Goal: Contribute content: Contribute content

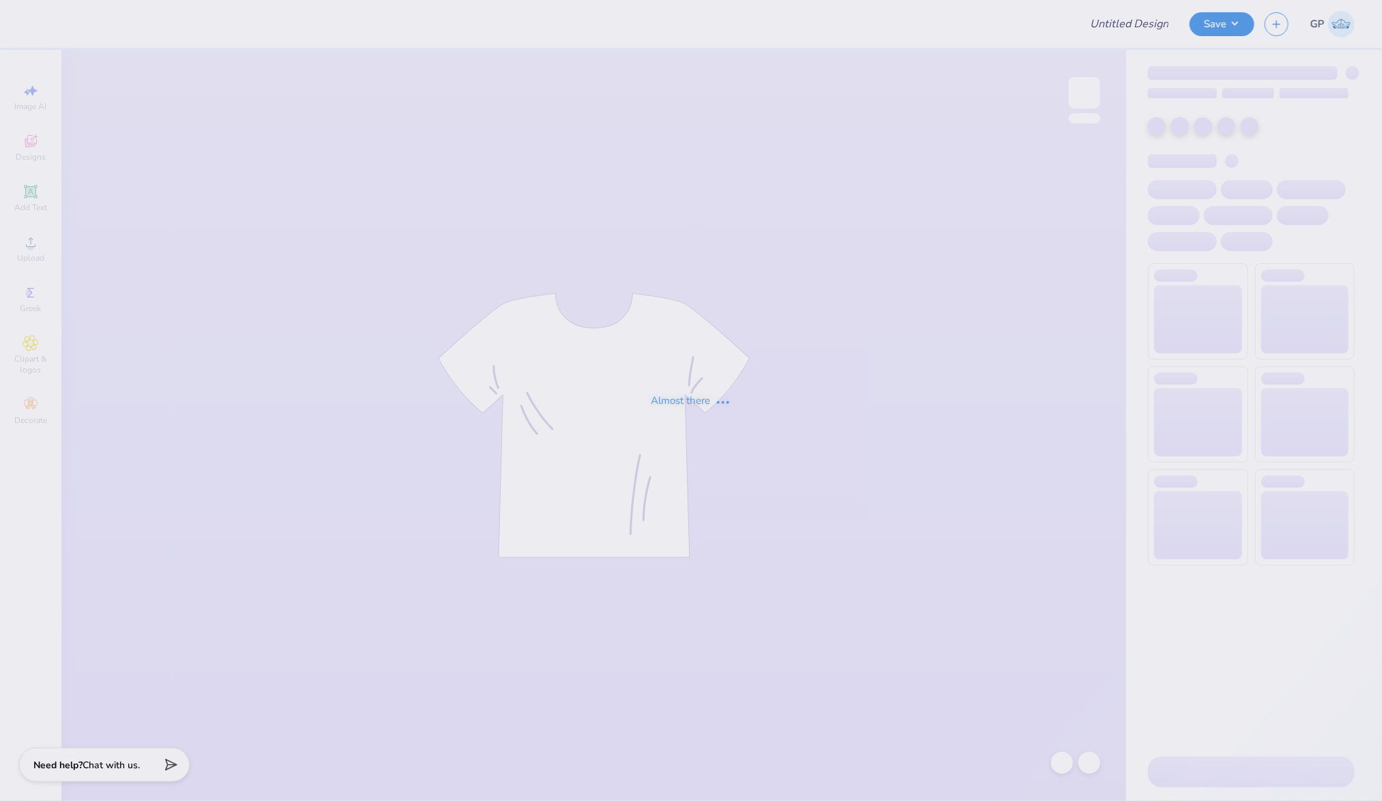
type input "Pepperdine ATO Philo F25"
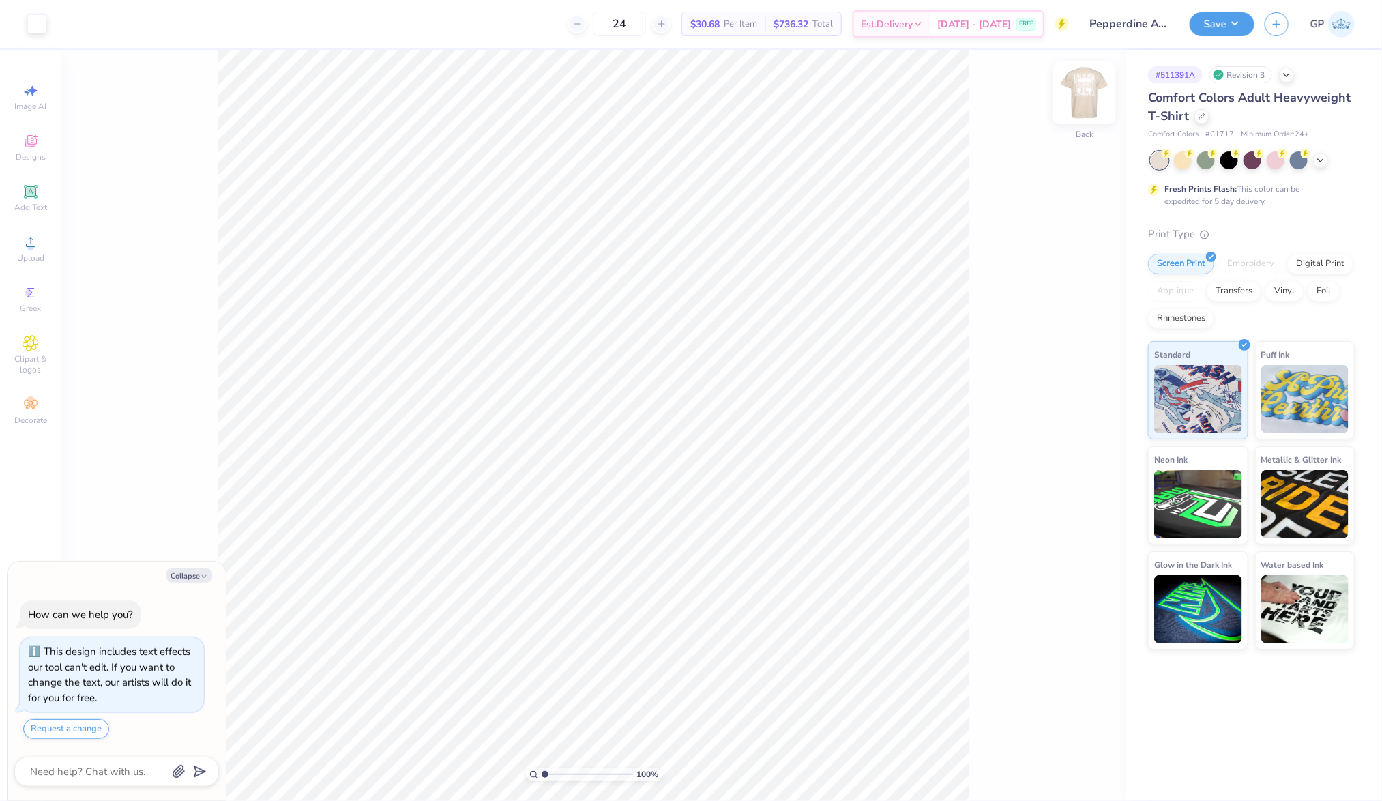
click at [1095, 95] on img at bounding box center [1084, 92] width 55 height 55
click at [35, 28] on div at bounding box center [36, 22] width 19 height 19
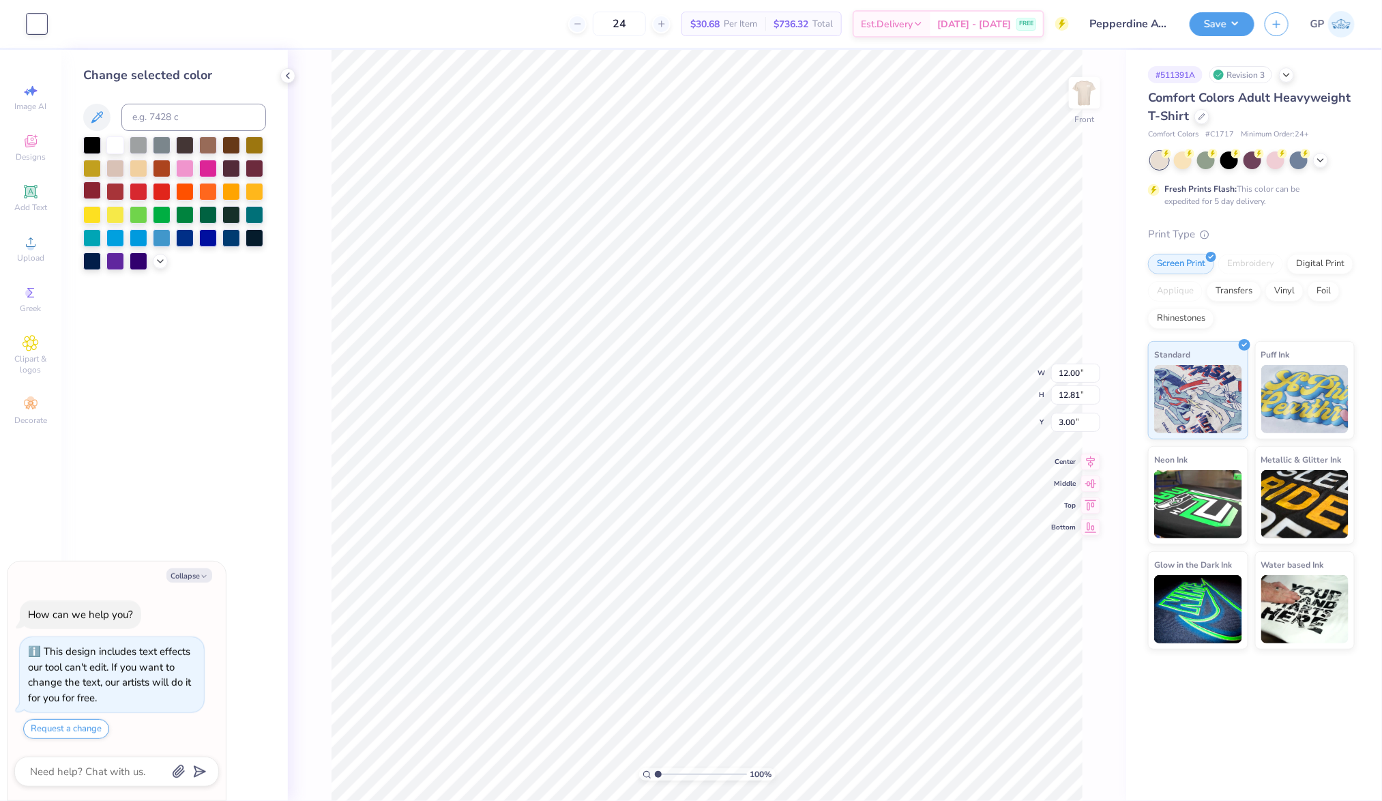
click at [91, 192] on div at bounding box center [92, 190] width 18 height 18
click at [90, 199] on div at bounding box center [92, 190] width 18 height 18
click at [159, 266] on div at bounding box center [160, 259] width 15 height 15
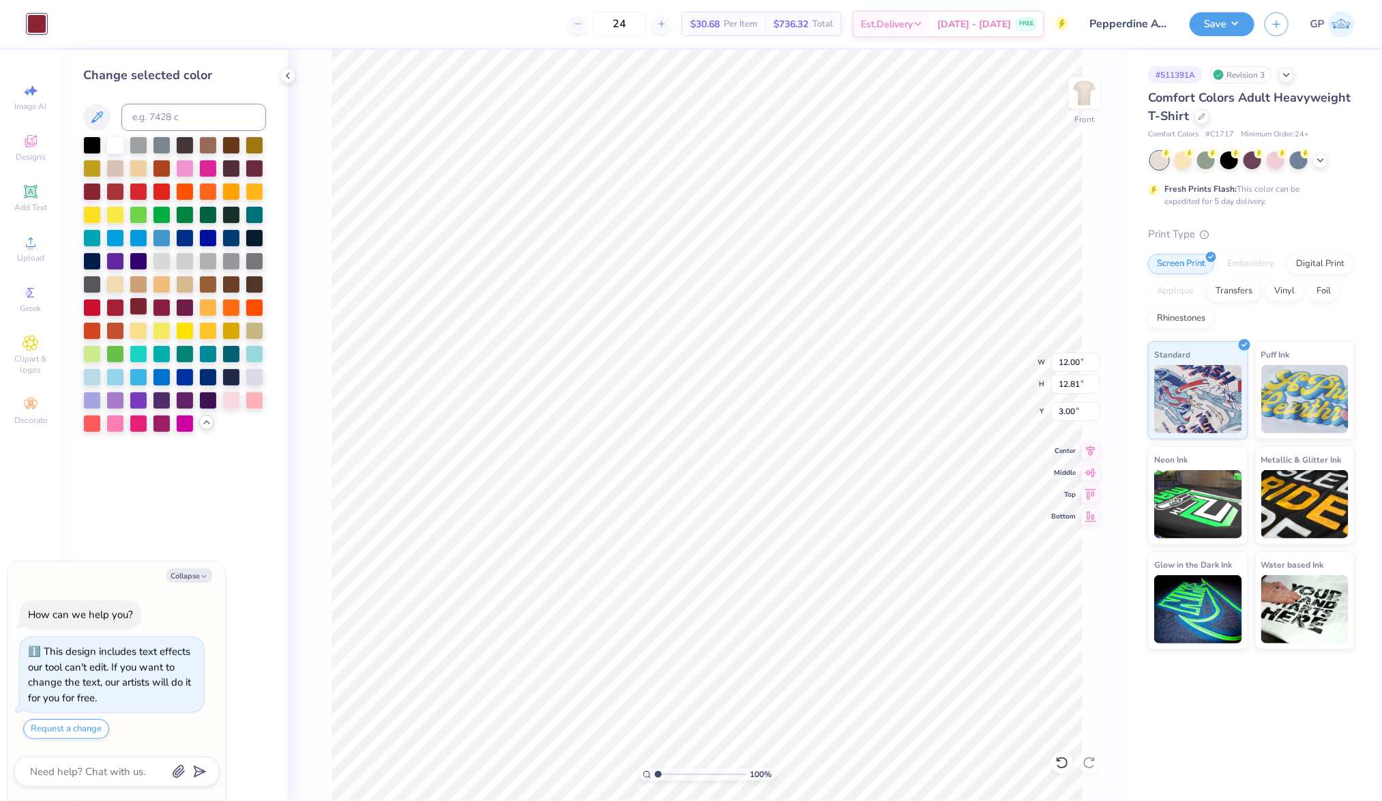
click at [139, 304] on div at bounding box center [139, 306] width 18 height 18
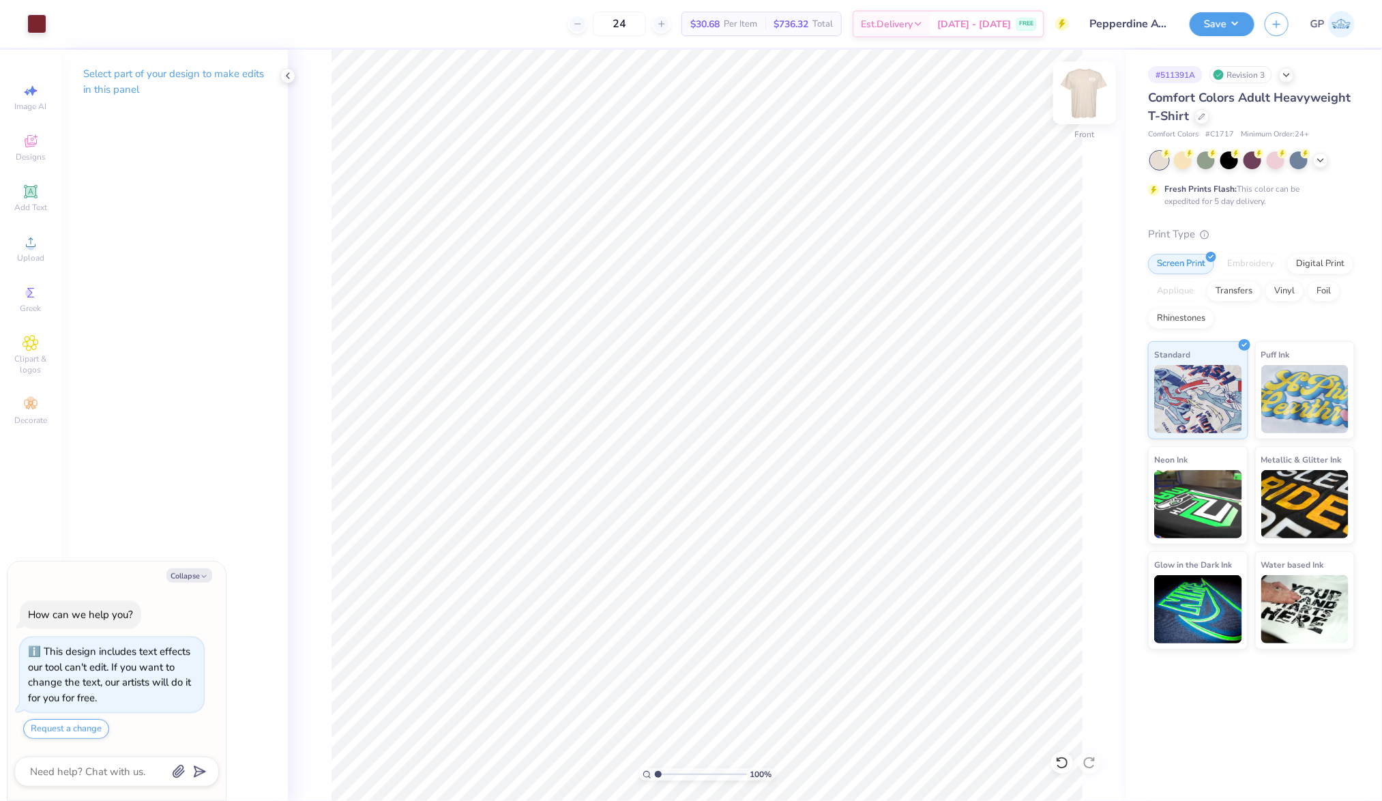
click at [1083, 96] on img at bounding box center [1084, 92] width 55 height 55
click at [1095, 102] on img at bounding box center [1084, 92] width 55 height 55
click at [1079, 97] on img at bounding box center [1084, 92] width 55 height 55
click at [35, 288] on icon at bounding box center [31, 292] width 16 height 16
click at [30, 255] on span "Upload" at bounding box center [30, 257] width 27 height 11
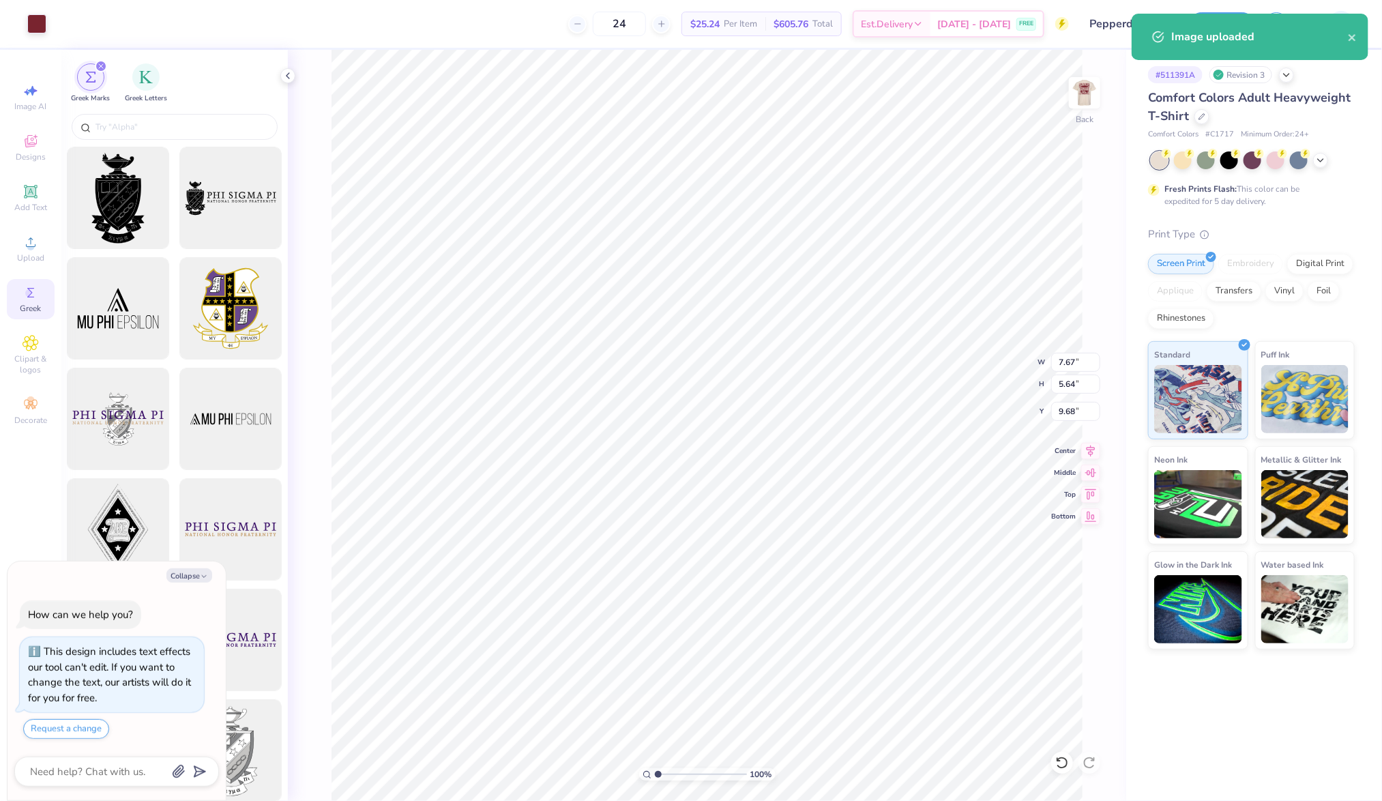
type textarea "x"
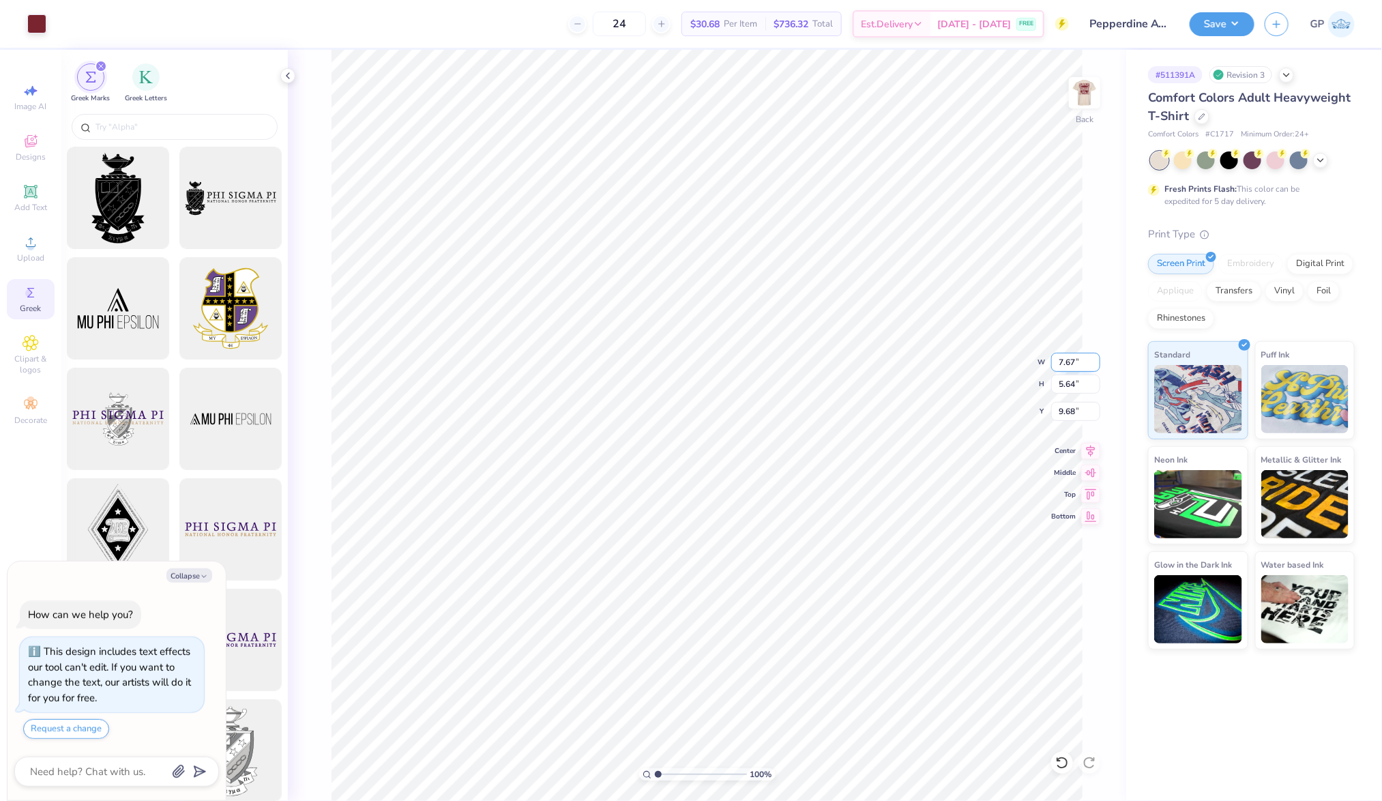
click at [1067, 365] on input "7.67" at bounding box center [1075, 362] width 49 height 19
type input "3.5"
type textarea "x"
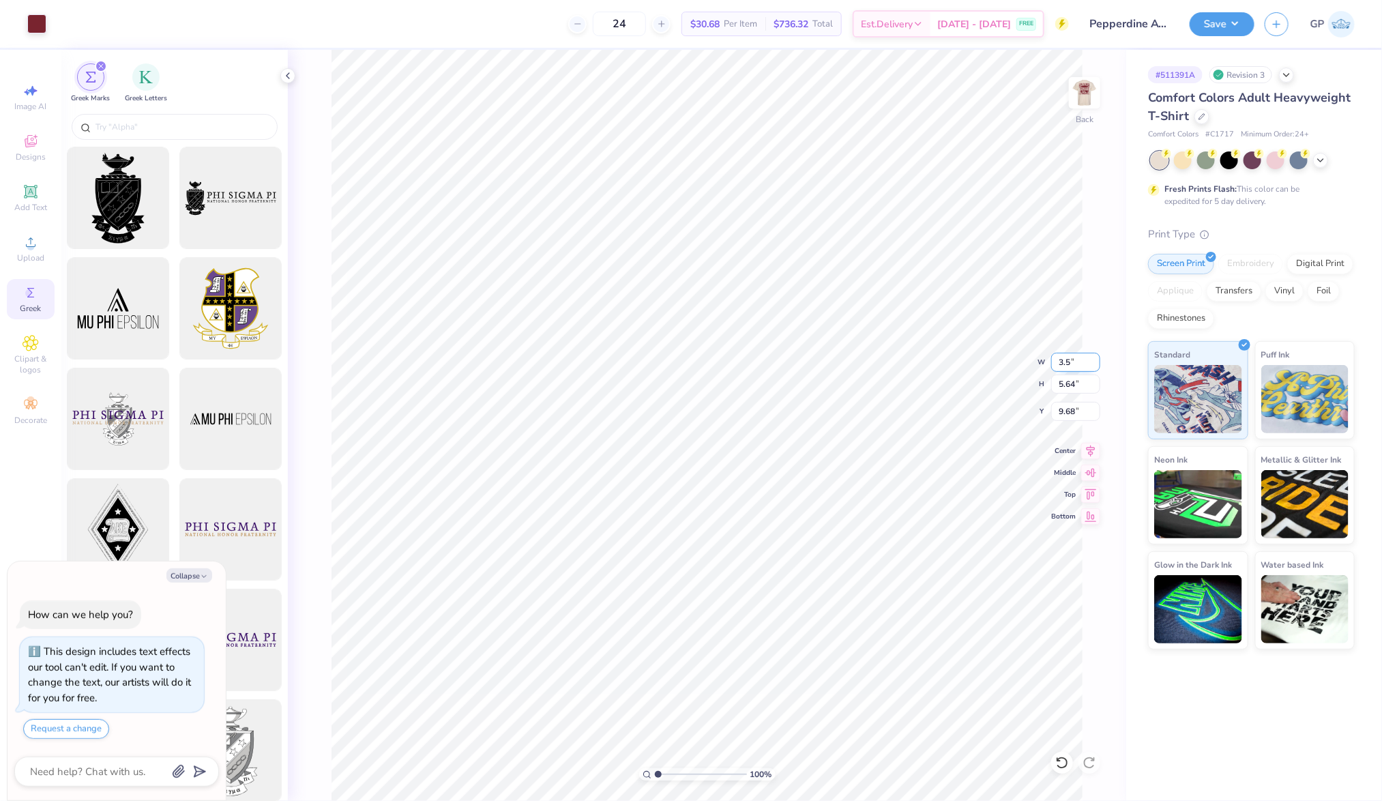
type input "3.50"
type input "2.58"
type input "11.21"
type textarea "x"
click at [1071, 415] on input "2.60" at bounding box center [1075, 411] width 49 height 19
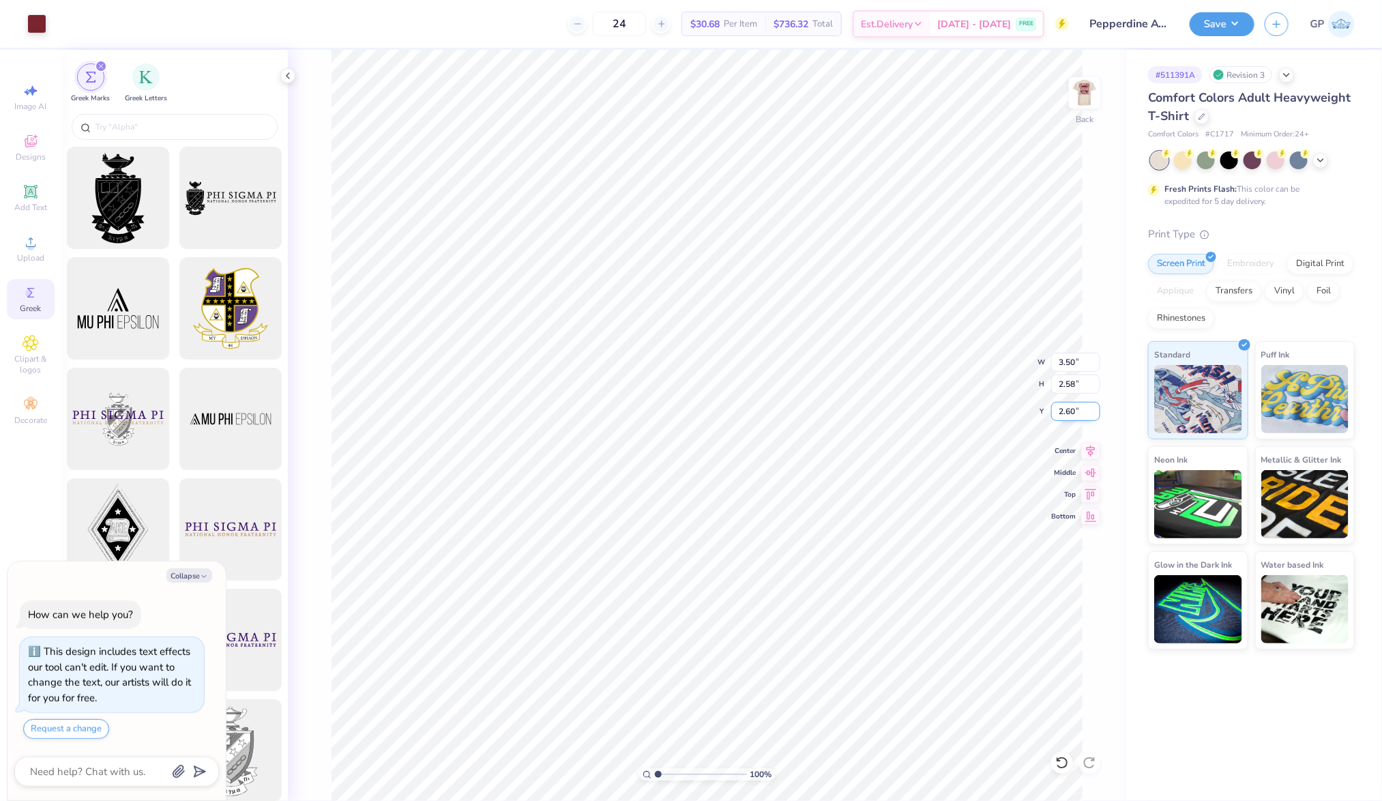
click at [1071, 415] on input "2.60" at bounding box center [1075, 411] width 49 height 19
type input "3"
type textarea "x"
type input "3.00"
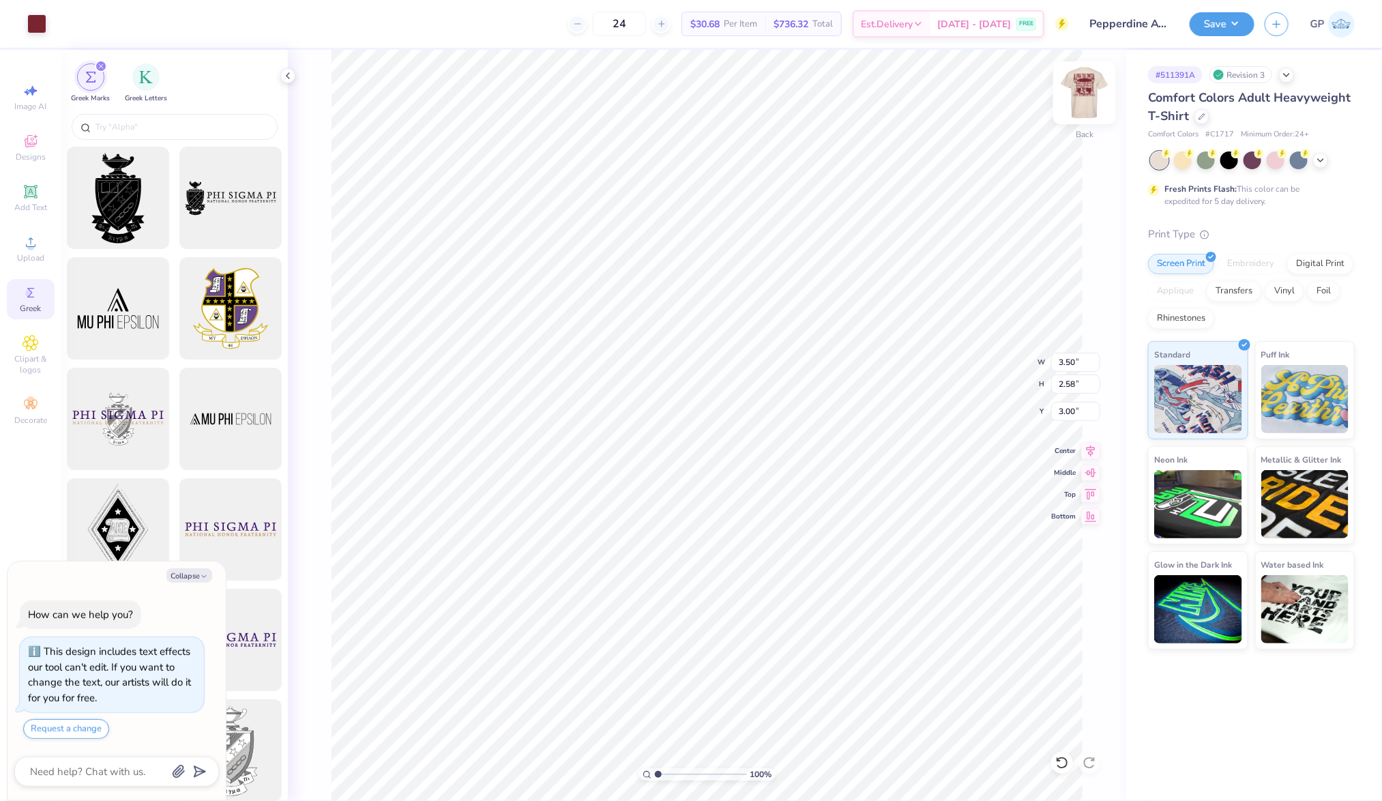
click at [1072, 104] on img at bounding box center [1084, 92] width 55 height 55
click at [1213, 16] on button "Save" at bounding box center [1222, 22] width 65 height 24
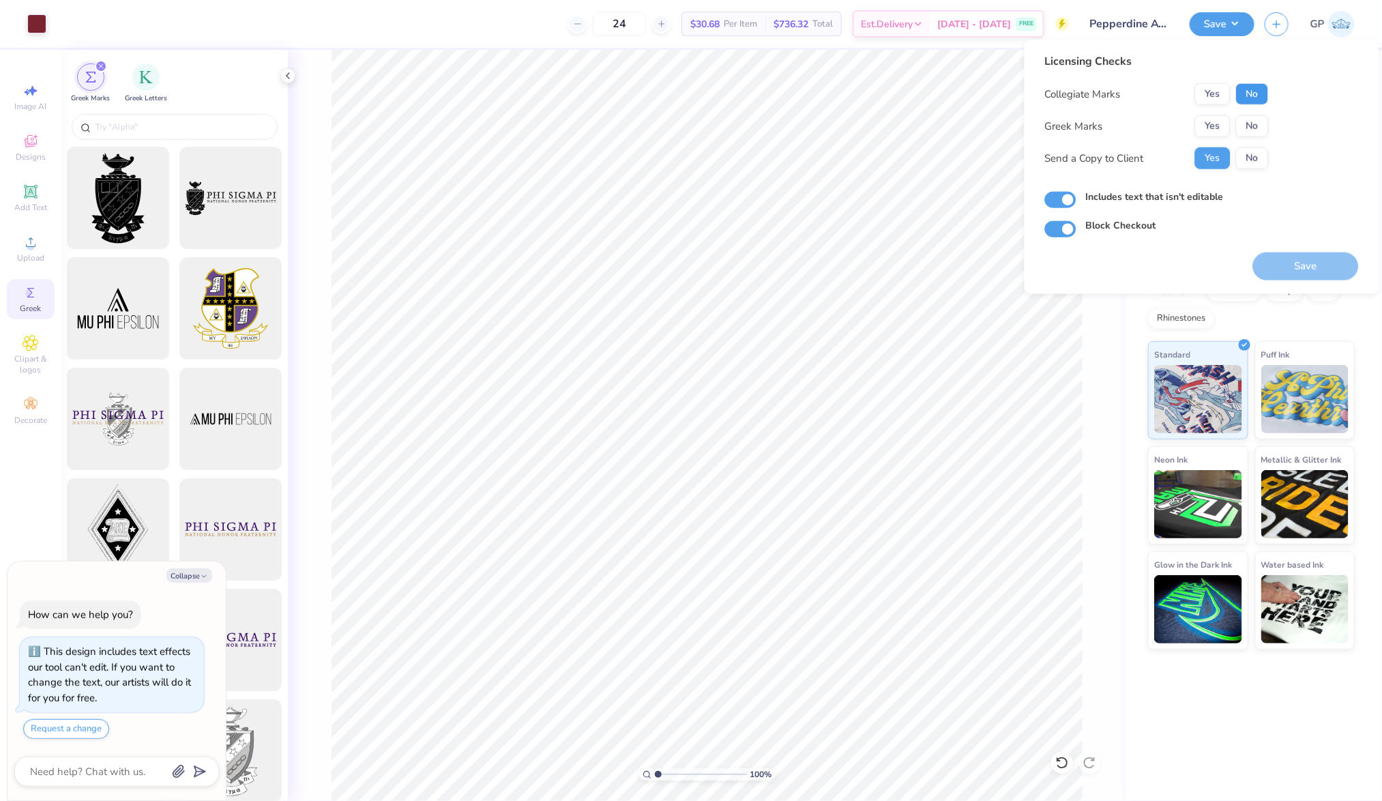
click at [1254, 89] on button "No" at bounding box center [1252, 94] width 33 height 22
click at [1203, 127] on button "Yes" at bounding box center [1212, 126] width 35 height 22
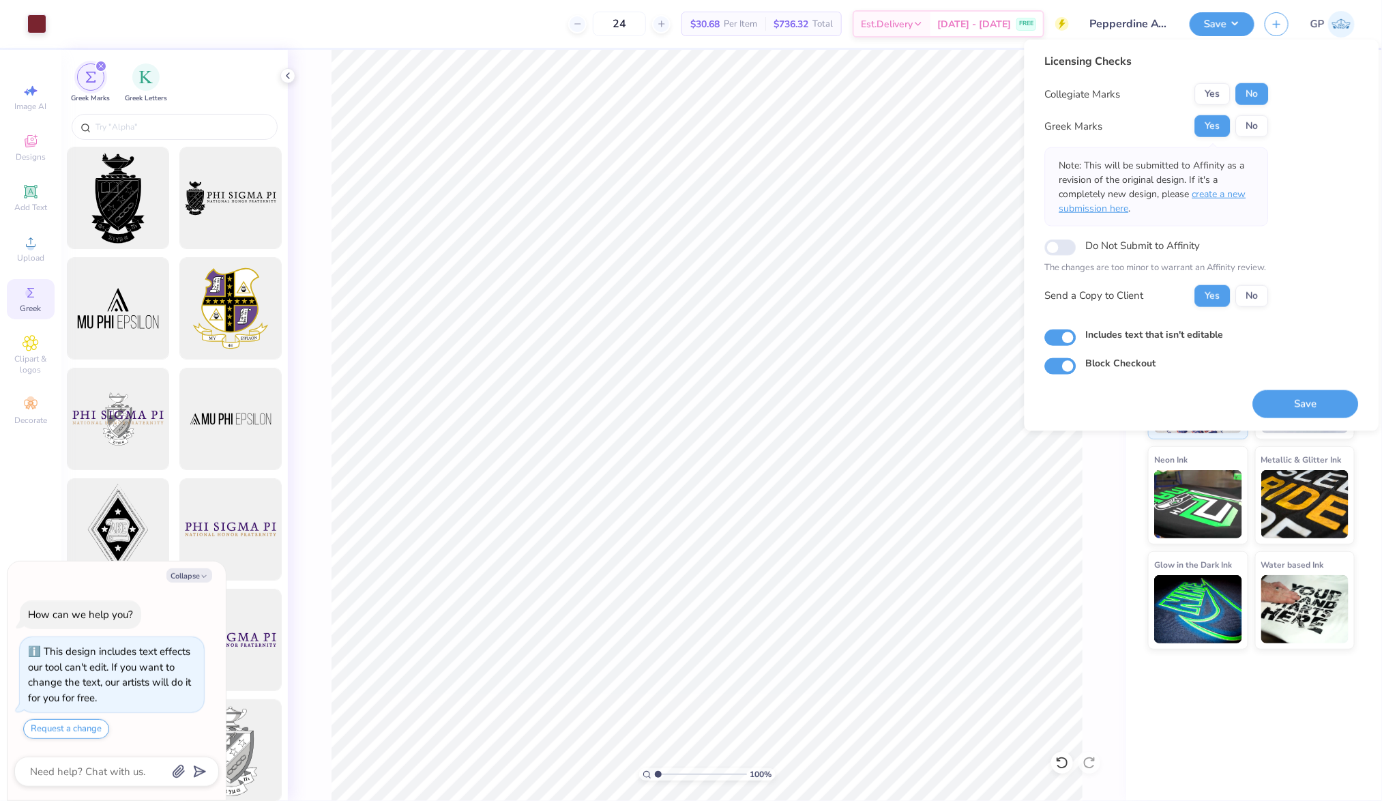
click at [1214, 192] on span "create a new submission here" at bounding box center [1152, 201] width 187 height 27
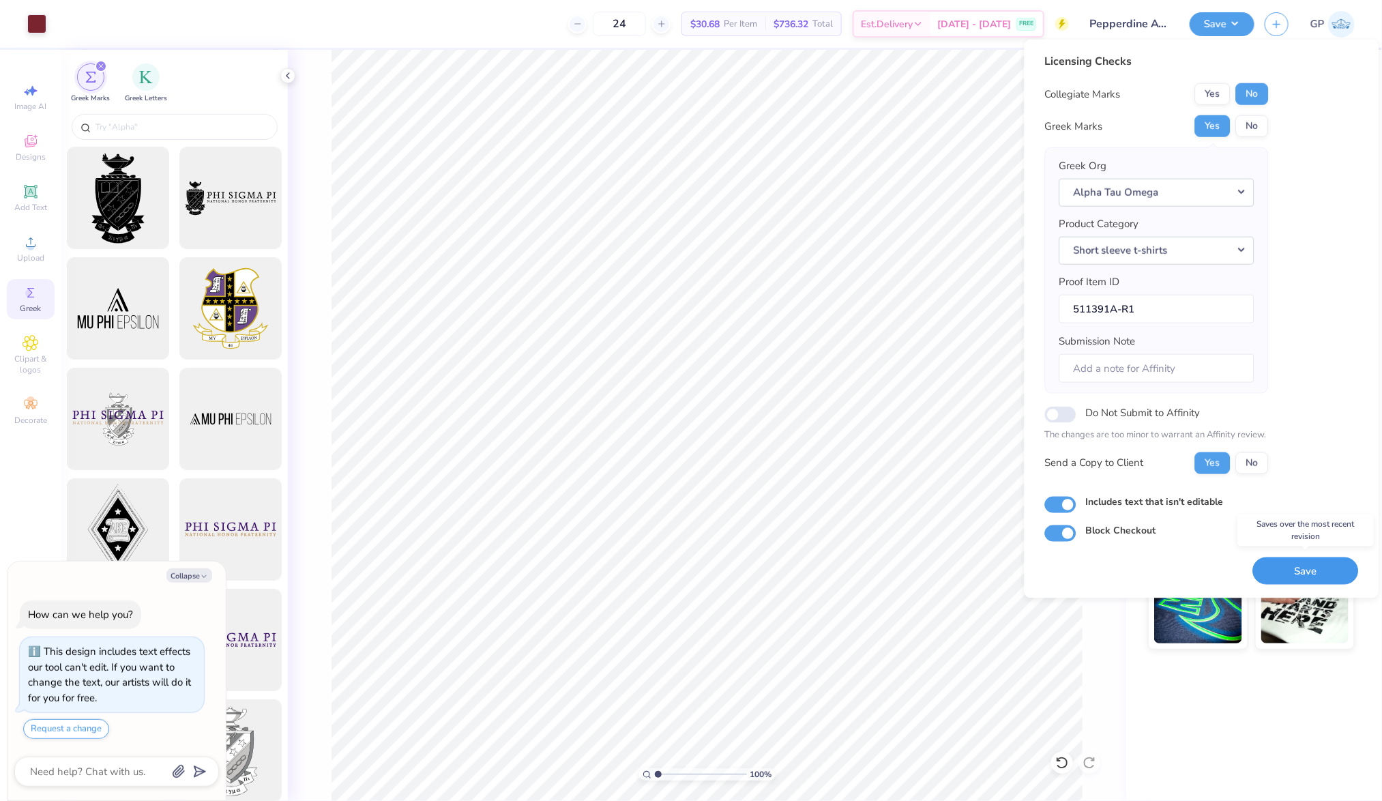
click at [1301, 557] on button "Save" at bounding box center [1306, 571] width 106 height 28
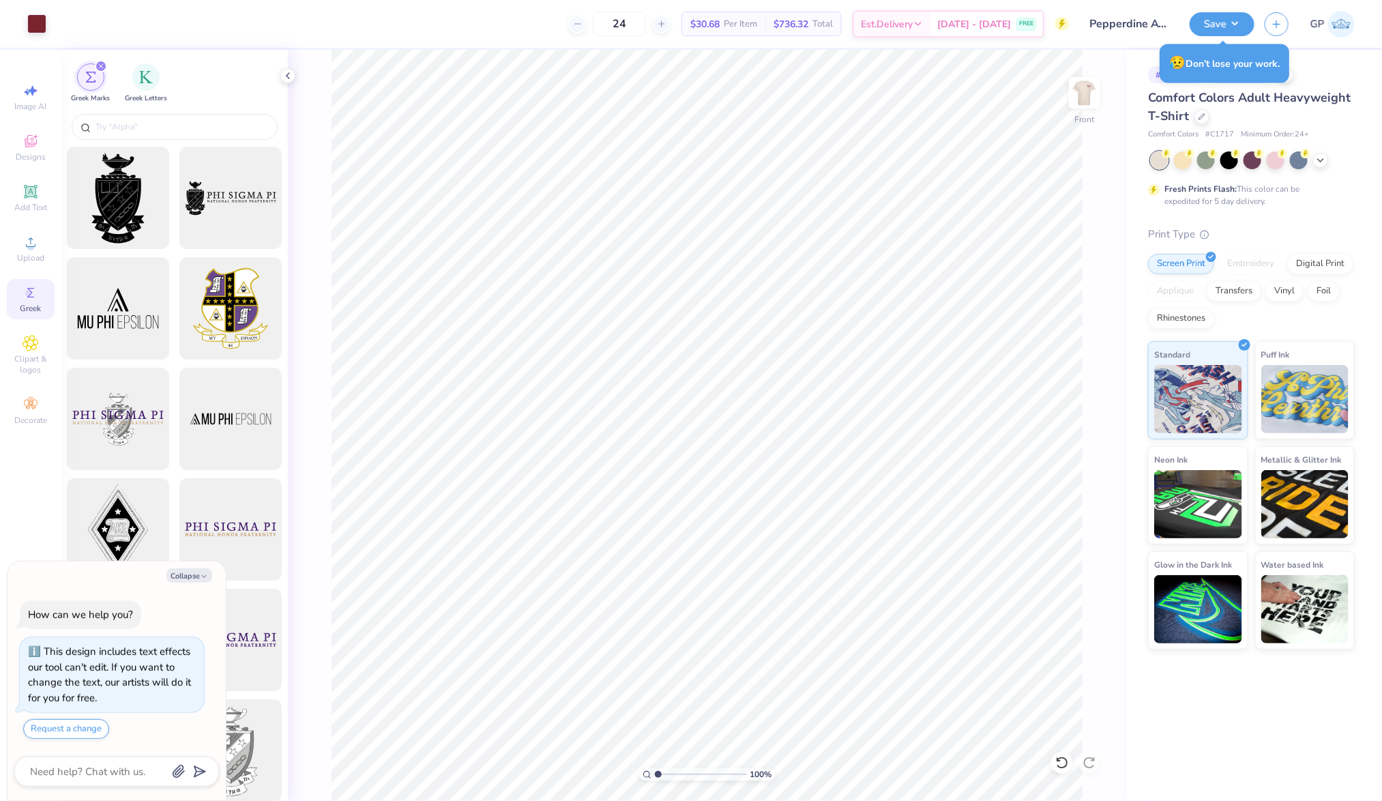
type textarea "x"
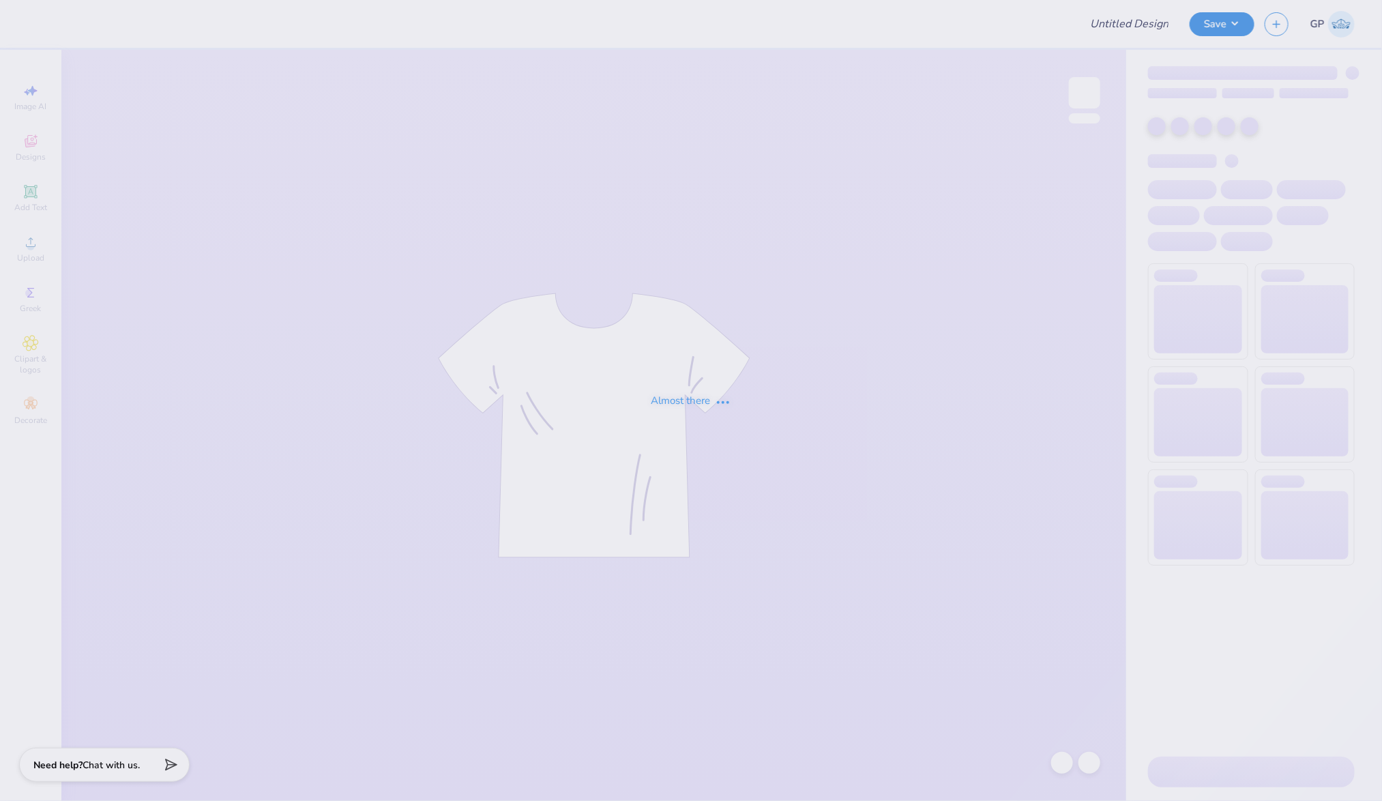
type input "HPA 1"
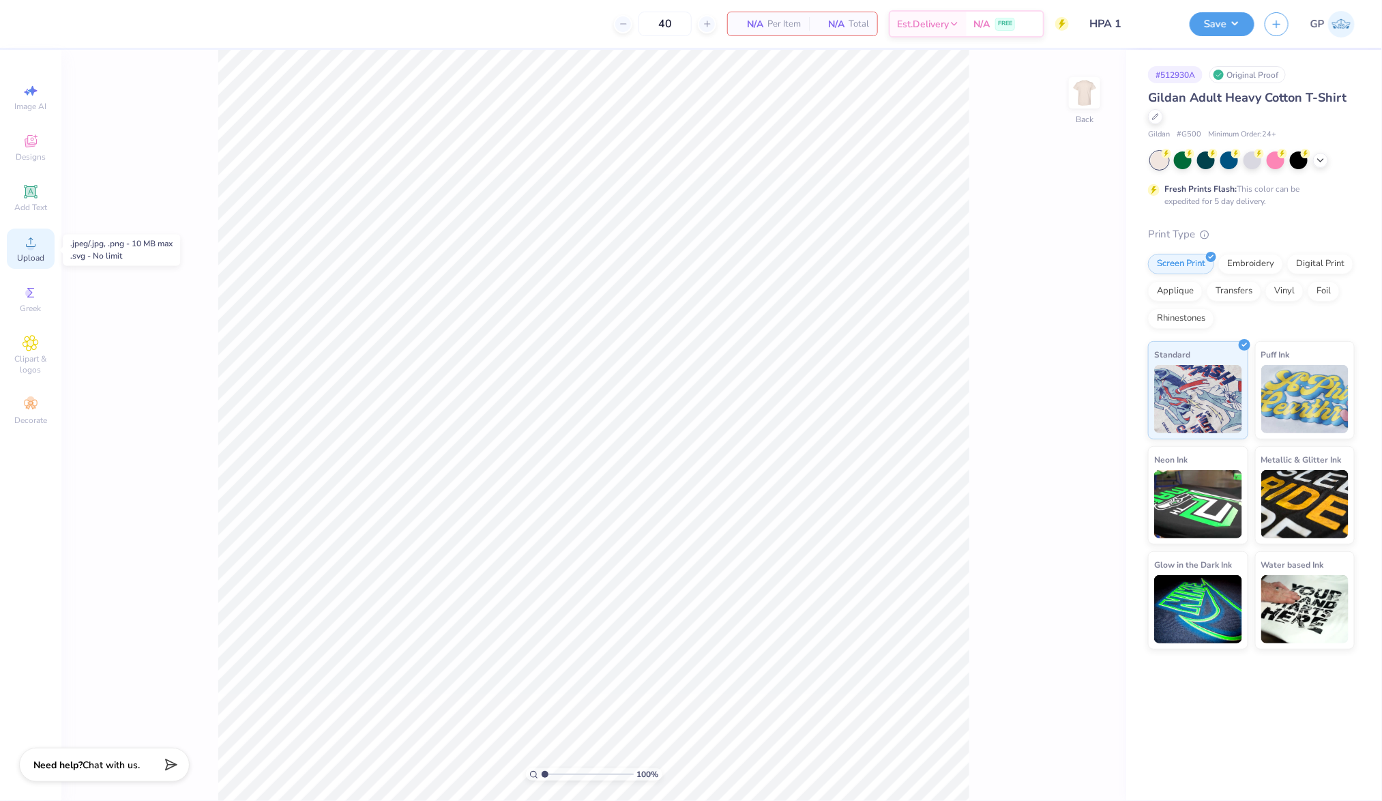
click at [23, 253] on span "Upload" at bounding box center [30, 257] width 27 height 11
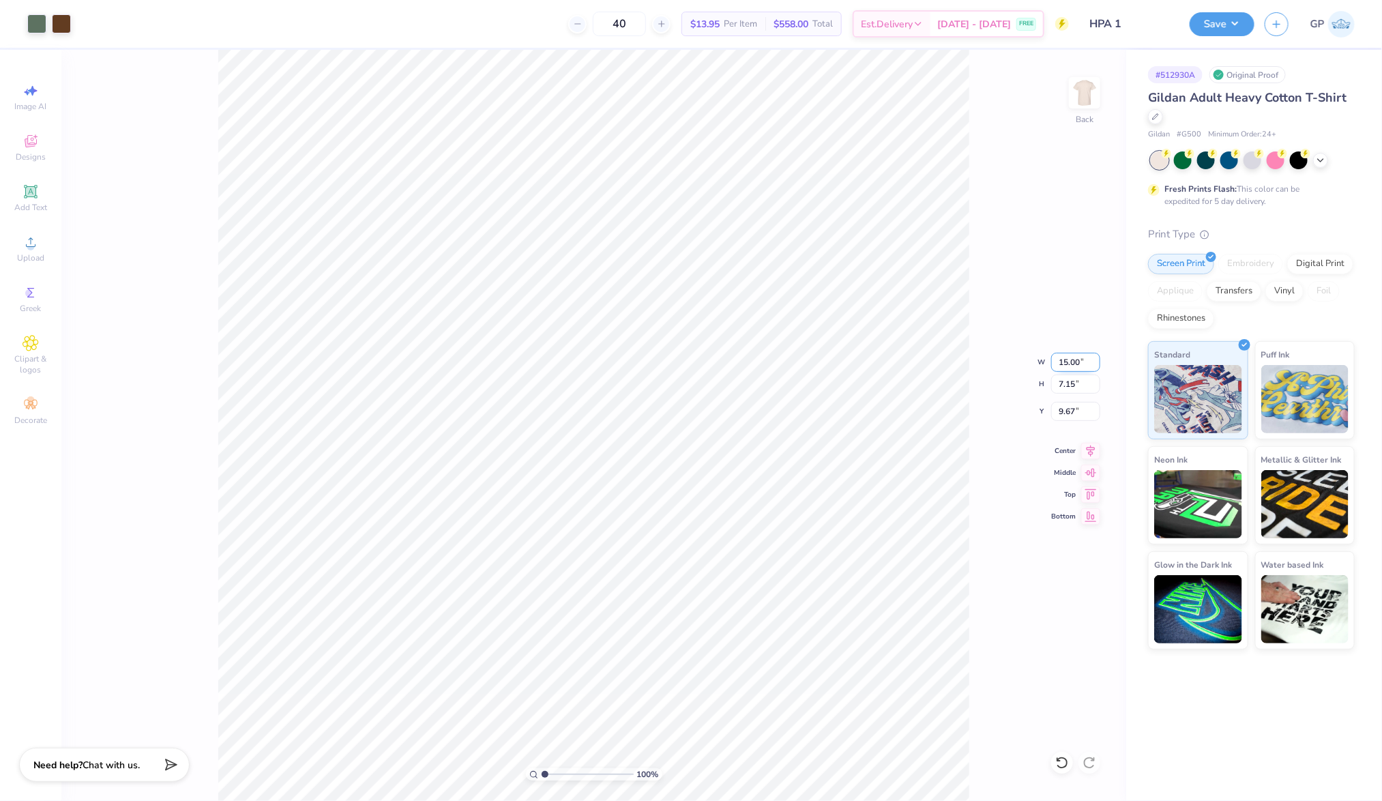
click at [1074, 354] on input "15.00" at bounding box center [1075, 362] width 49 height 19
type input "3.50"
type input "1.67"
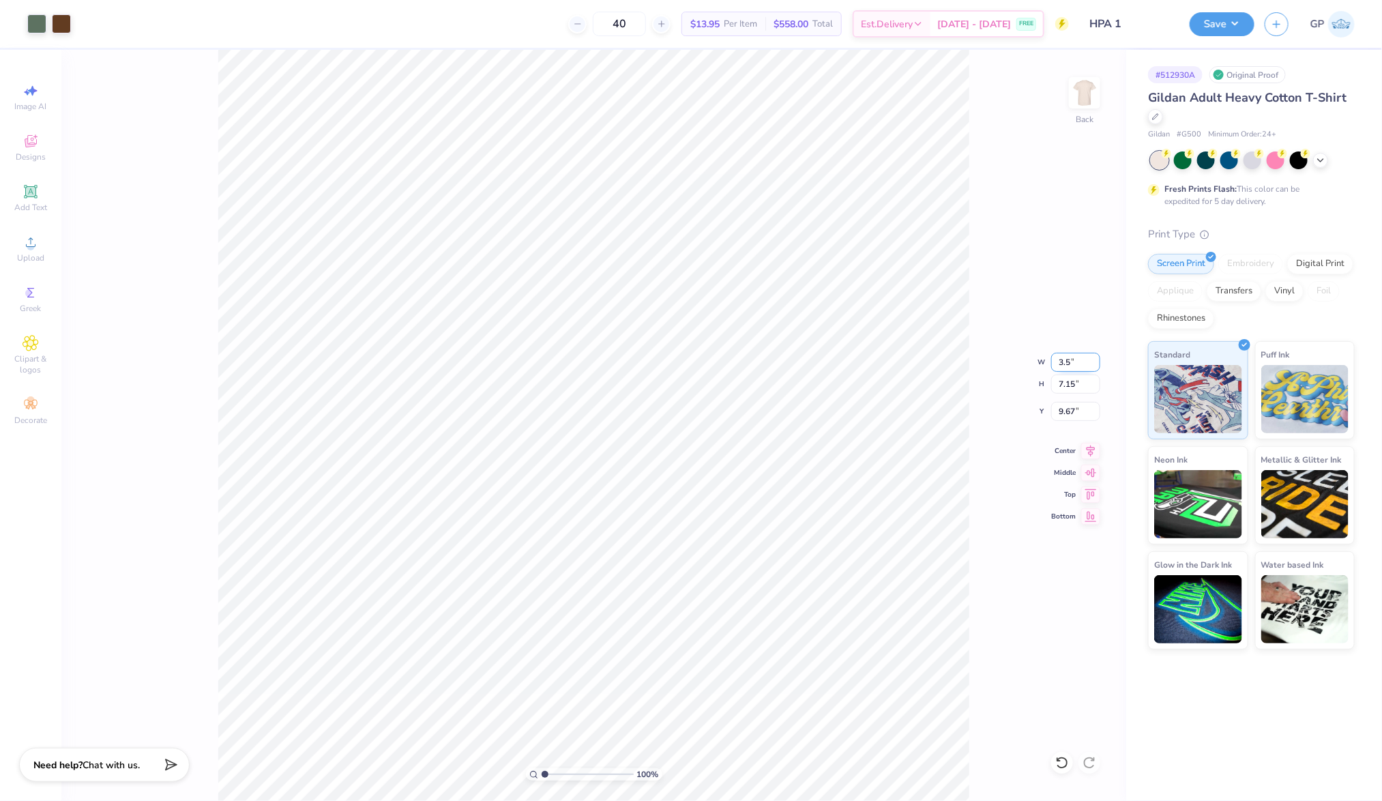
type input "12.42"
click at [1068, 361] on input "3.50" at bounding box center [1075, 362] width 49 height 19
type input "7.00"
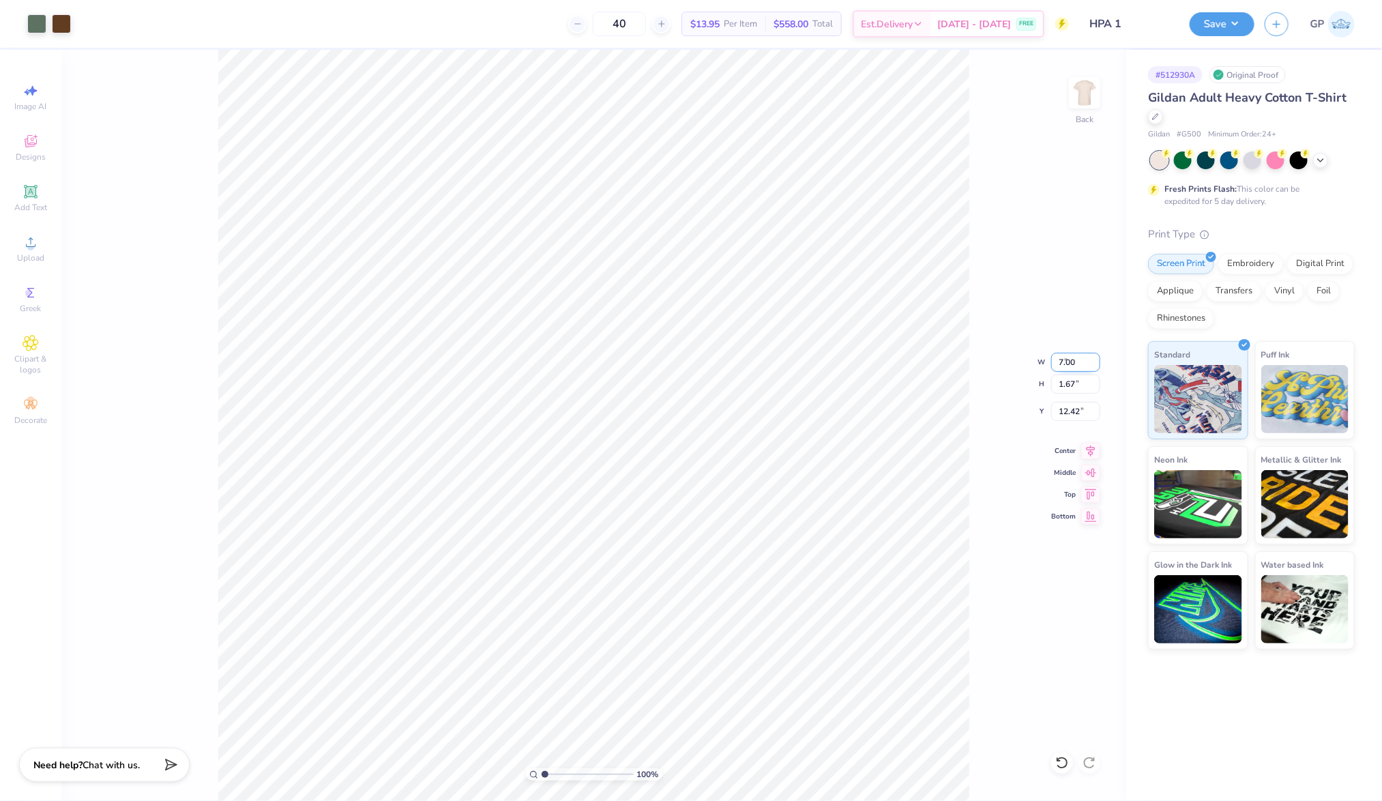
type input "3.34"
type input "11.58"
click at [1084, 356] on input "7.00" at bounding box center [1075, 362] width 49 height 19
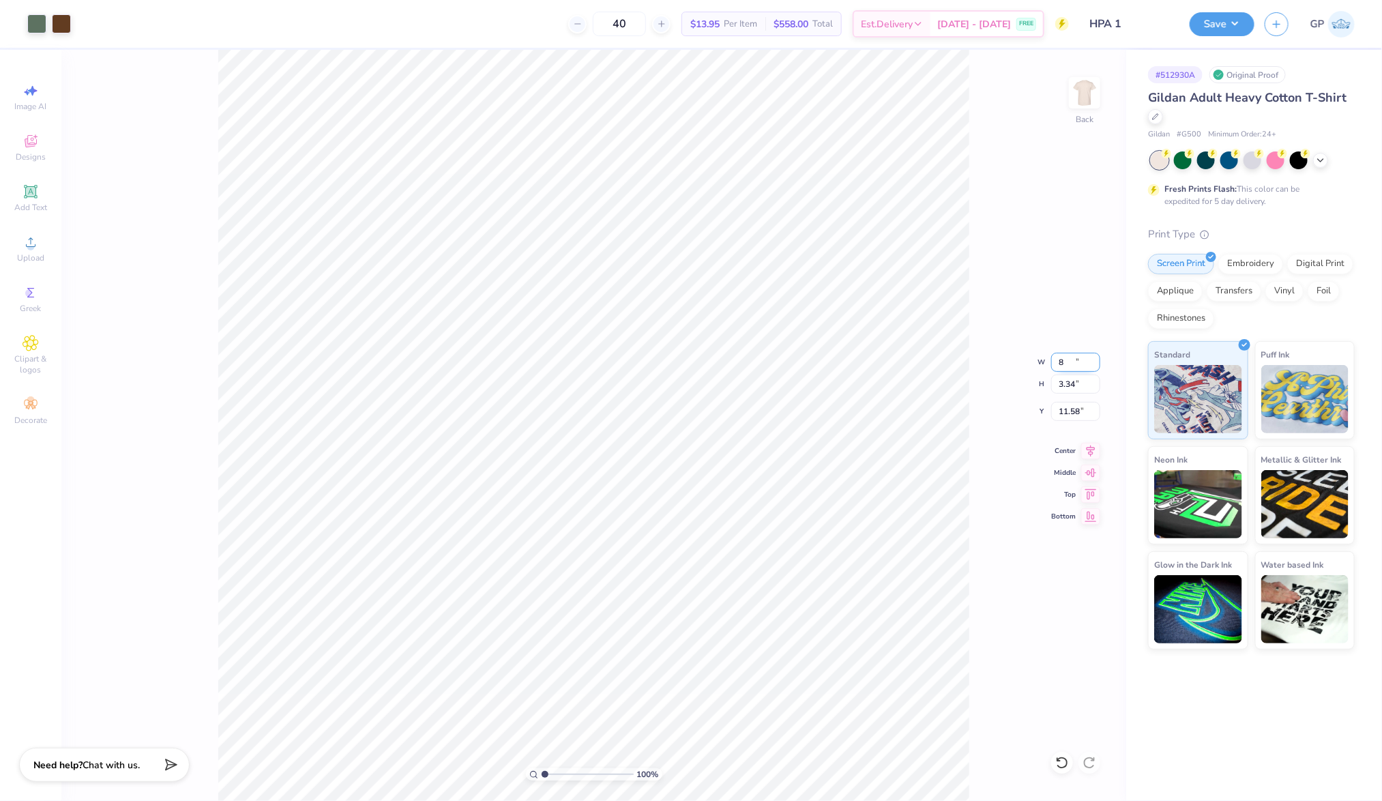
type input "8.00"
type input "3.81"
click at [1065, 402] on input "2.48" at bounding box center [1075, 411] width 49 height 19
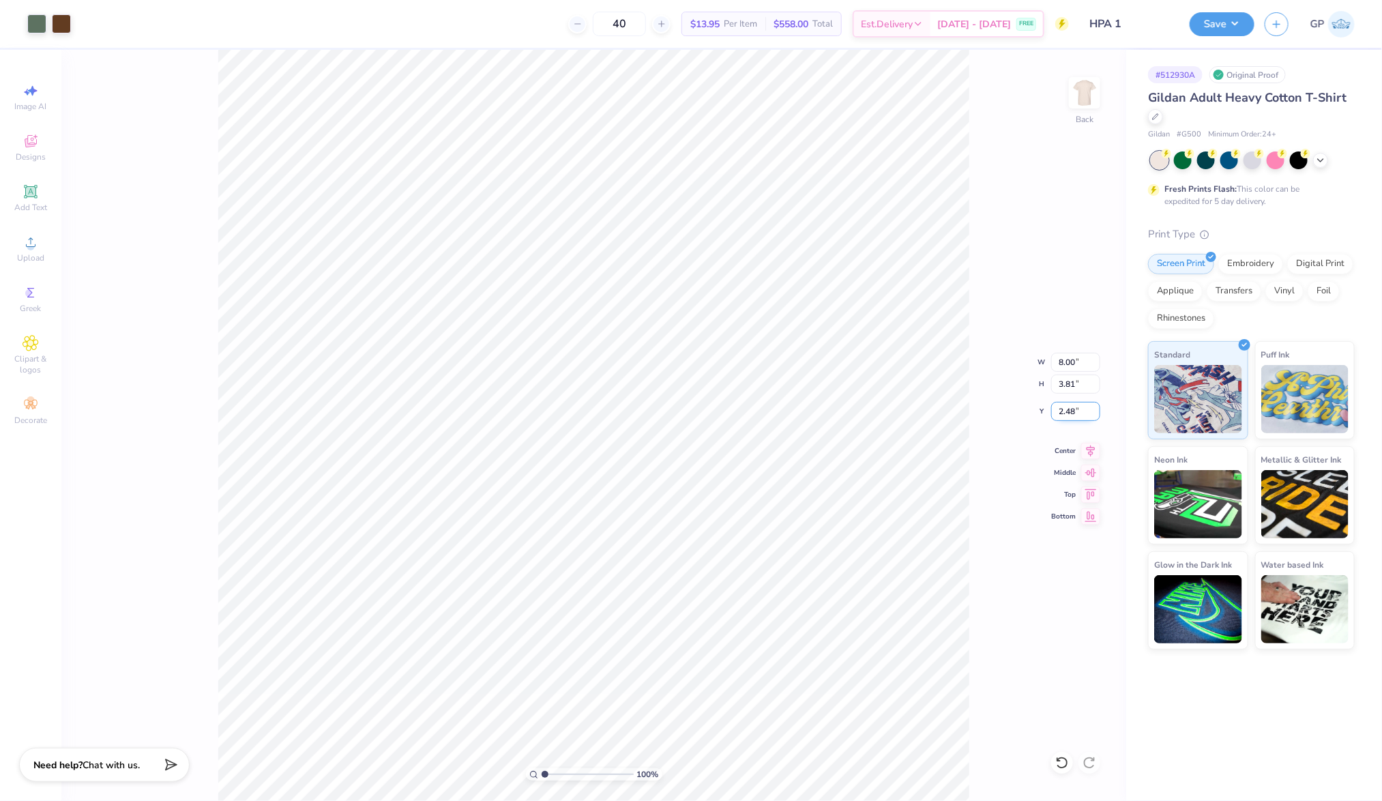
type input "4"
type input "3.00"
click at [1071, 89] on img at bounding box center [1084, 92] width 55 height 55
click at [39, 254] on span "Upload" at bounding box center [30, 257] width 27 height 11
click at [39, 192] on div "Add Text" at bounding box center [31, 198] width 48 height 40
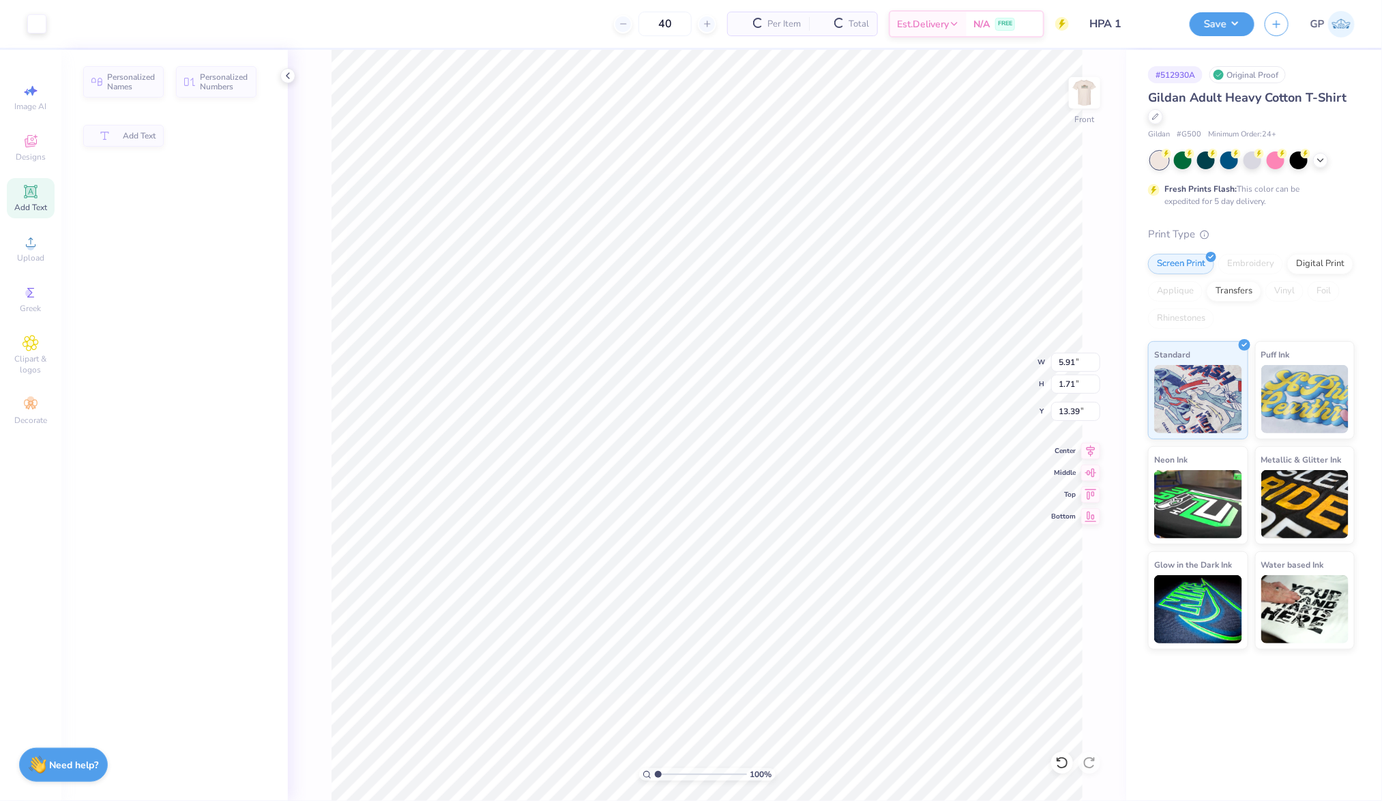
type input "5.91"
type input "1.71"
type input "13.39"
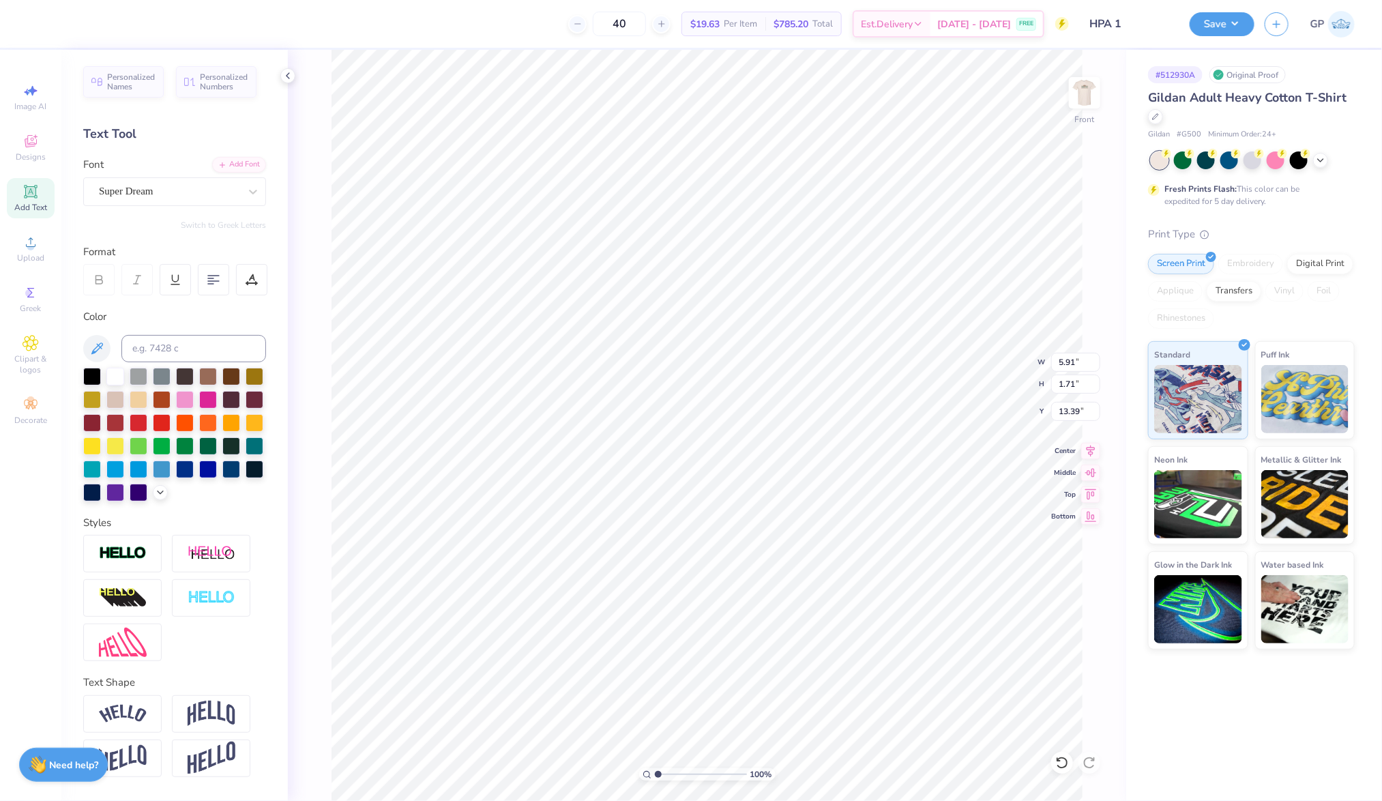
click at [218, 152] on div "Personalized Names Personalized Numbers Text Tool Add Font Font Super Dream Swi…" at bounding box center [174, 425] width 226 height 751
click at [220, 163] on div "Add Font" at bounding box center [239, 164] width 54 height 16
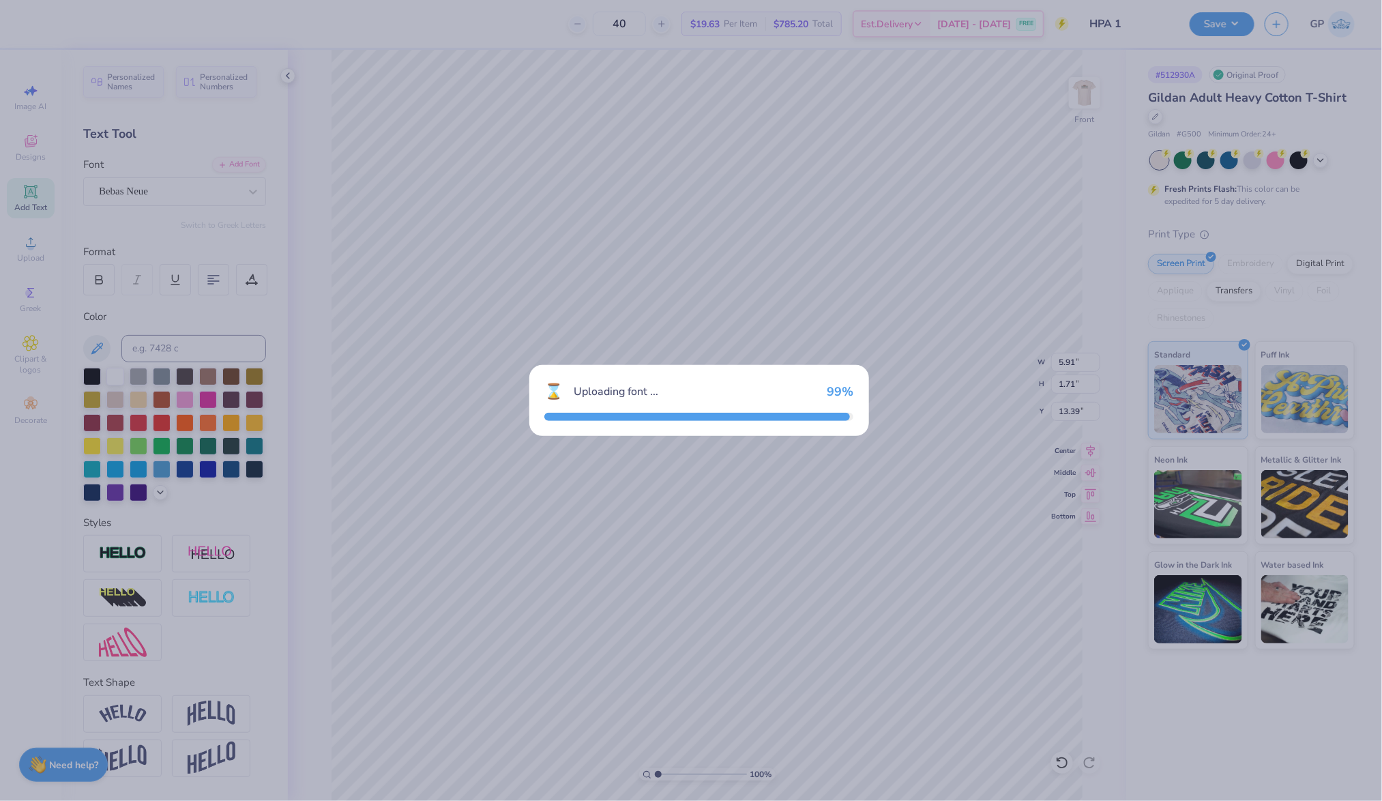
type input "3.60"
type input "13.40"
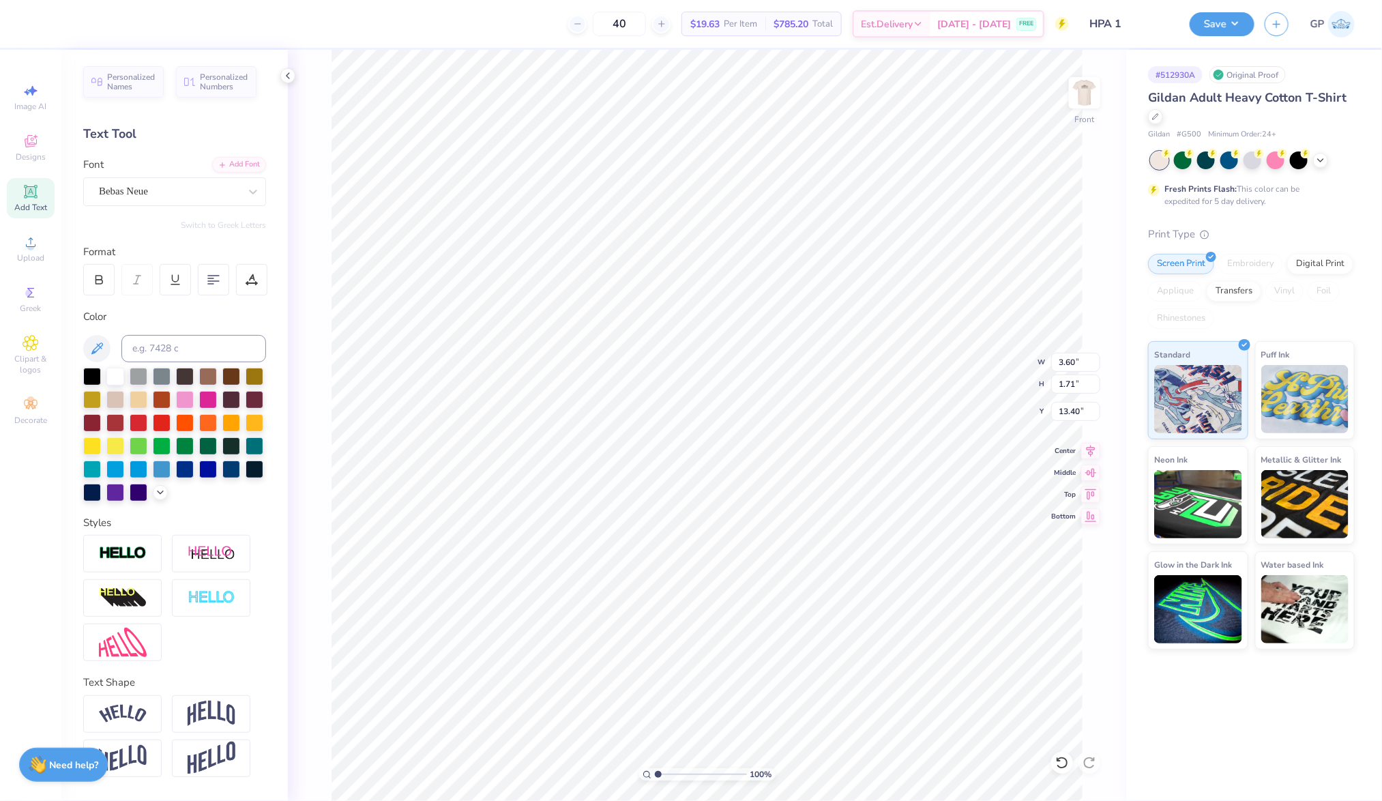
type textarea "WHERE AMBITION MEETS THE"
type input "14.65"
type input "1.22"
type input "6.30"
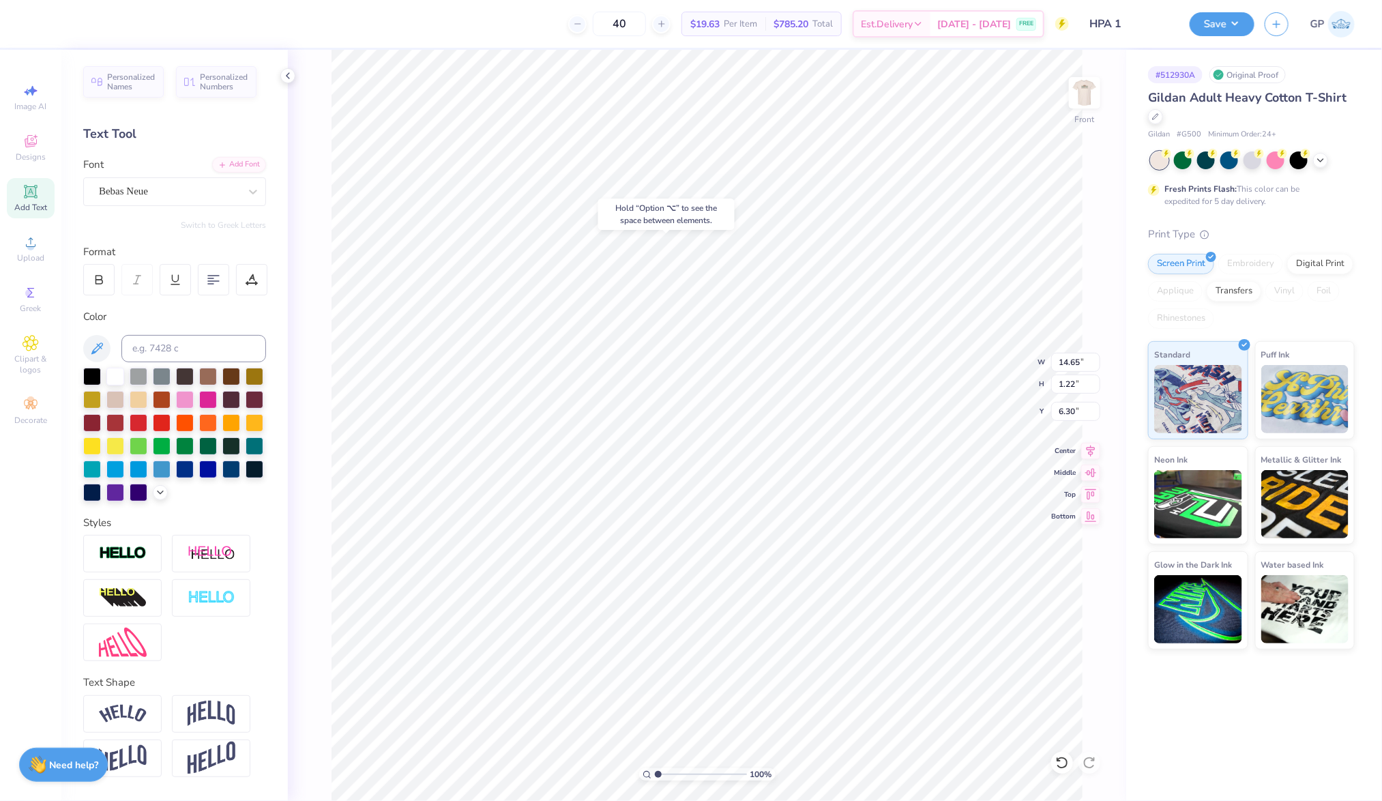
type input "2.68"
click at [673, 773] on input "range" at bounding box center [701, 774] width 92 height 12
type input "10.12"
type input "0.85"
type input "6.29"
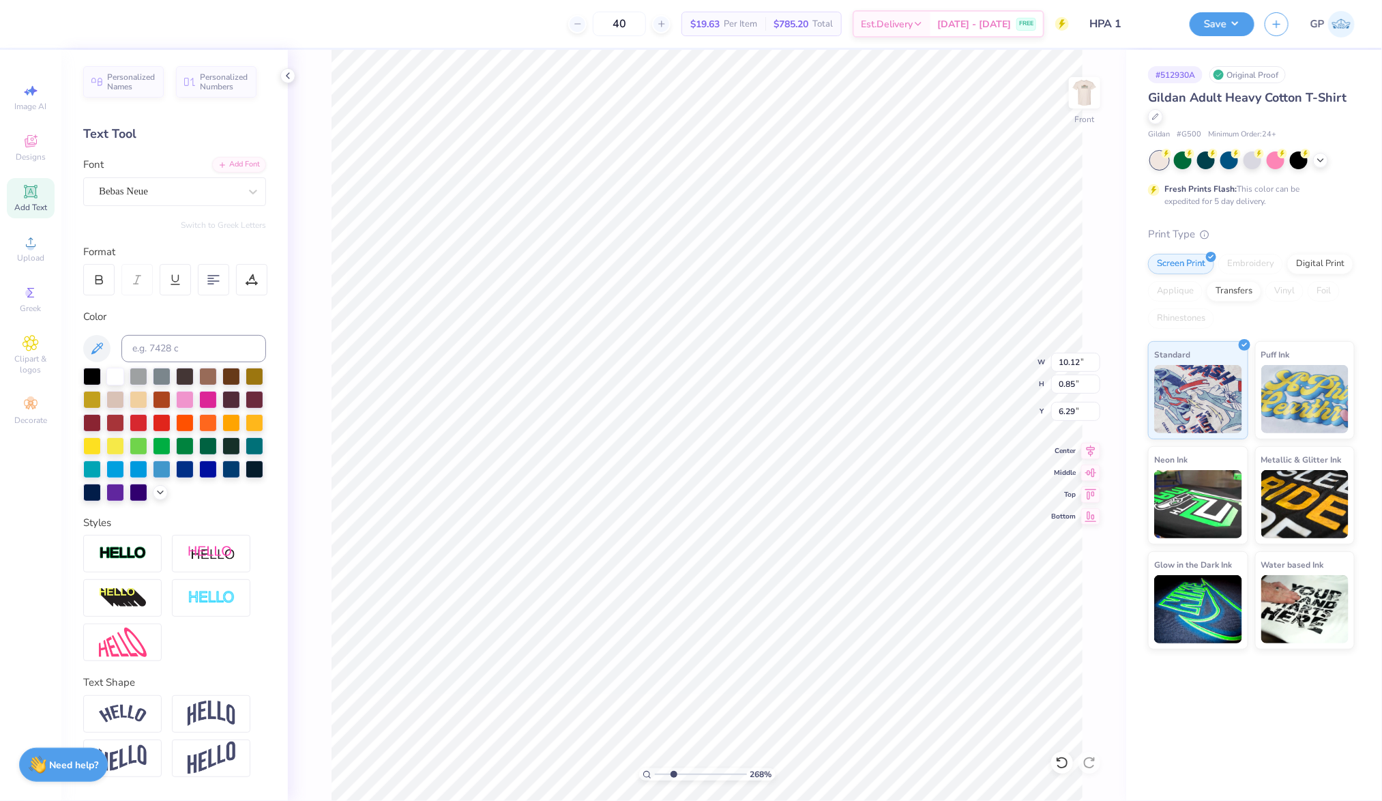
type input "3.61"
click at [681, 772] on input "range" at bounding box center [701, 774] width 92 height 12
type input "6.26"
type input "5.82"
click at [702, 774] on input "range" at bounding box center [701, 774] width 92 height 12
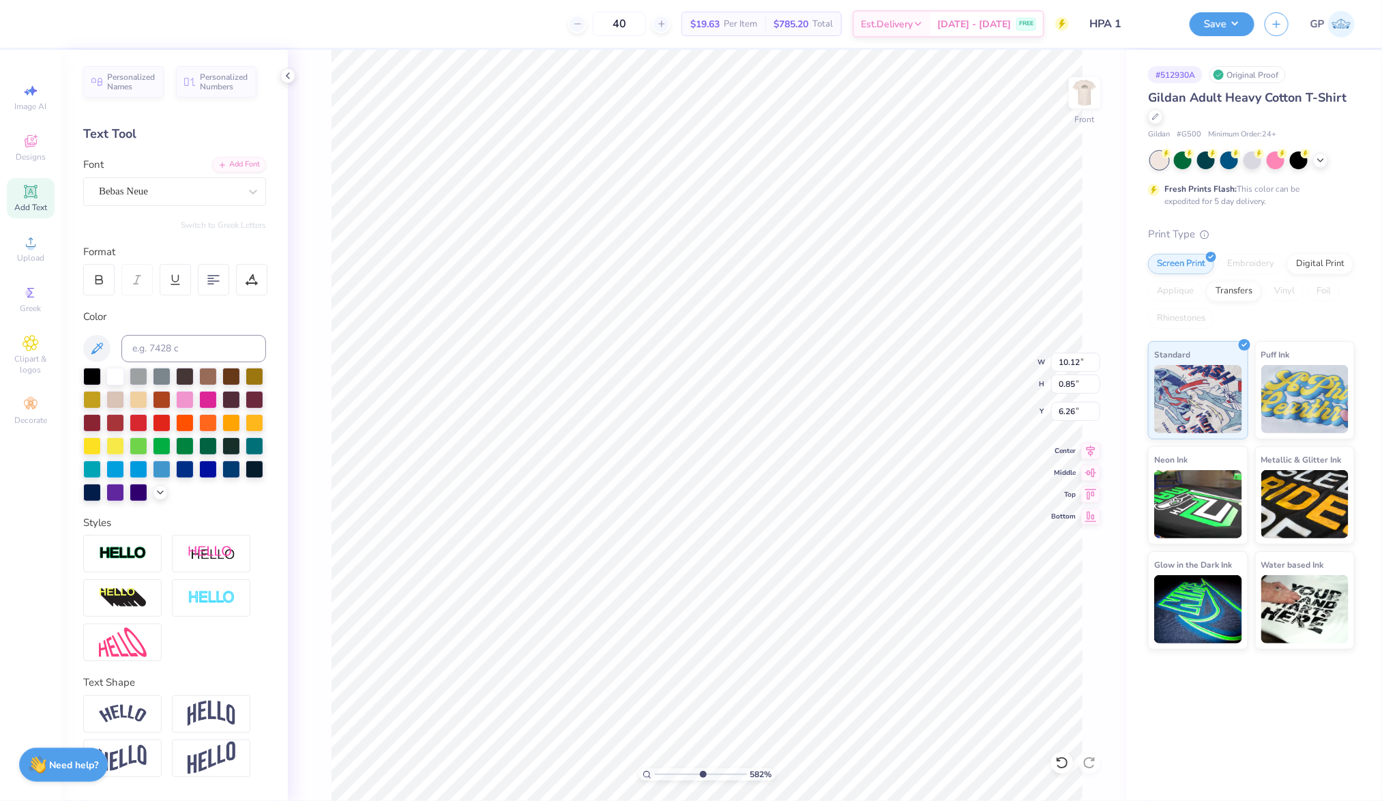
type input "6.25"
type input "10.10"
type input "0.84"
drag, startPoint x: 698, startPoint y: 768, endPoint x: 644, endPoint y: 763, distance: 54.8
type input "1"
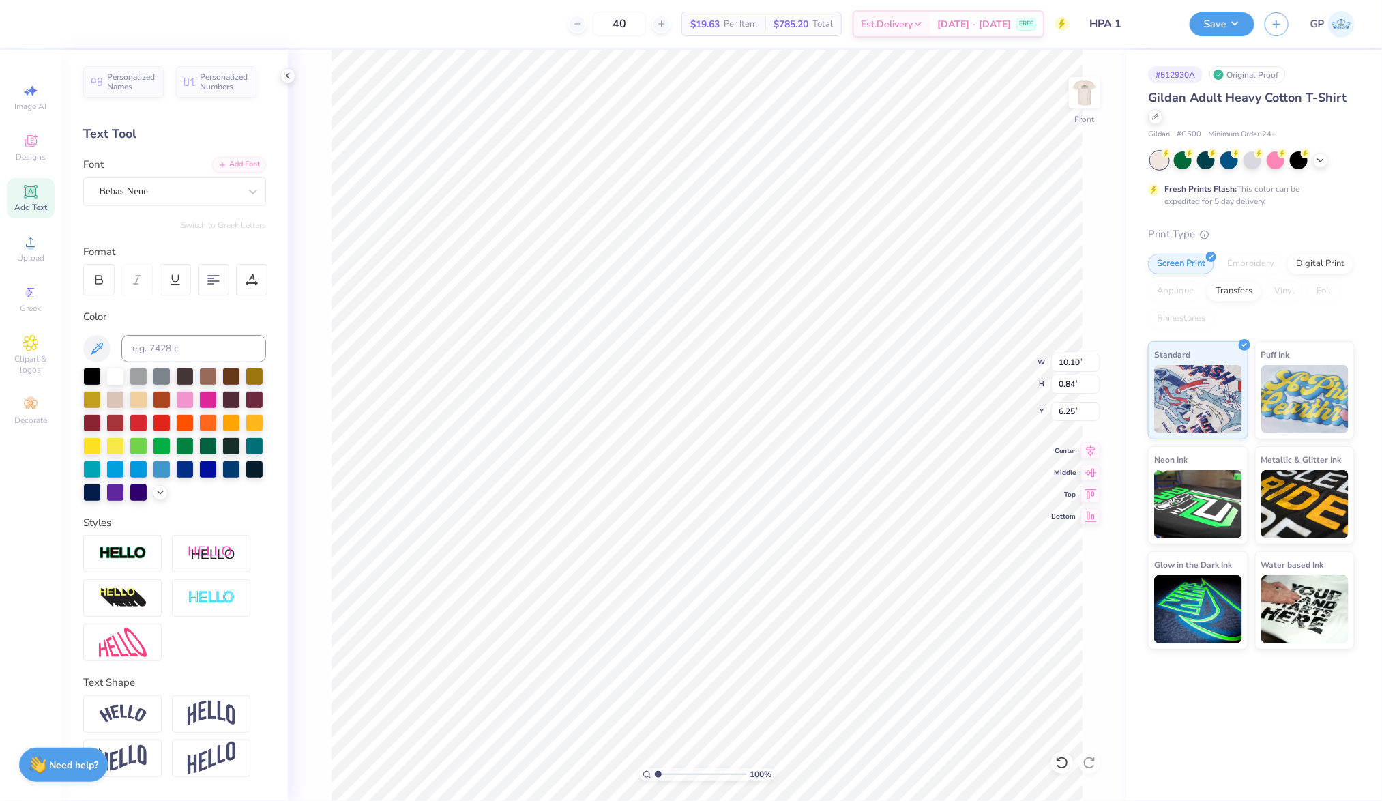
click at [655, 768] on input "range" at bounding box center [701, 774] width 92 height 12
type input "7.60"
type textarea "FALL 2025"
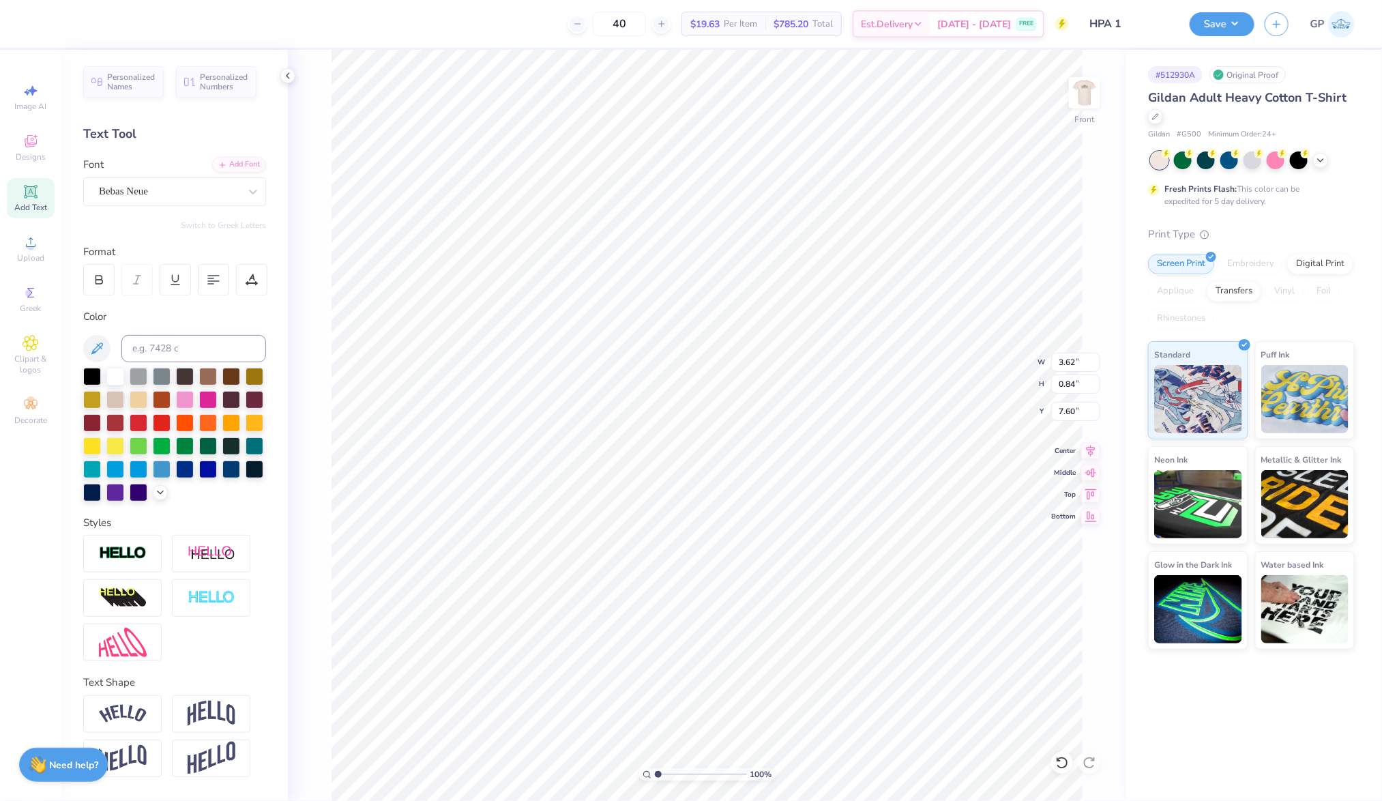
type input "3.62"
type input "3.64"
click at [682, 776] on input "range" at bounding box center [701, 774] width 92 height 12
type input "7.41"
type input "5.92"
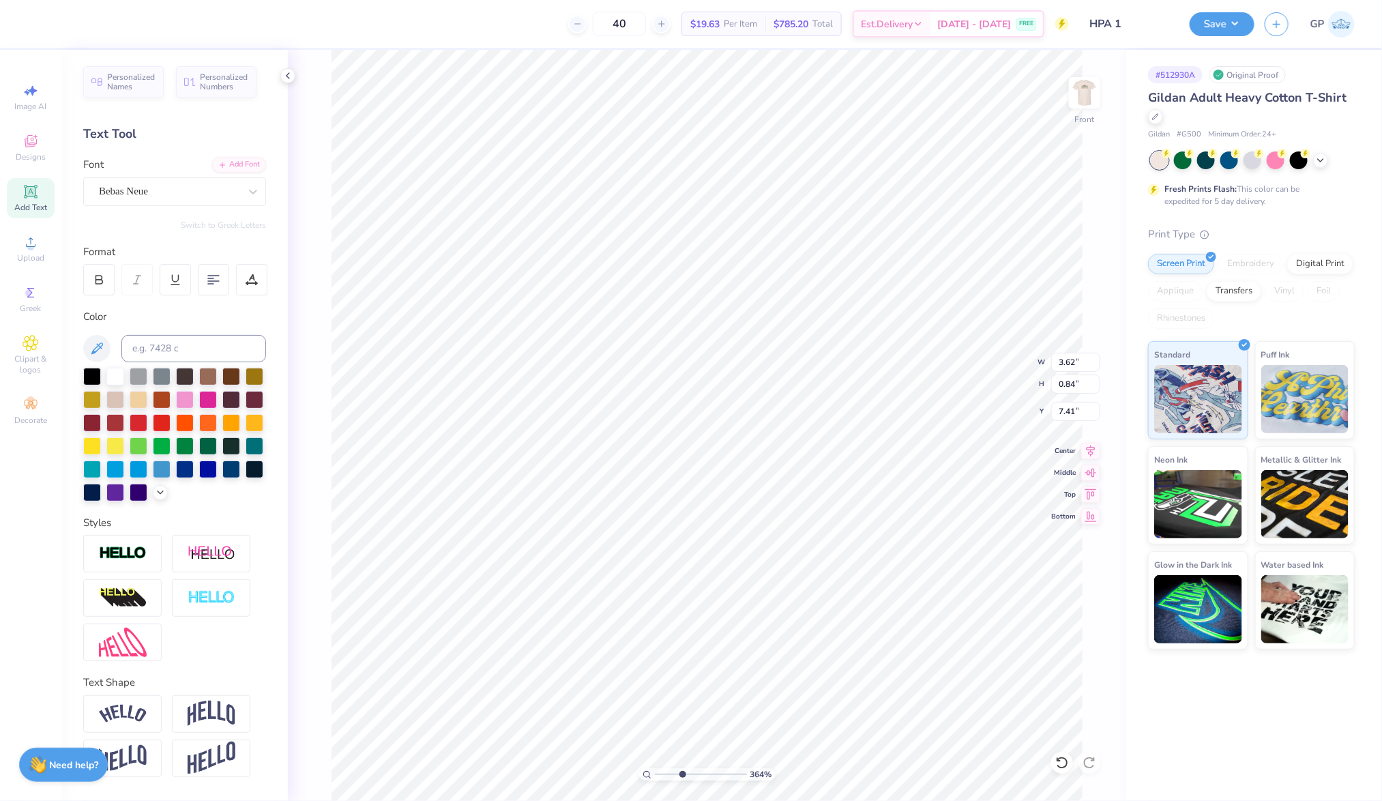
type input "1.38"
type input "6.11"
click at [705, 772] on input "range" at bounding box center [701, 774] width 92 height 12
type input "7.38"
type input "5.96"
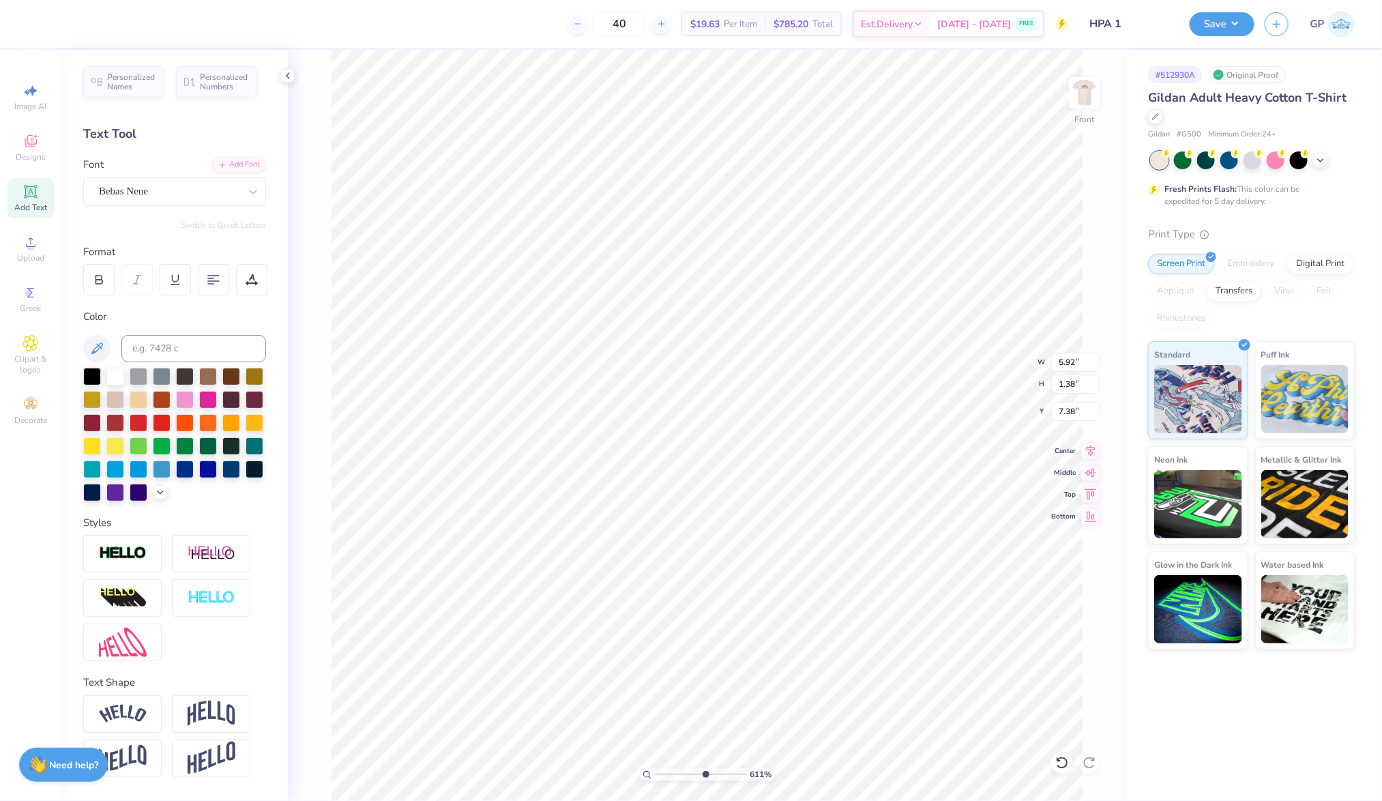
type input "1.39"
drag, startPoint x: 701, startPoint y: 772, endPoint x: 557, endPoint y: 744, distance: 146.6
type input "1"
click at [655, 768] on input "range" at bounding box center [701, 774] width 92 height 12
type input "14.65"
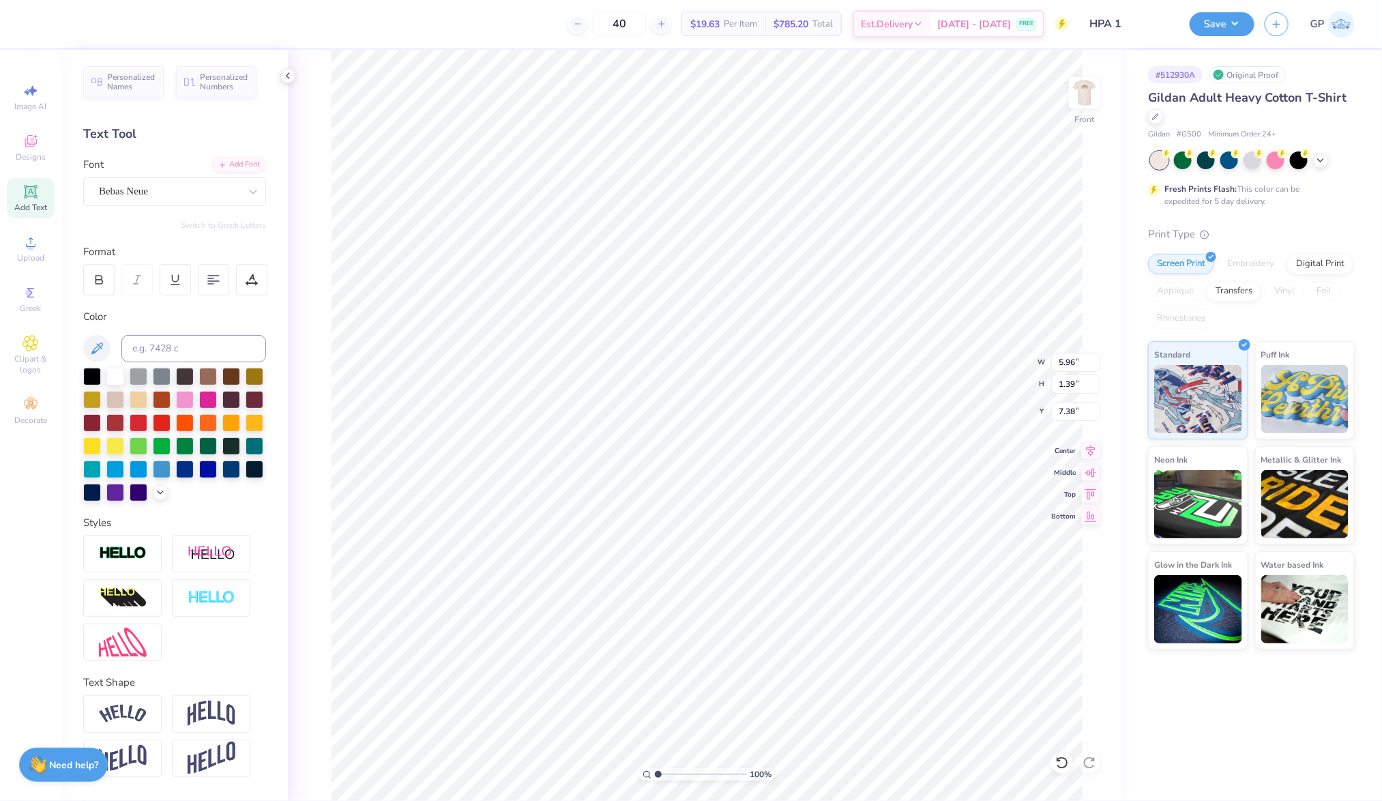
type input "16.75"
type input "5.88"
type input "5.96"
type input "1.39"
type input "7.38"
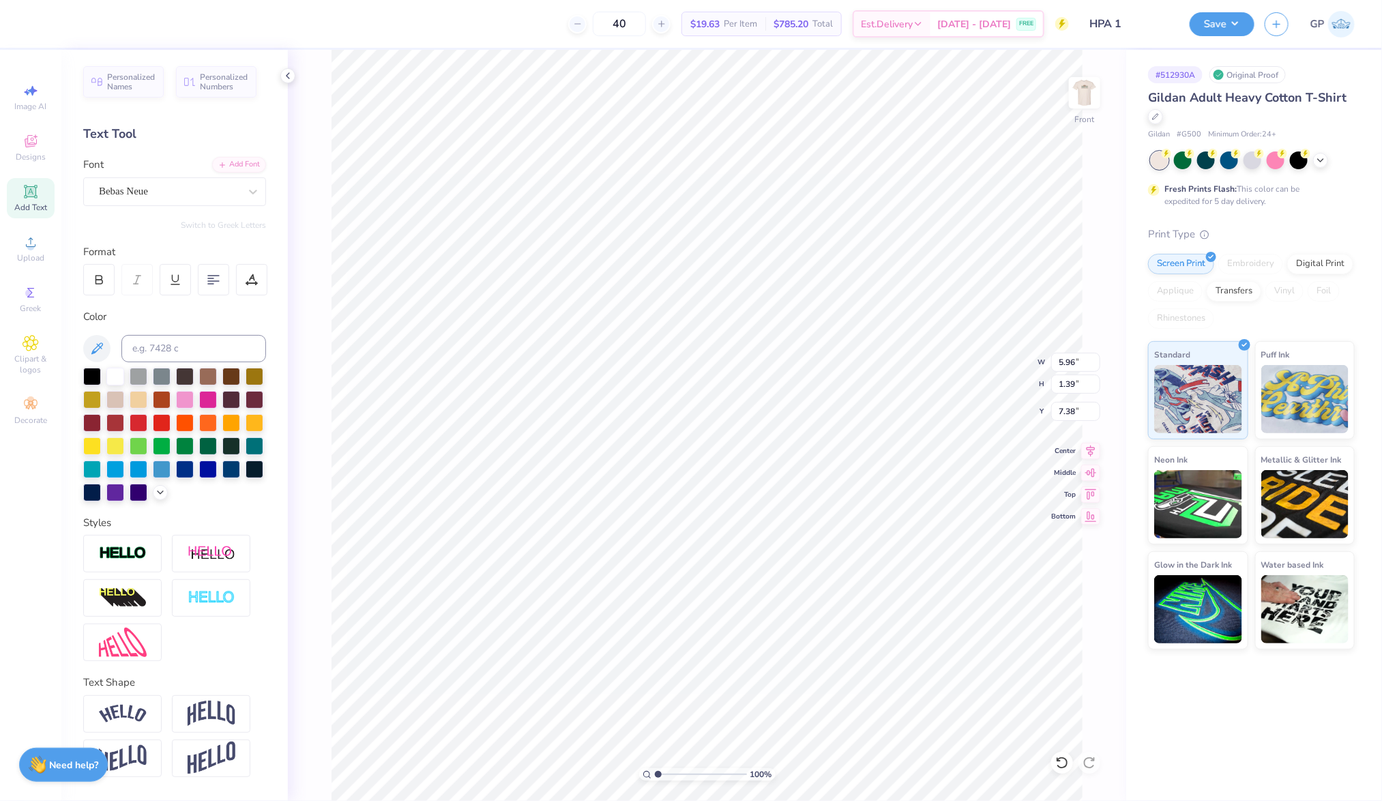
type input "10.10"
type input "2.52"
type input "6.25"
click at [35, 23] on div at bounding box center [36, 22] width 19 height 19
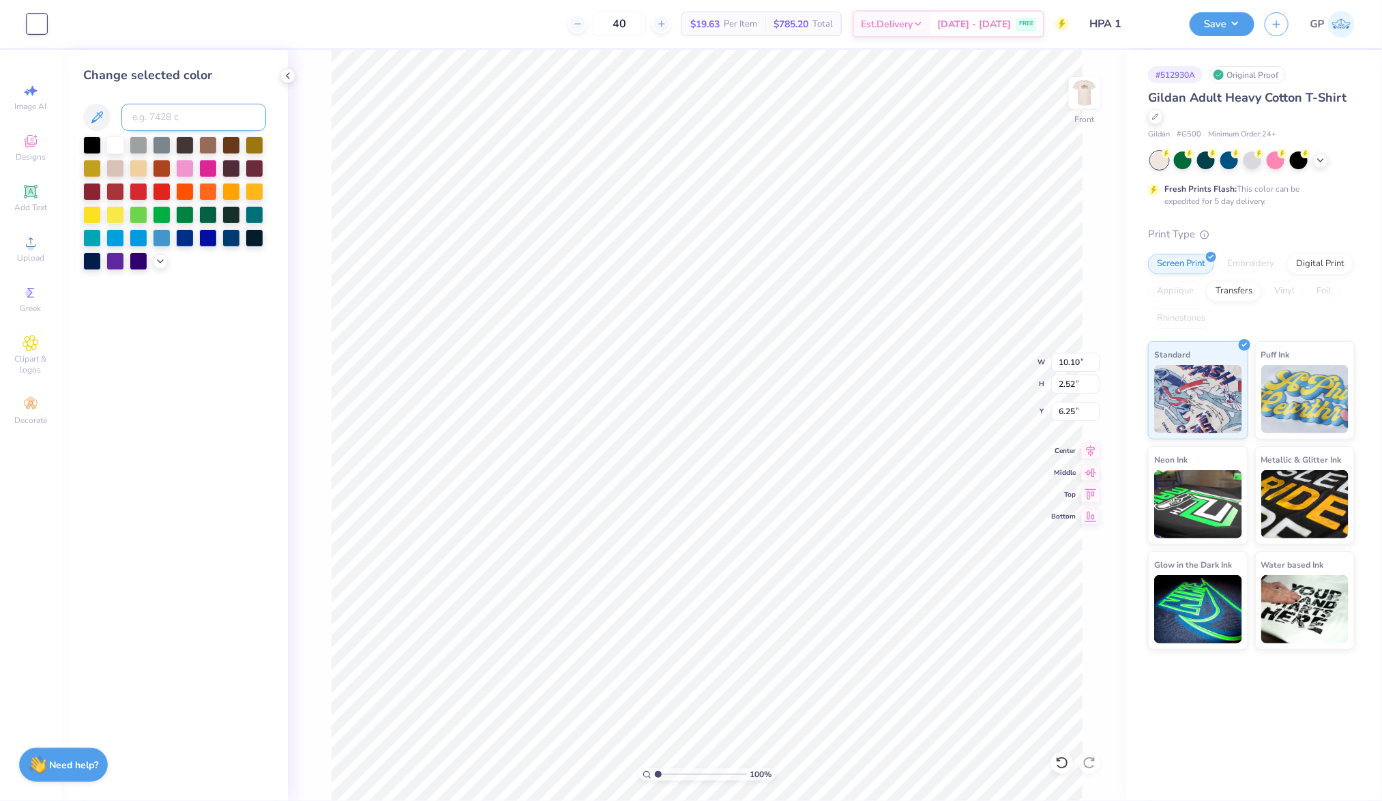
click at [156, 117] on input at bounding box center [193, 117] width 145 height 27
type input "5615"
type input "14.65"
type input "16.75"
type input "5.88"
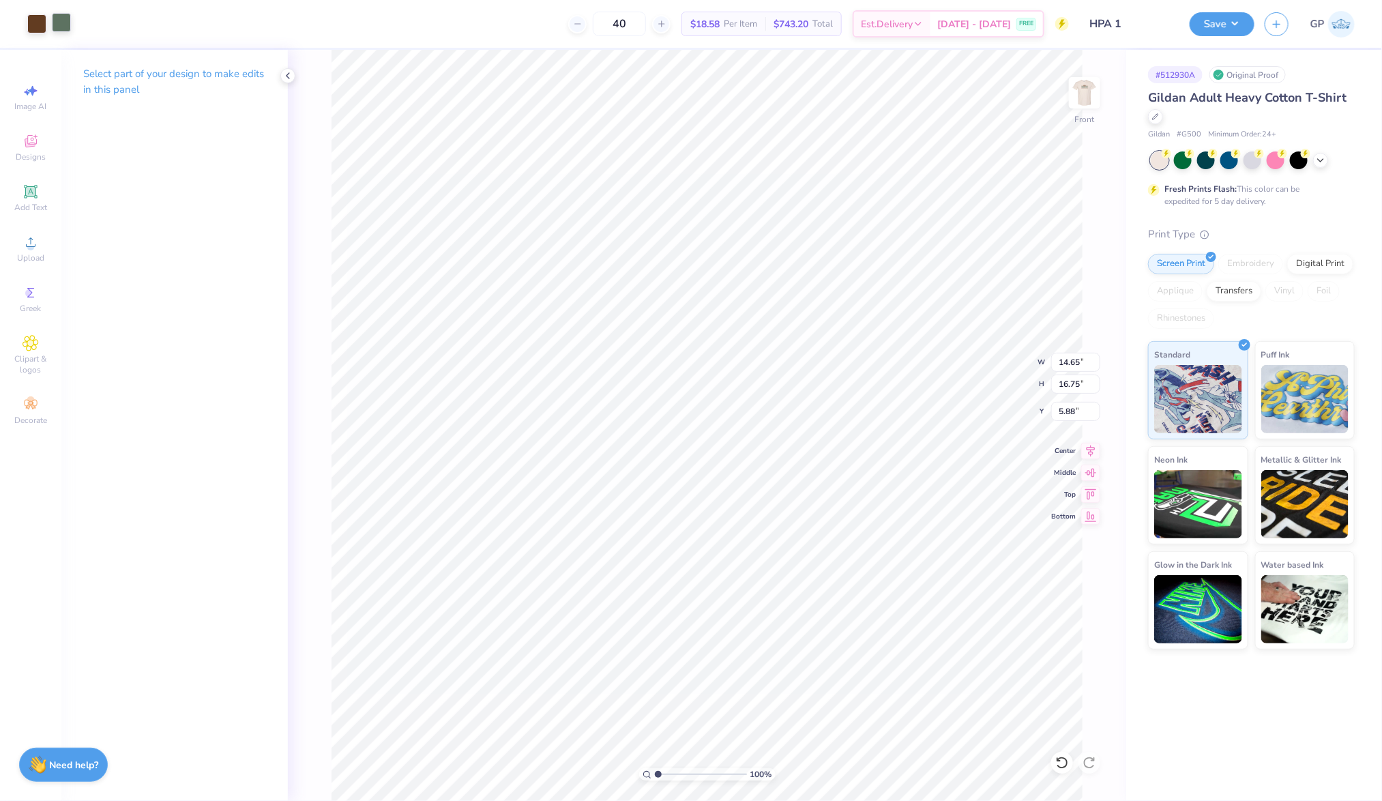
click at [71, 20] on div at bounding box center [61, 22] width 19 height 19
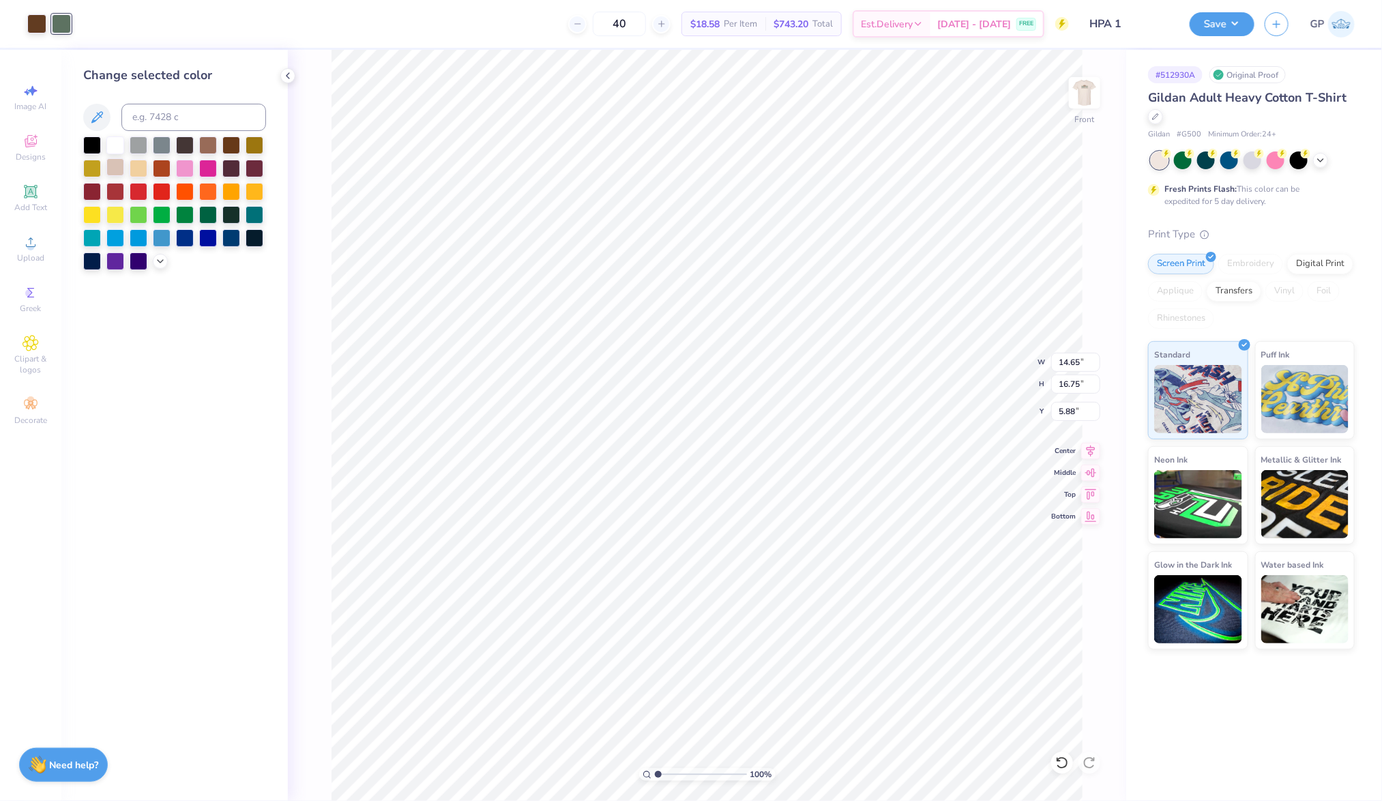
click at [114, 166] on div at bounding box center [115, 167] width 18 height 18
click at [118, 193] on div at bounding box center [115, 190] width 18 height 18
click at [726, 698] on li "Bring to Front" at bounding box center [703, 707] width 107 height 27
click at [32, 235] on icon at bounding box center [31, 242] width 16 height 16
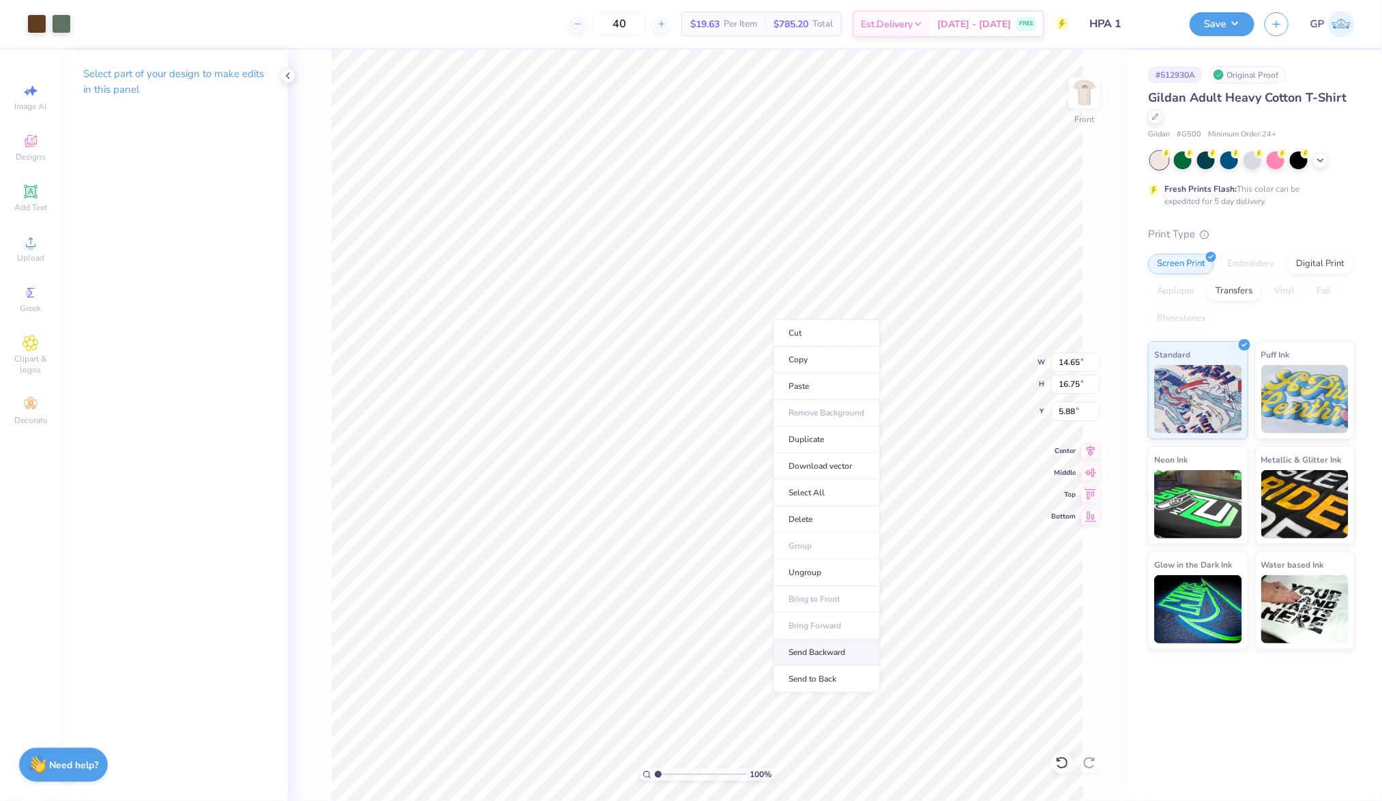
click at [821, 662] on li "Send Backward" at bounding box center [826, 652] width 107 height 27
click at [1073, 362] on input "14.65" at bounding box center [1075, 362] width 49 height 19
type input "12.50"
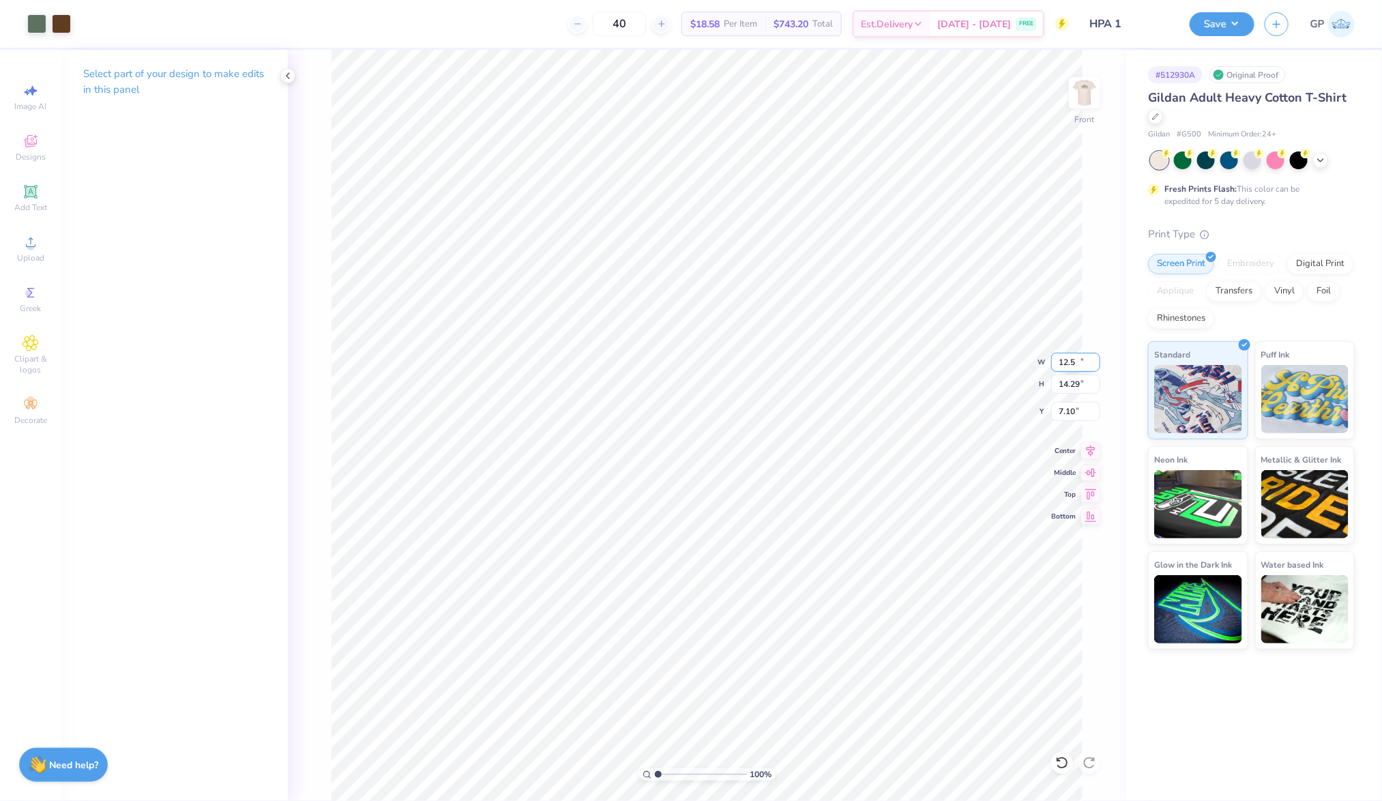
type input "14.29"
click at [1084, 407] on input "7.10" at bounding box center [1075, 411] width 49 height 19
type input "3.00"
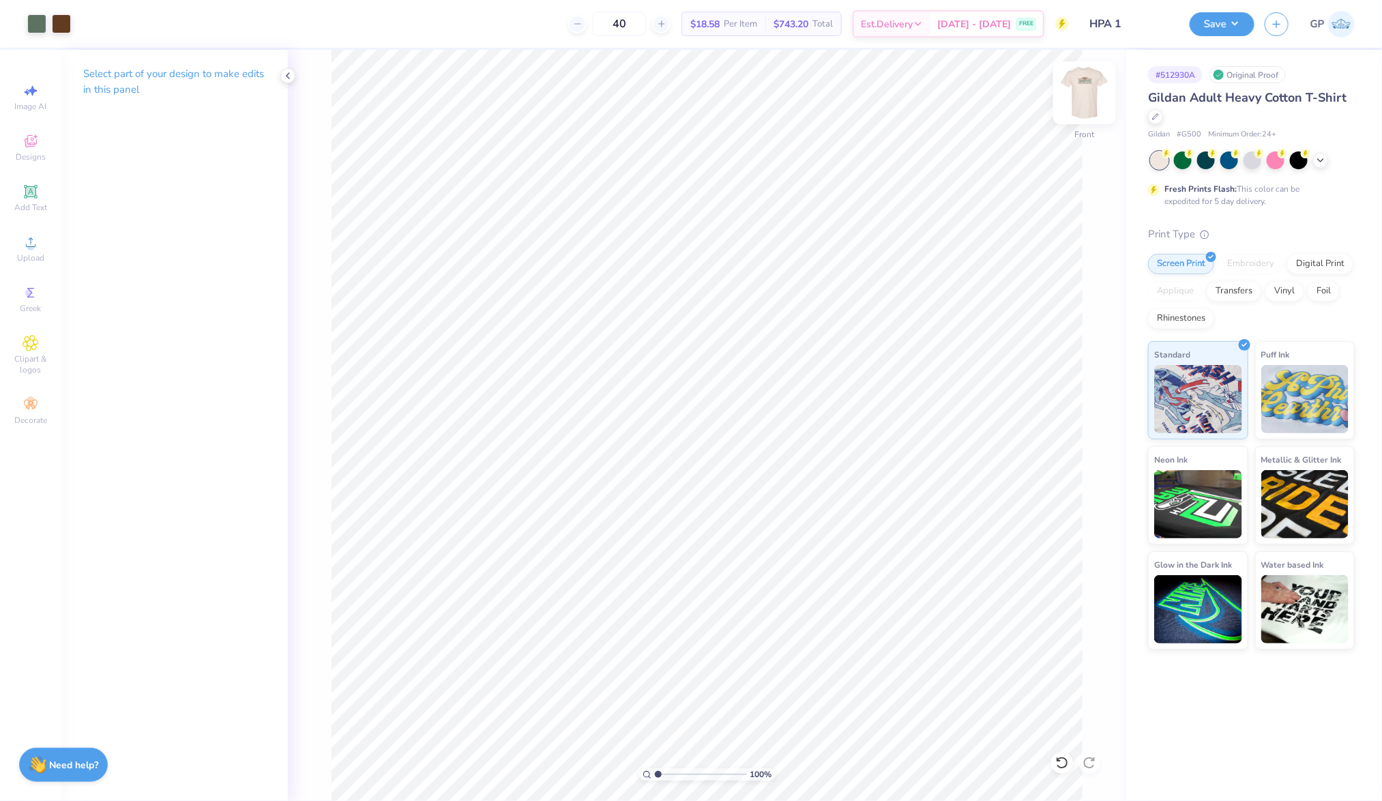
click at [1081, 100] on img at bounding box center [1084, 92] width 55 height 55
click at [76, 32] on div "Art colors 40 $18.58 Per Item $743.20 Total Est. Delivery Sep 10 - 13 FREE Desi…" at bounding box center [691, 24] width 1382 height 48
click at [54, 16] on div at bounding box center [61, 22] width 19 height 19
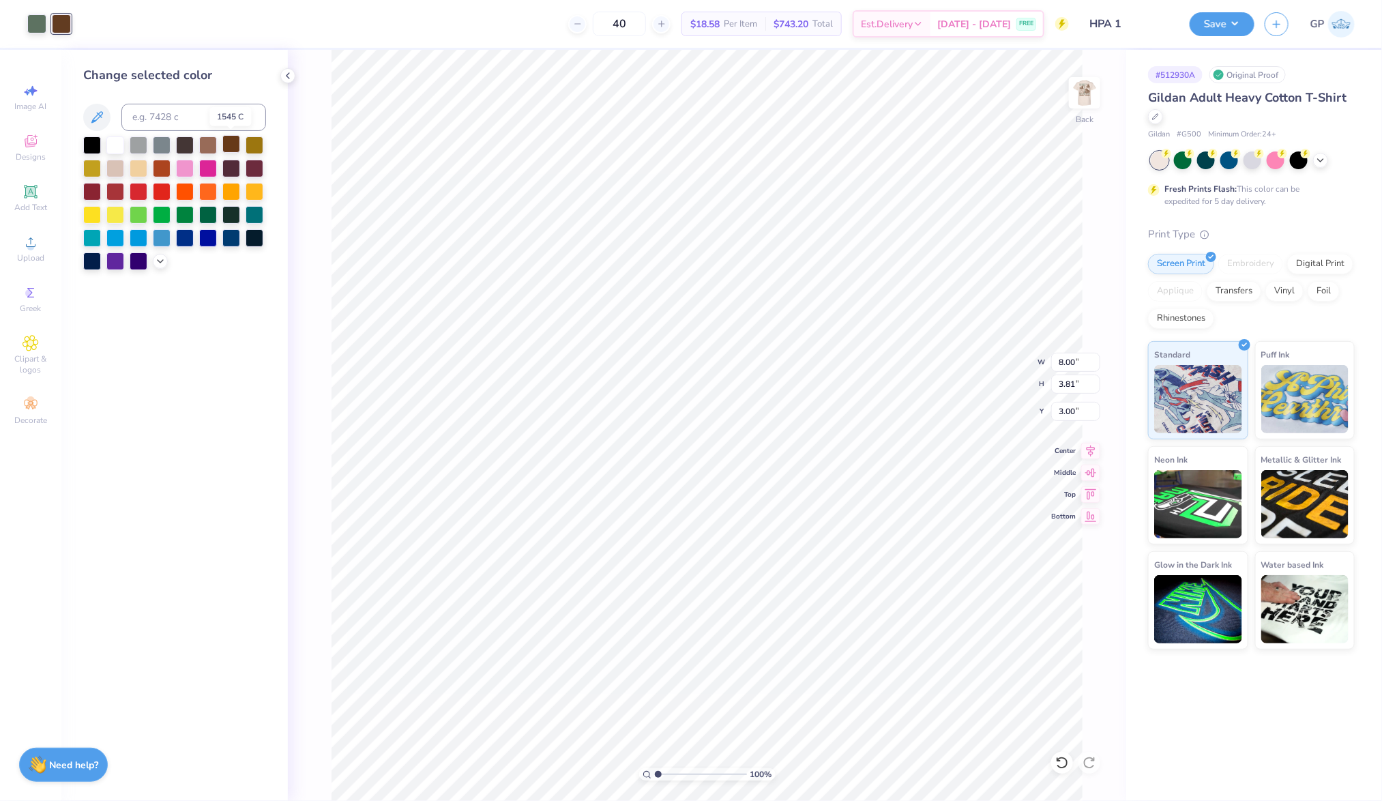
click at [222, 144] on div at bounding box center [231, 144] width 18 height 18
click at [1083, 91] on img at bounding box center [1084, 92] width 55 height 55
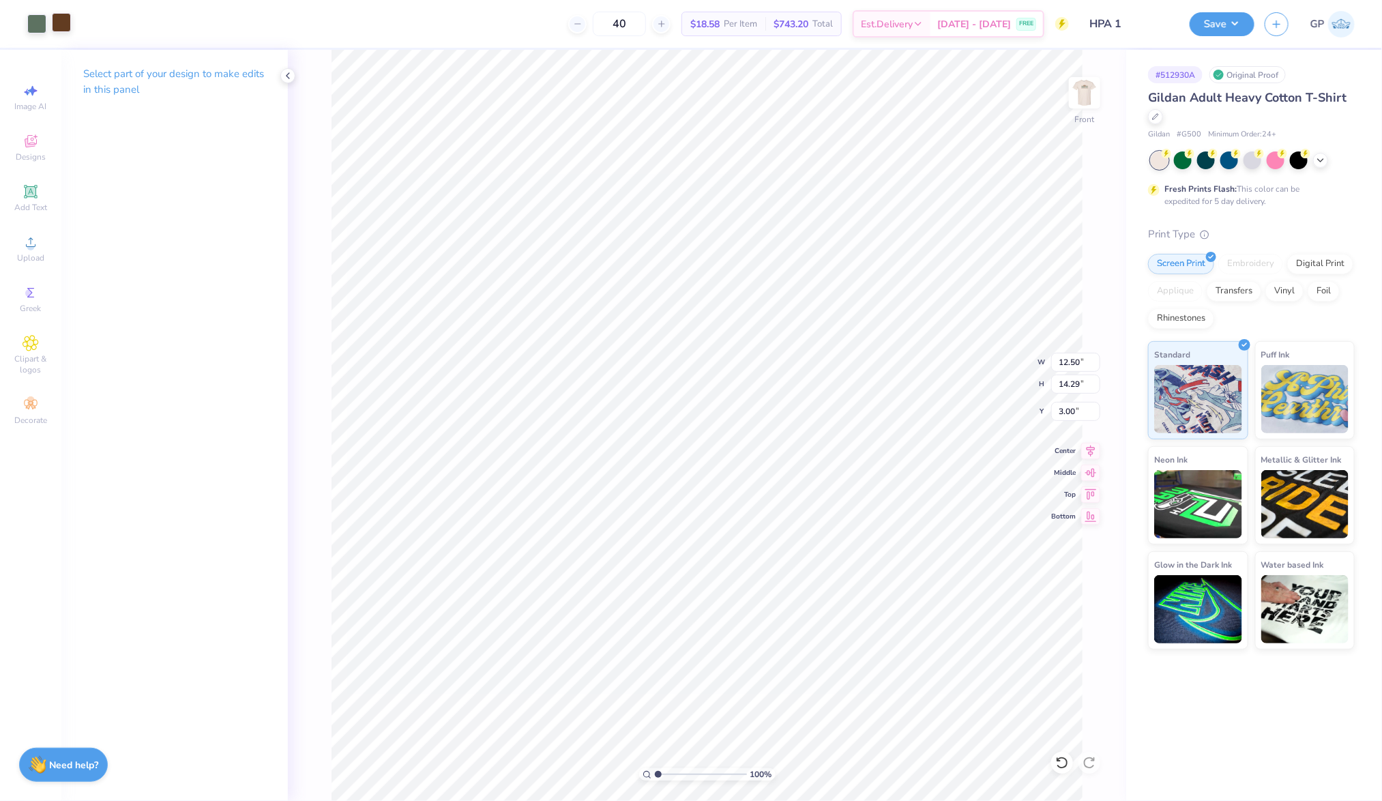
click at [59, 15] on div at bounding box center [61, 22] width 19 height 19
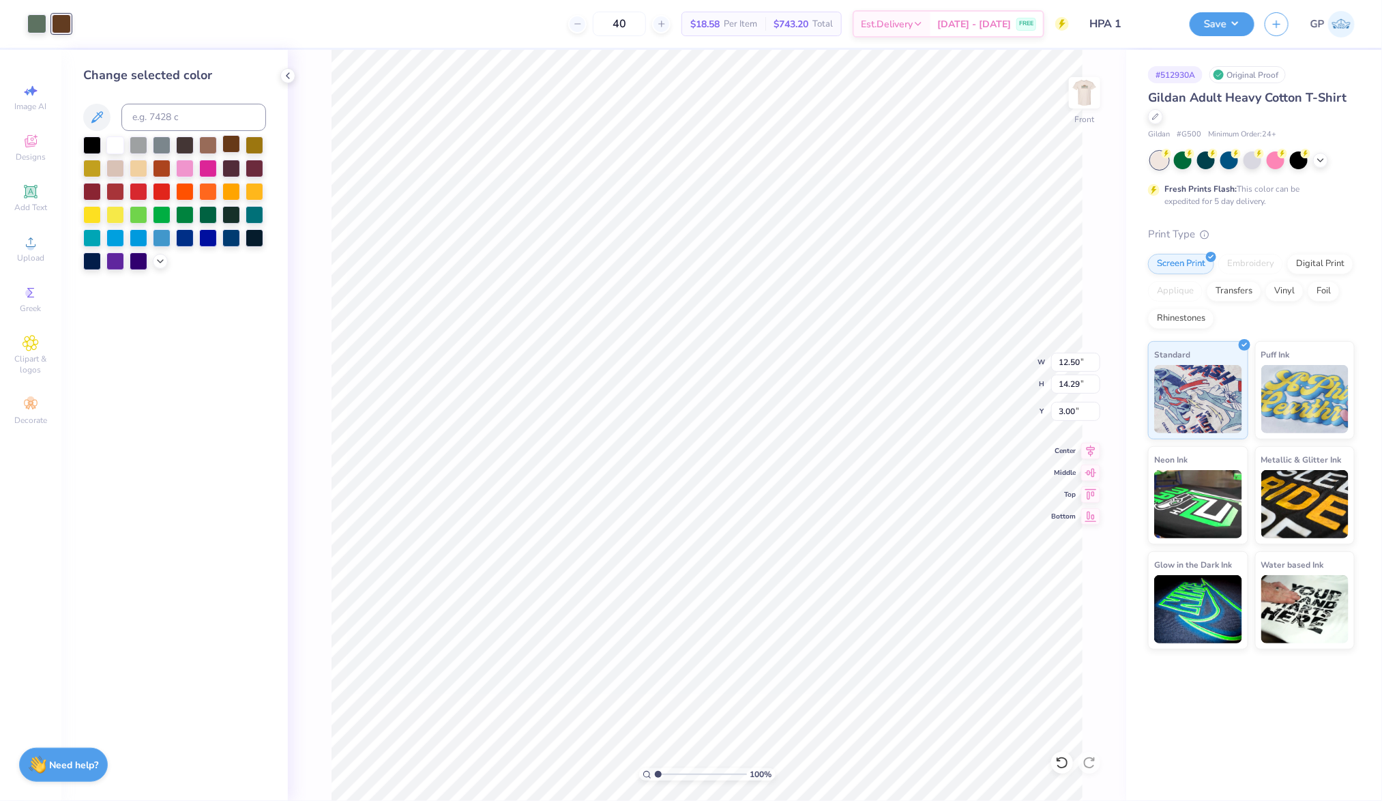
click at [235, 148] on div at bounding box center [231, 144] width 18 height 18
click at [319, 82] on div "100 % Front W 12.50 12.50 " H 14.29 14.29 " Y 3.00 3.00 " Center Middle Top Bot…" at bounding box center [707, 425] width 838 height 751
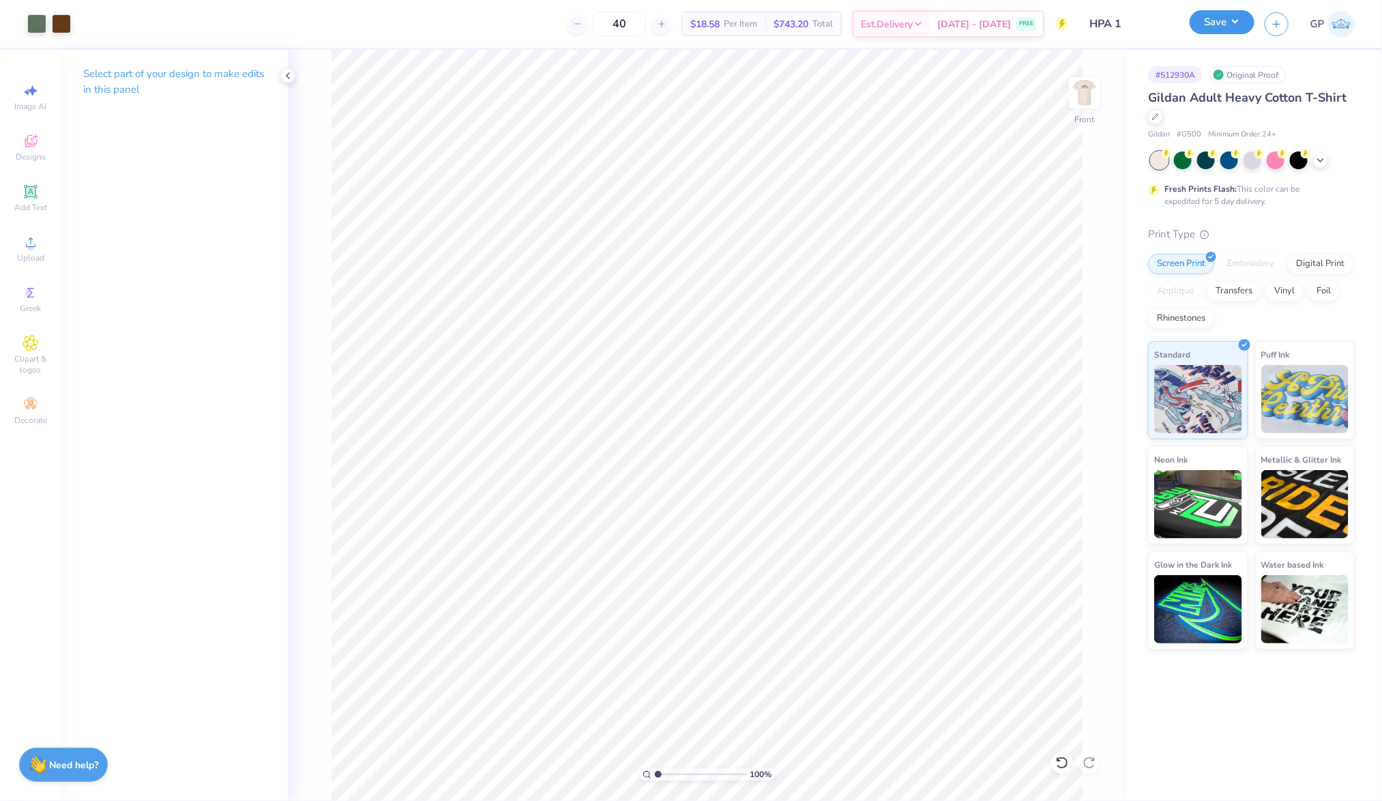
click at [1213, 19] on button "Save" at bounding box center [1222, 22] width 65 height 24
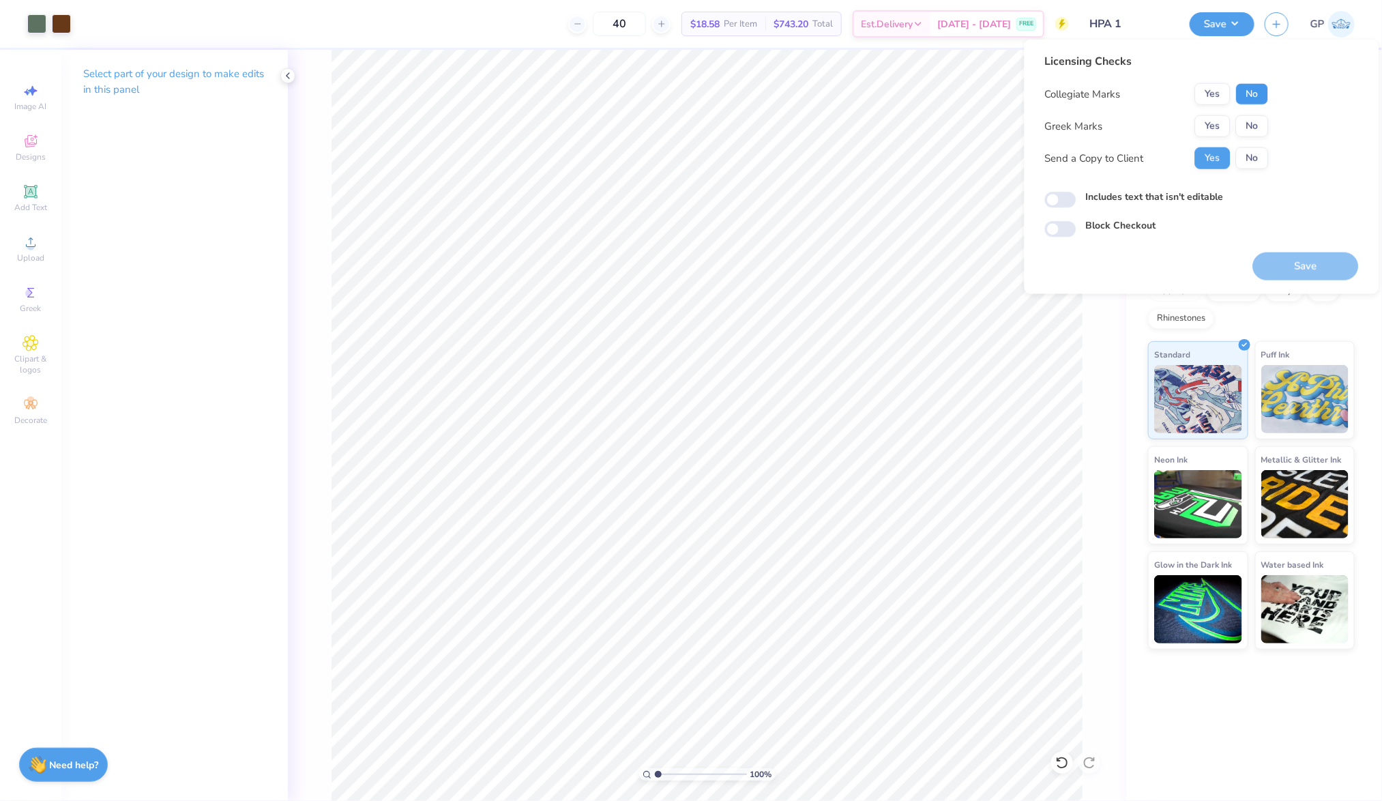
click at [1259, 99] on button "No" at bounding box center [1252, 94] width 33 height 22
click at [1261, 125] on button "No" at bounding box center [1252, 126] width 33 height 22
click at [1067, 198] on input "Includes text that isn't editable" at bounding box center [1060, 200] width 31 height 16
checkbox input "true"
click at [1284, 256] on button "Save" at bounding box center [1306, 266] width 106 height 28
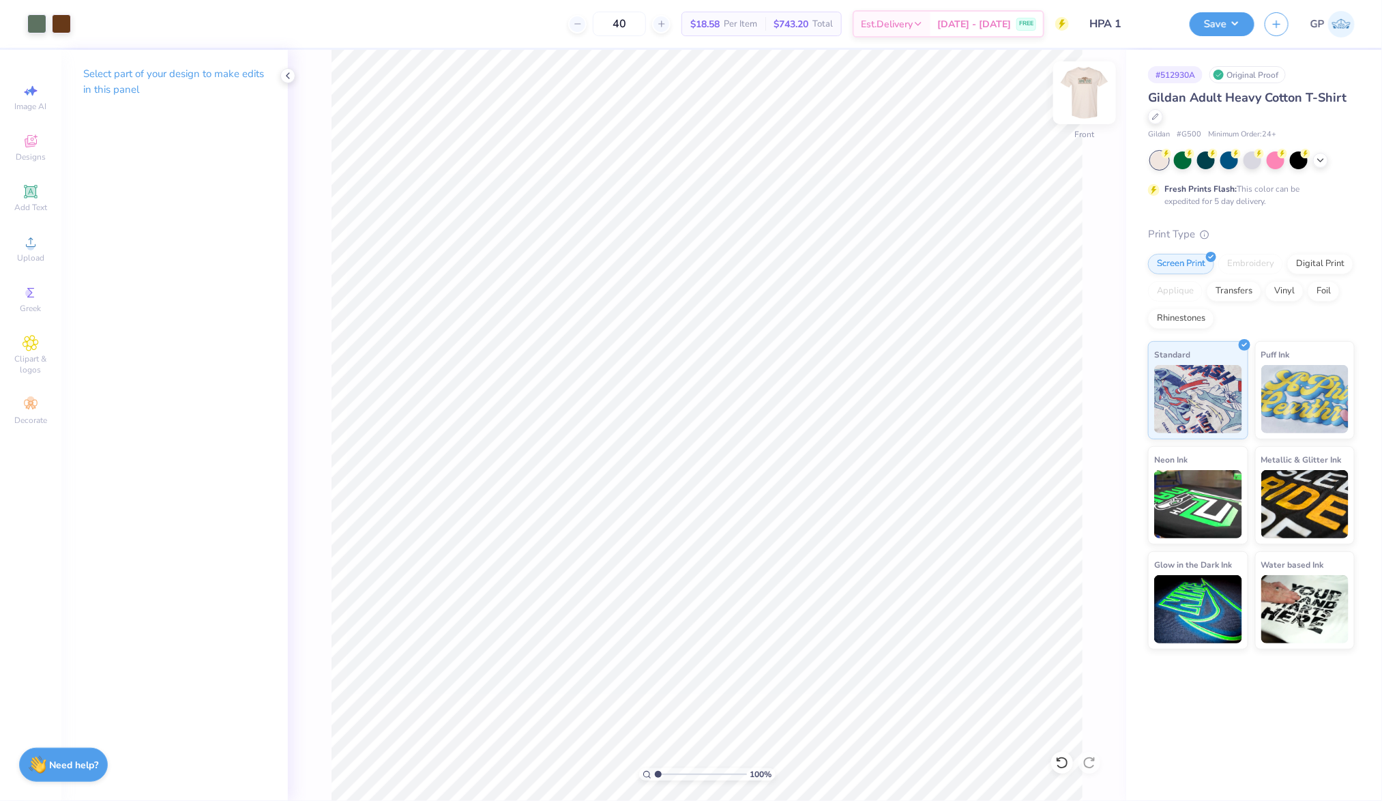
click at [1077, 100] on img at bounding box center [1084, 92] width 55 height 55
click at [40, 243] on div "Upload" at bounding box center [31, 249] width 48 height 40
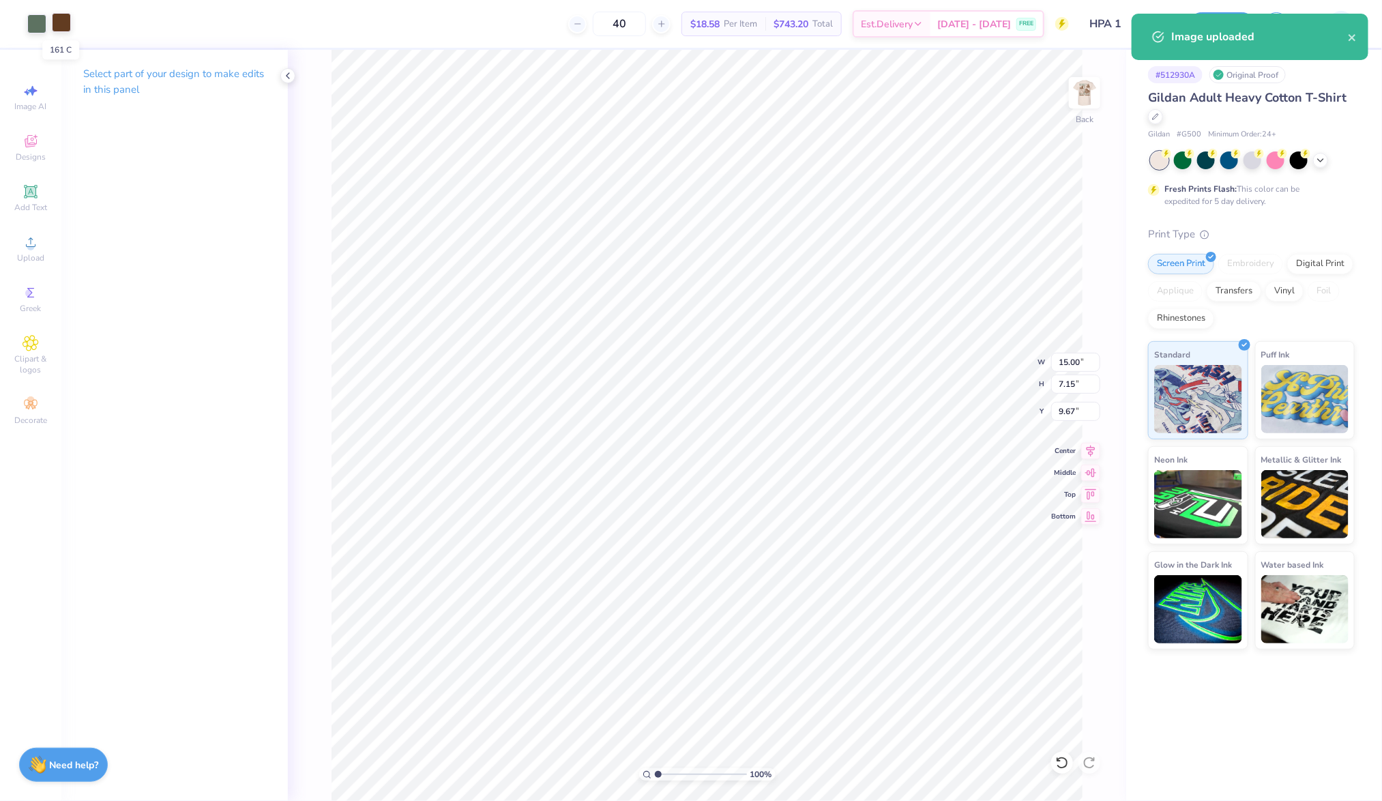
click at [60, 13] on div at bounding box center [61, 22] width 19 height 19
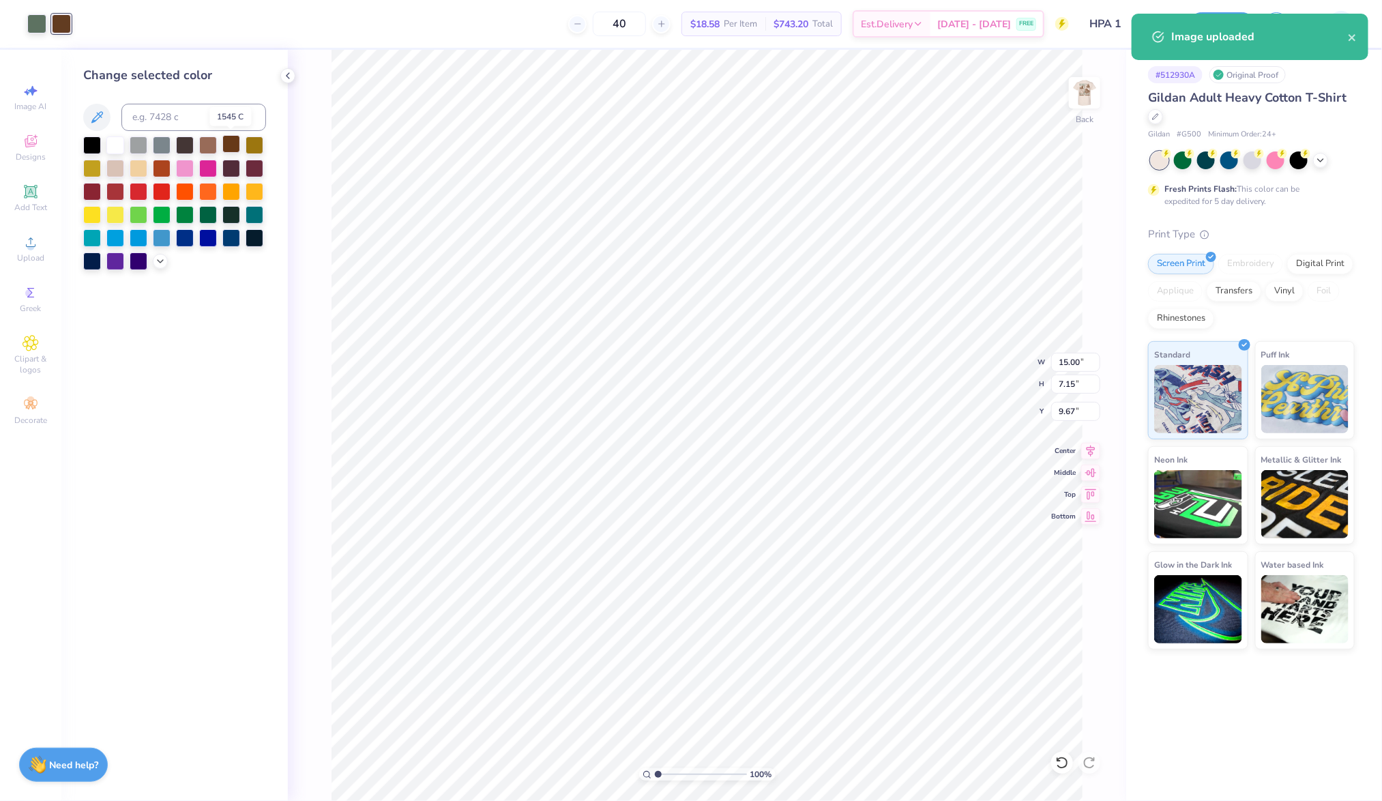
click at [229, 144] on div at bounding box center [231, 144] width 18 height 18
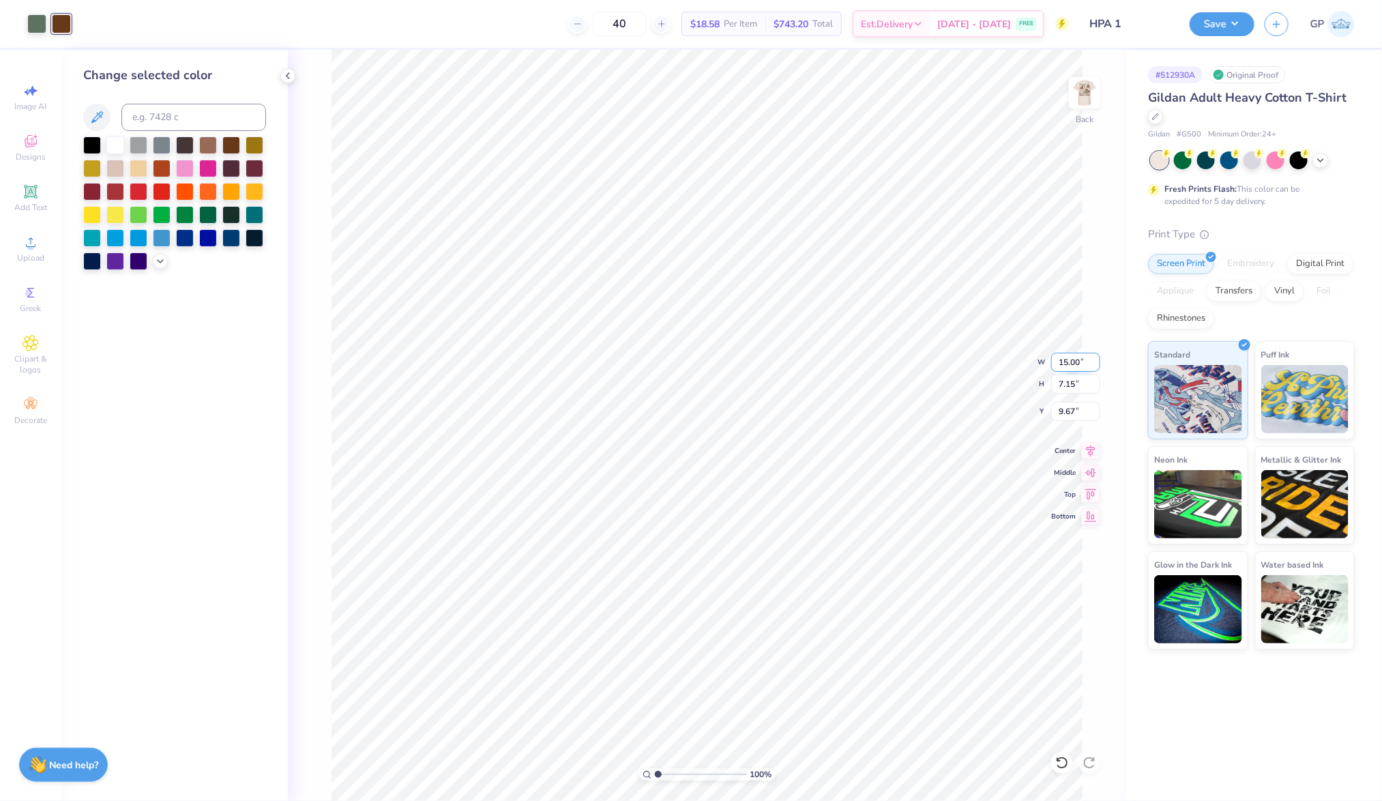
click at [1068, 359] on input "15.00" at bounding box center [1075, 362] width 49 height 19
type input "8.00"
type input "3.81"
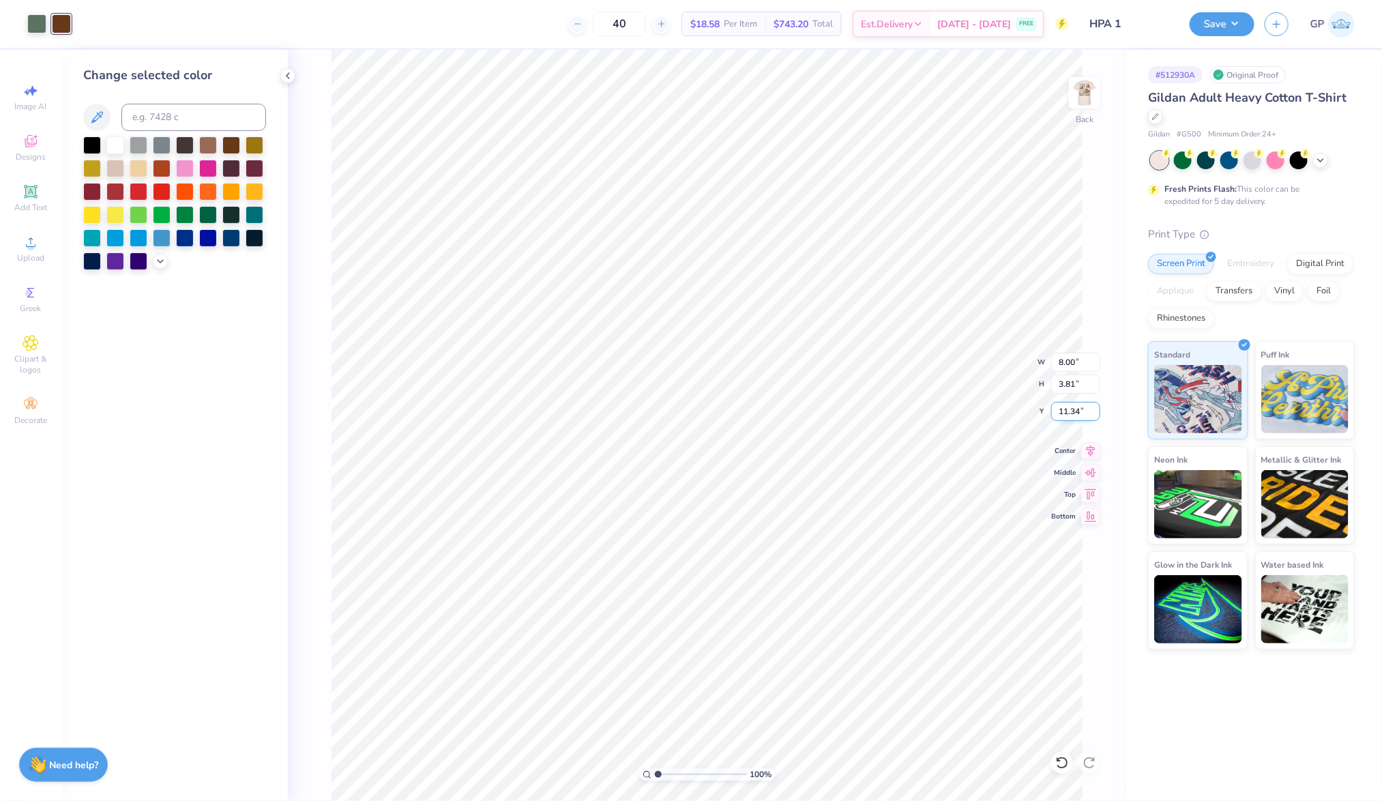
click at [1071, 418] on input "11.34" at bounding box center [1075, 411] width 49 height 19
type input "3.00"
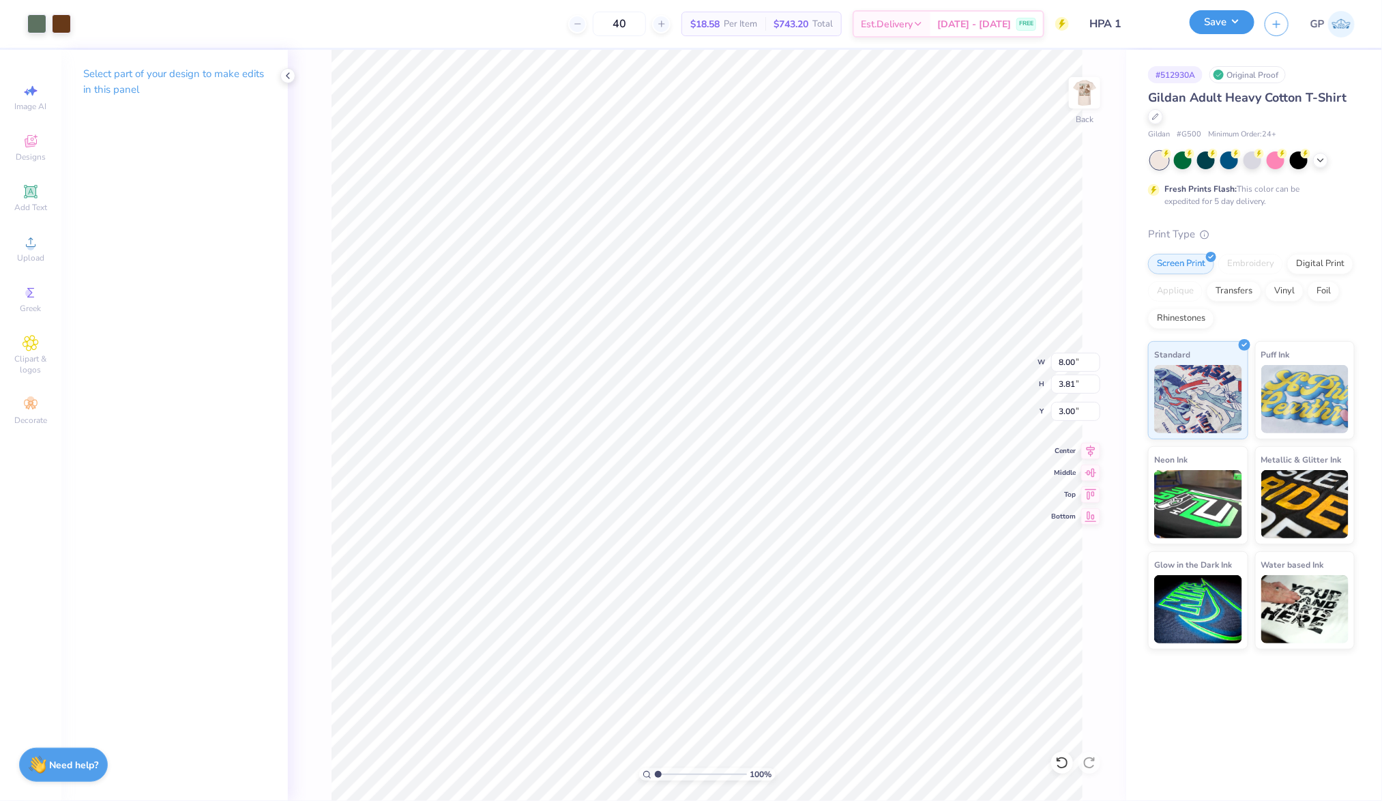
click at [1201, 18] on button "Save" at bounding box center [1222, 22] width 65 height 24
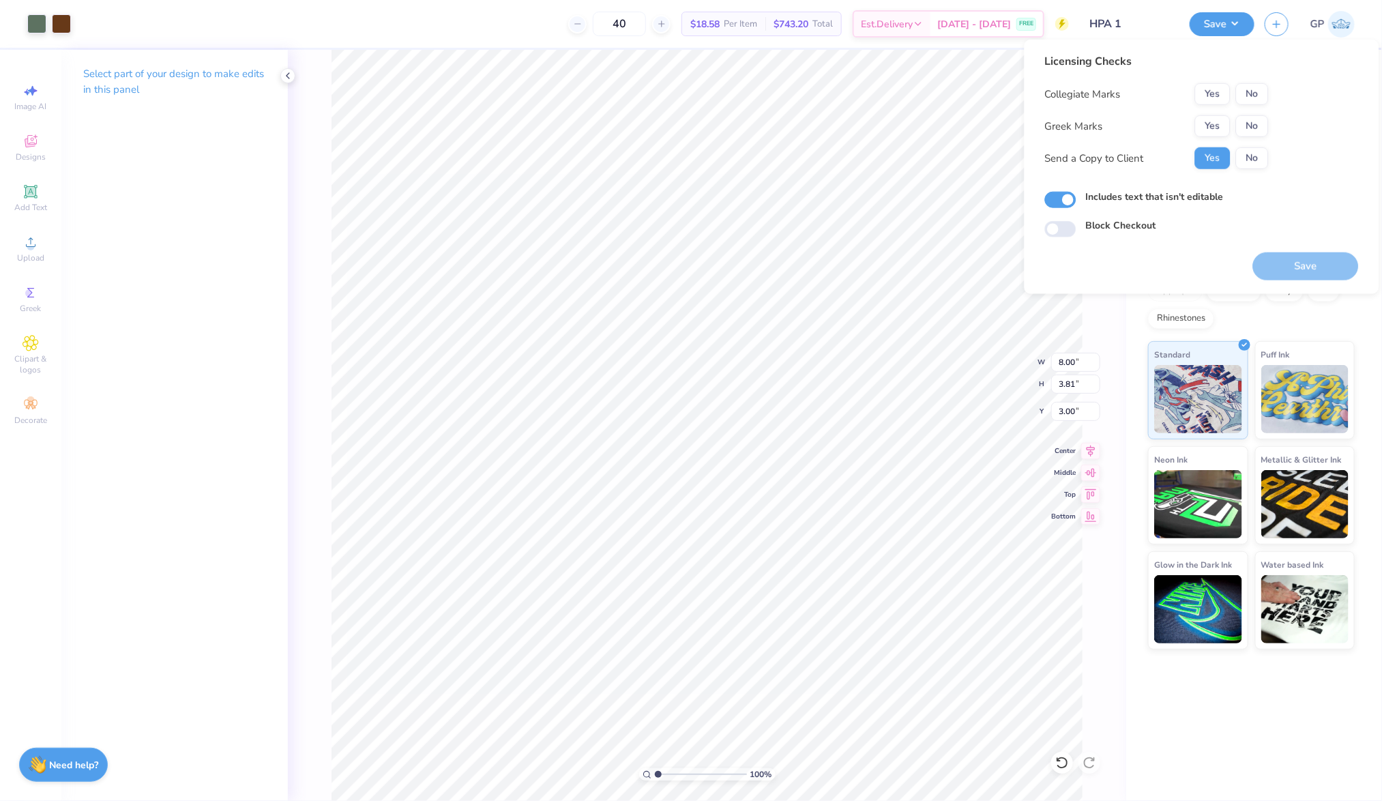
click at [1244, 80] on div "Licensing Checks Collegiate Marks Yes No Greek Marks Yes No Send a Copy to Clie…" at bounding box center [1157, 116] width 224 height 126
click at [1246, 89] on button "No" at bounding box center [1252, 94] width 33 height 22
click at [1252, 123] on button "No" at bounding box center [1252, 126] width 33 height 22
click at [1284, 256] on button "Save" at bounding box center [1306, 266] width 106 height 28
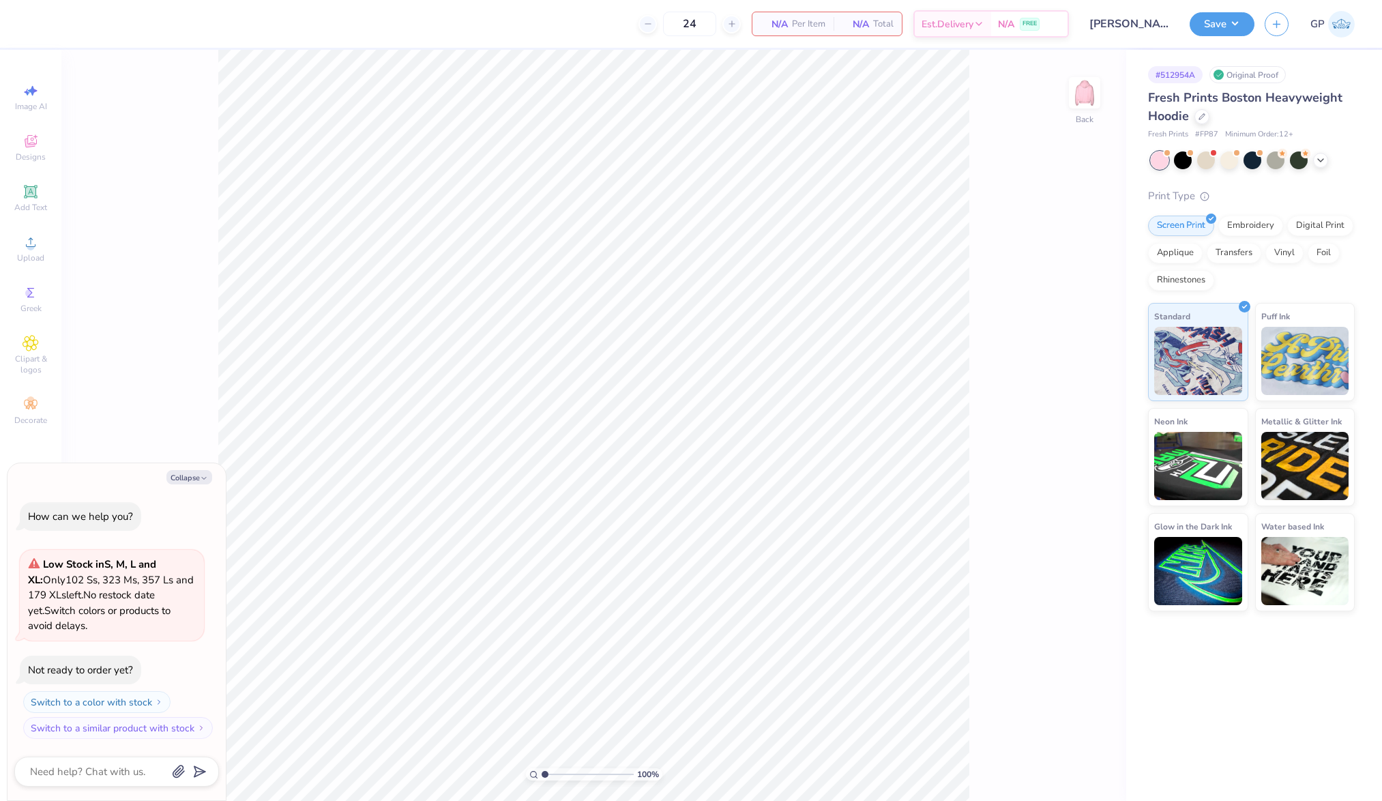
type textarea "x"
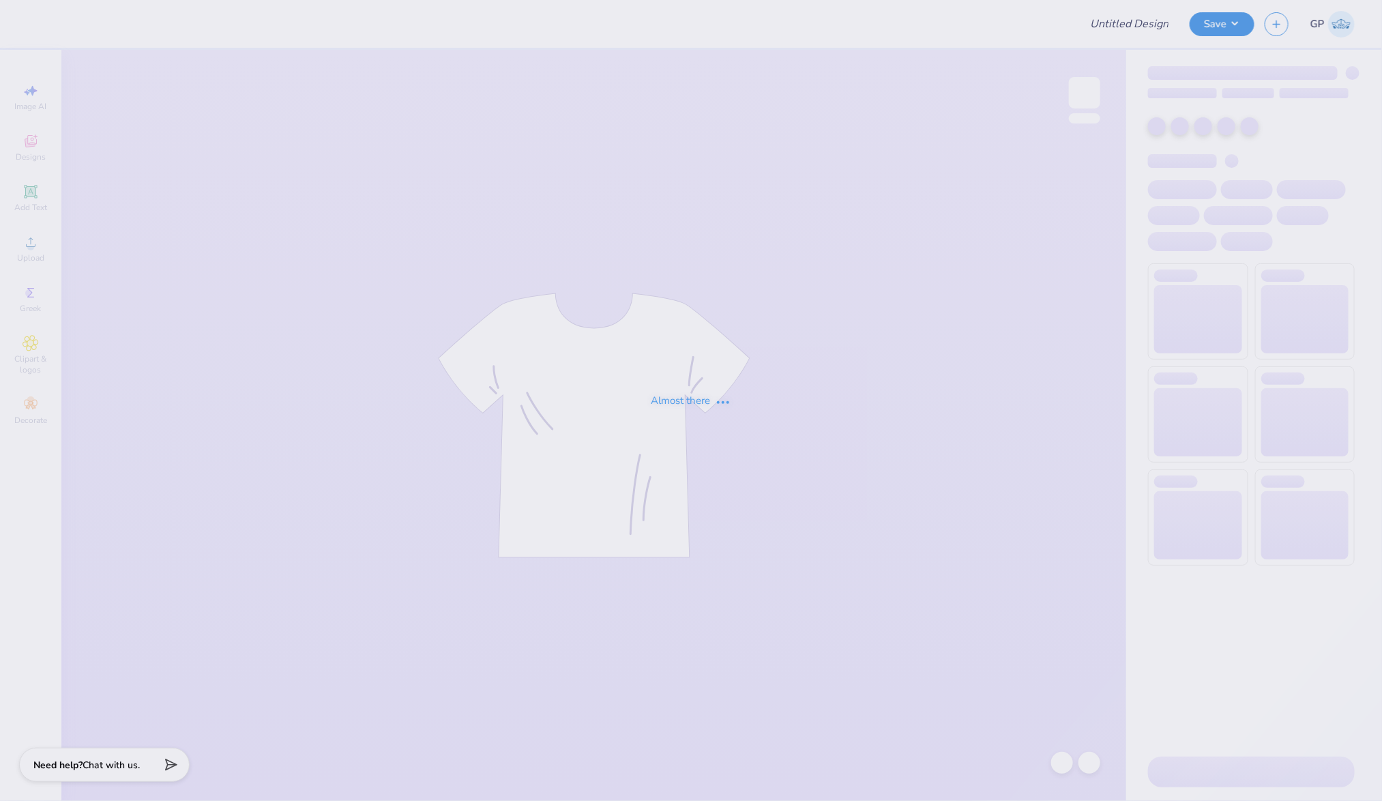
type input "Sweatsets for NT!"
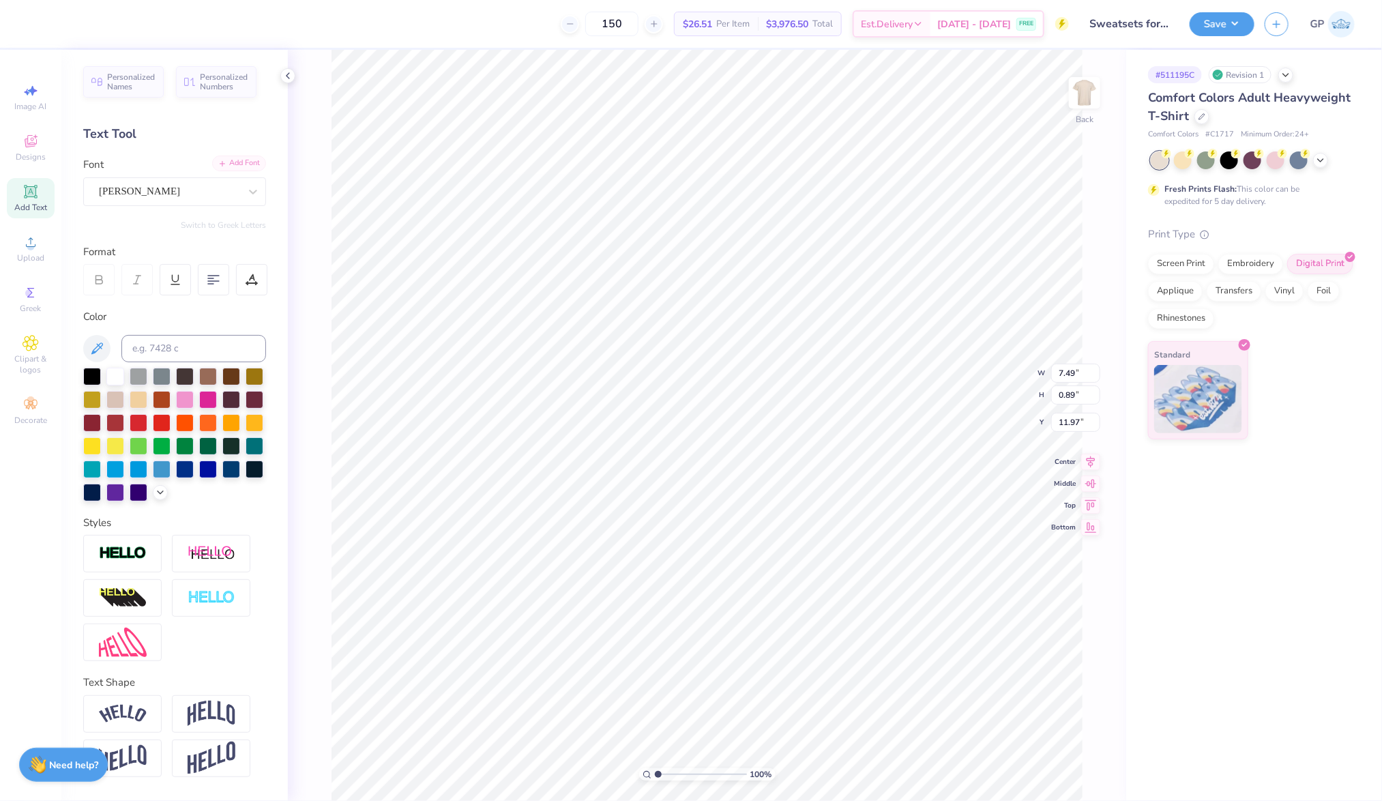
click at [226, 159] on div "Add Font" at bounding box center [239, 164] width 54 height 16
click at [215, 163] on div "Add Font" at bounding box center [239, 164] width 54 height 16
click at [40, 246] on div "Upload" at bounding box center [31, 249] width 48 height 40
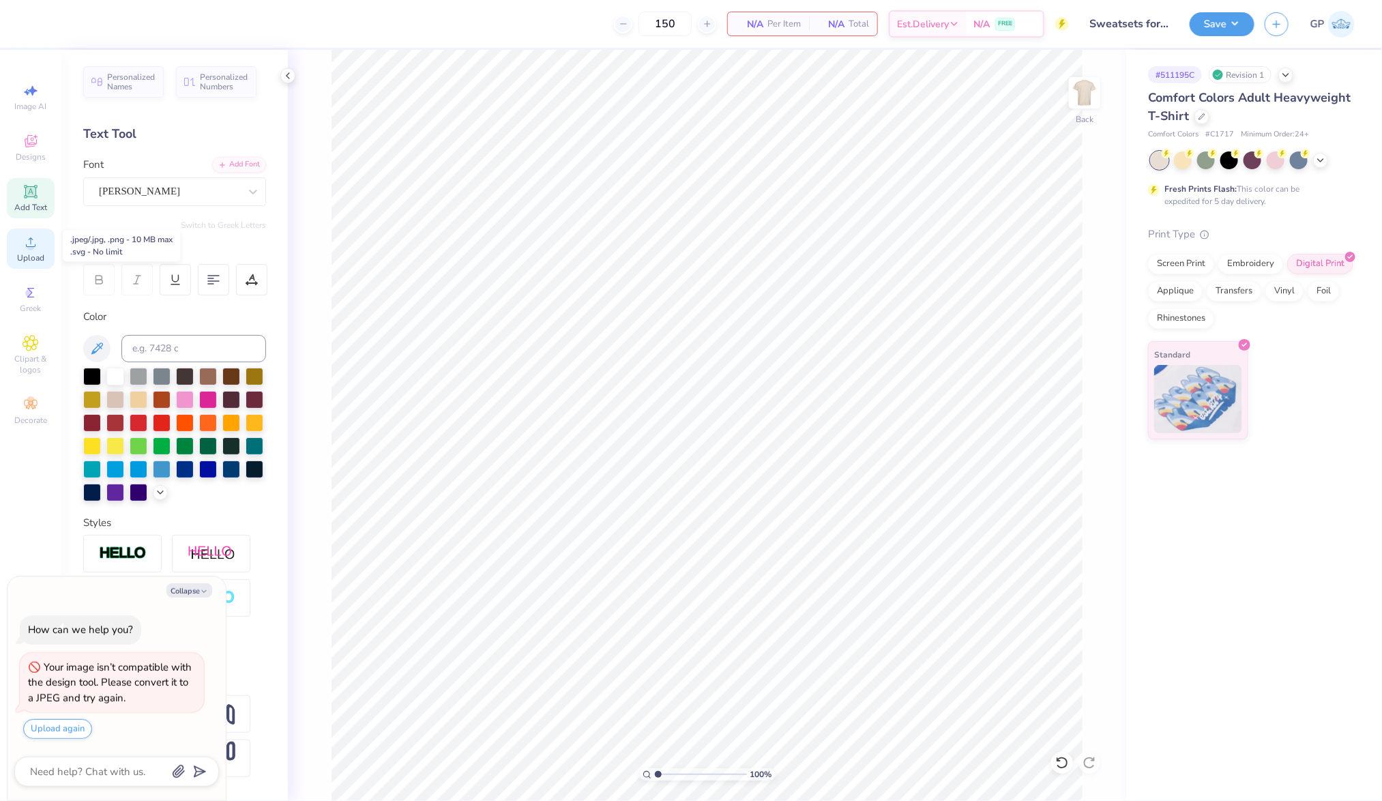
click at [28, 246] on circle at bounding box center [31, 247] width 8 height 8
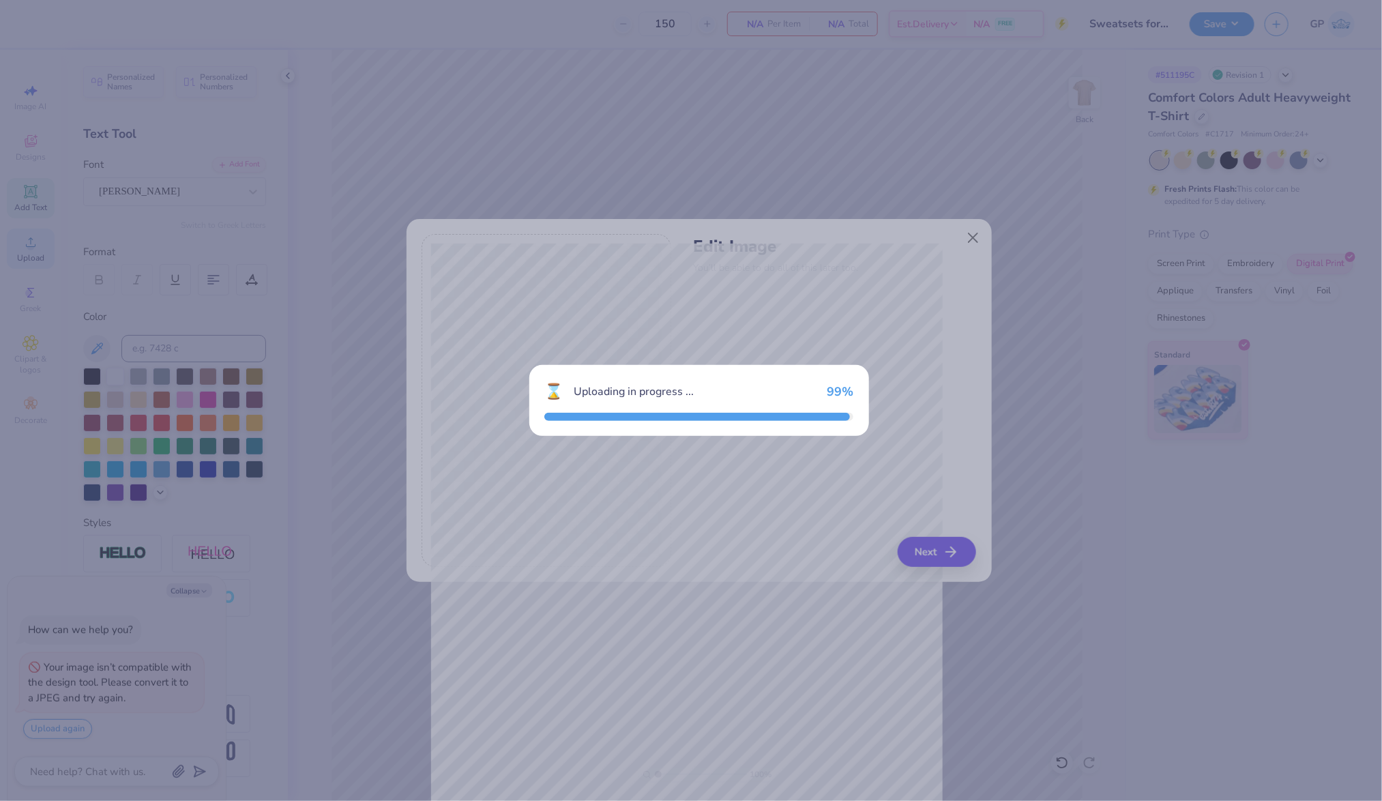
type textarea "x"
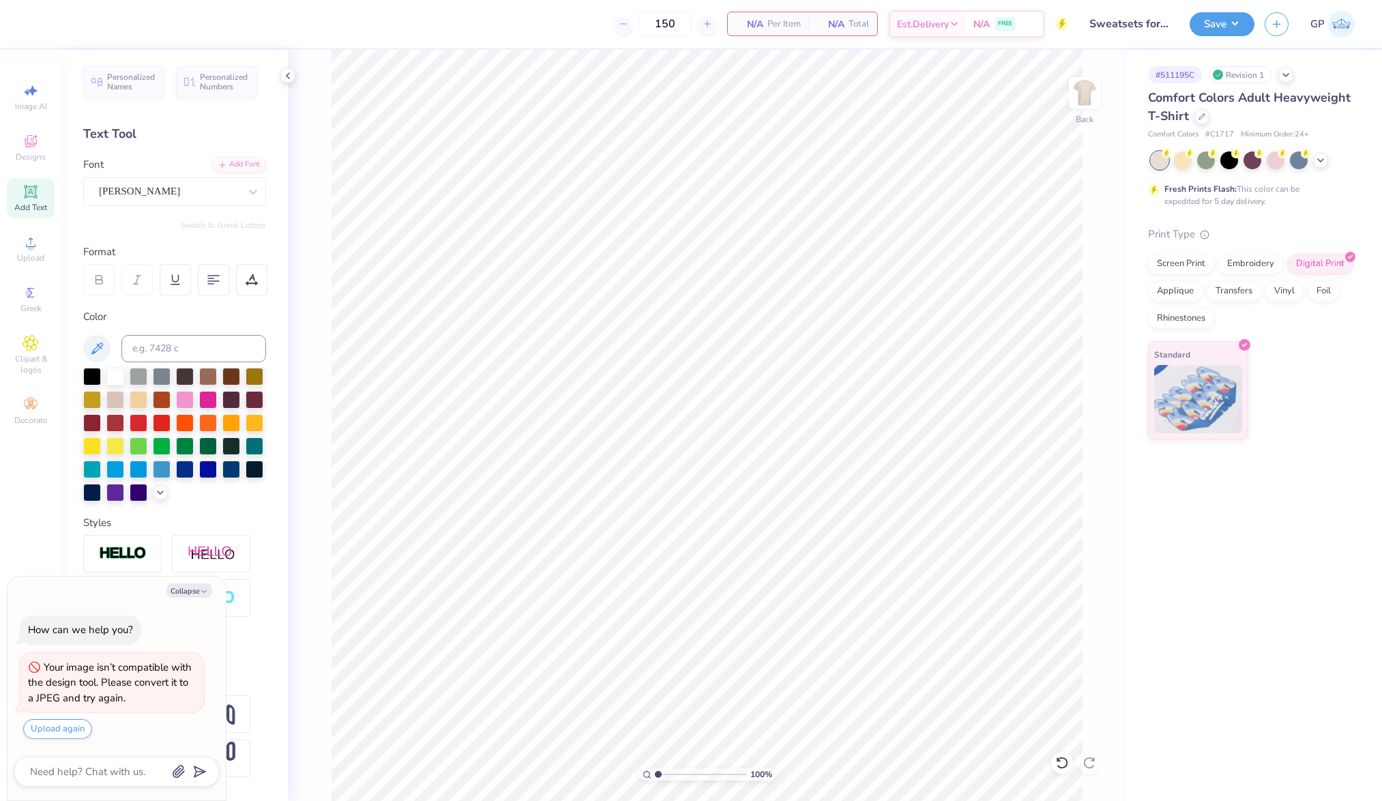
click at [35, 254] on span "Upload" at bounding box center [30, 257] width 27 height 11
type textarea "x"
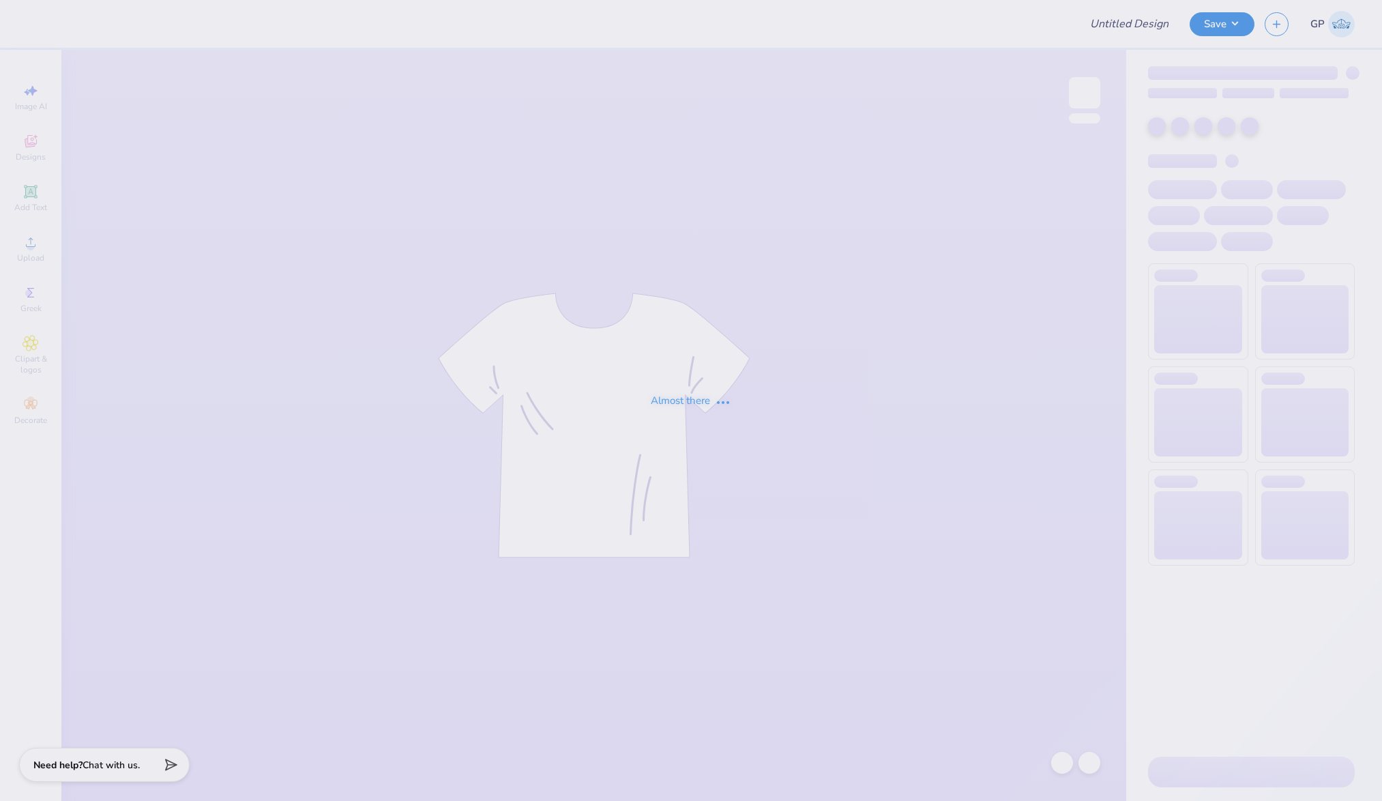
type input "Shirts for Phi Delta Theta"
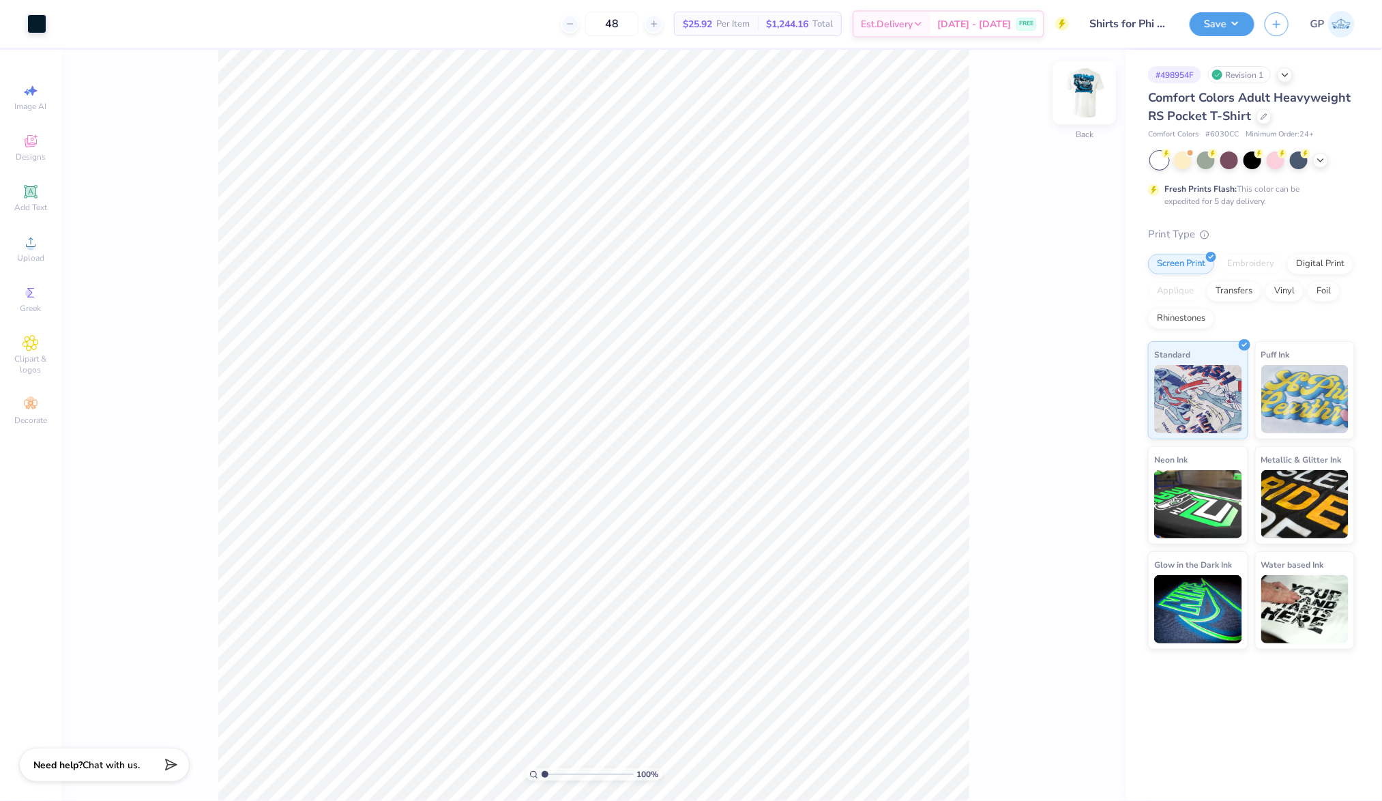
click at [1108, 89] on img at bounding box center [1084, 92] width 55 height 55
click at [27, 247] on icon at bounding box center [31, 242] width 10 height 10
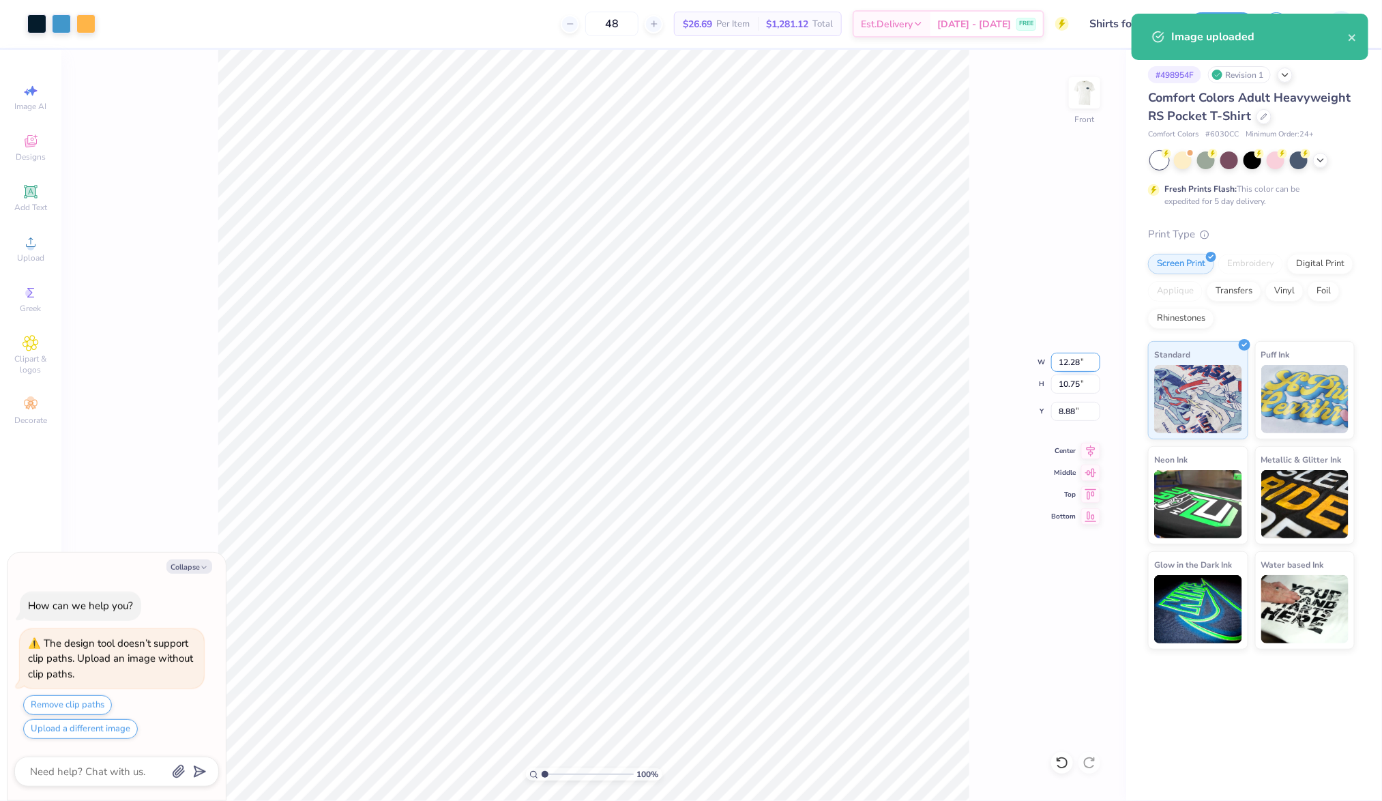
click at [1071, 367] on input "12.28" at bounding box center [1075, 362] width 49 height 19
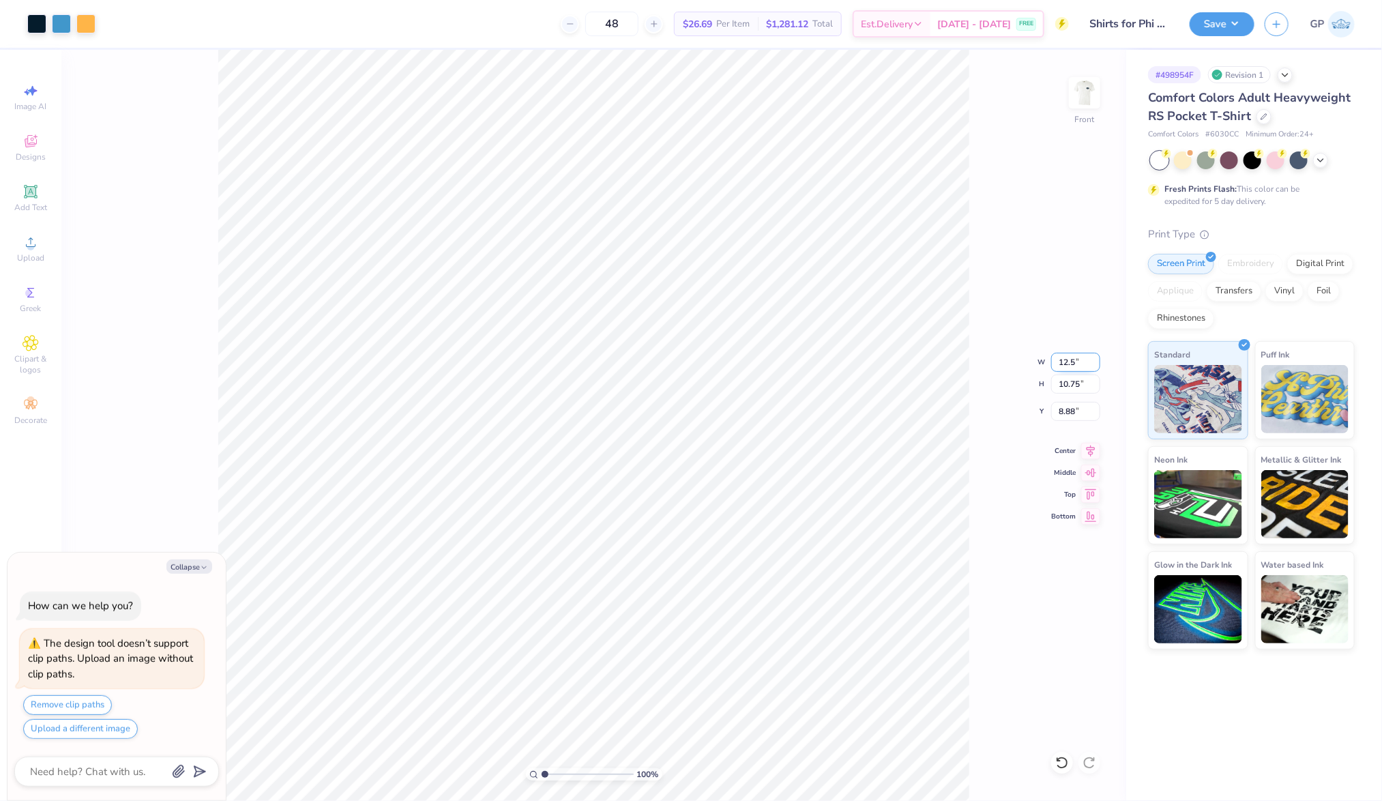
type input "12.50"
type input "10.94"
type input "8.78"
type textarea "x"
click at [1070, 413] on input "8.78" at bounding box center [1075, 411] width 49 height 19
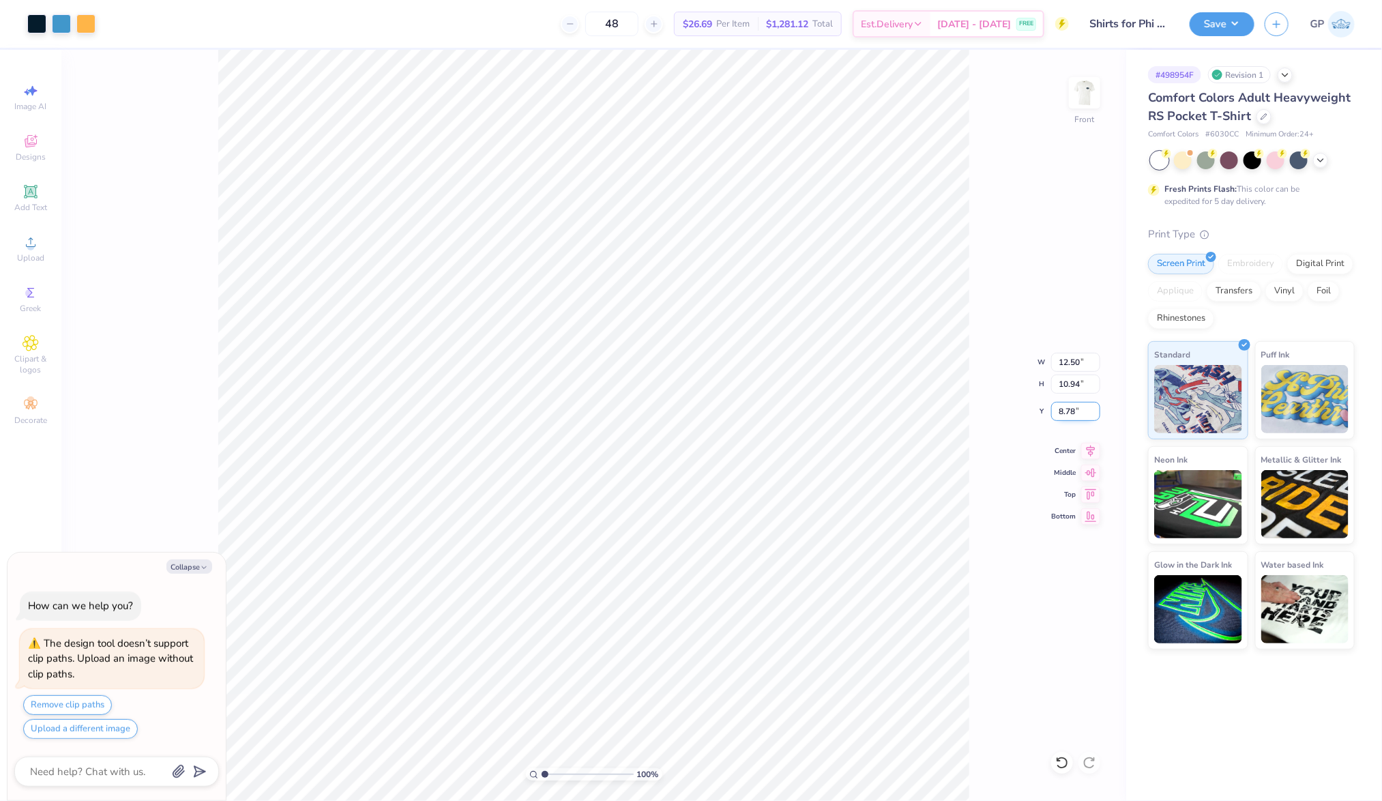
click at [1070, 413] on input "8.78" at bounding box center [1075, 411] width 49 height 19
type input "3.00"
click at [1085, 94] on img at bounding box center [1084, 92] width 55 height 55
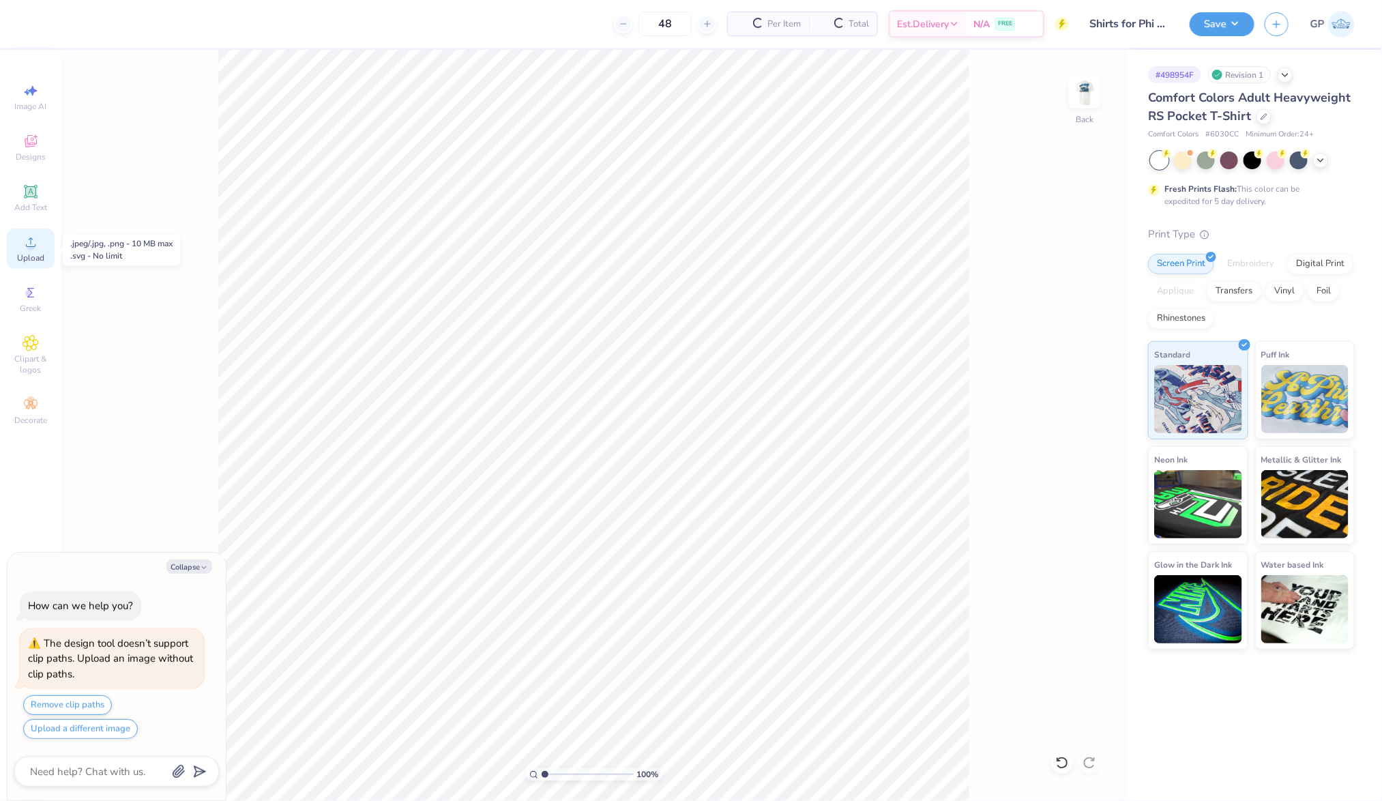
click at [20, 237] on div "Upload" at bounding box center [31, 249] width 48 height 40
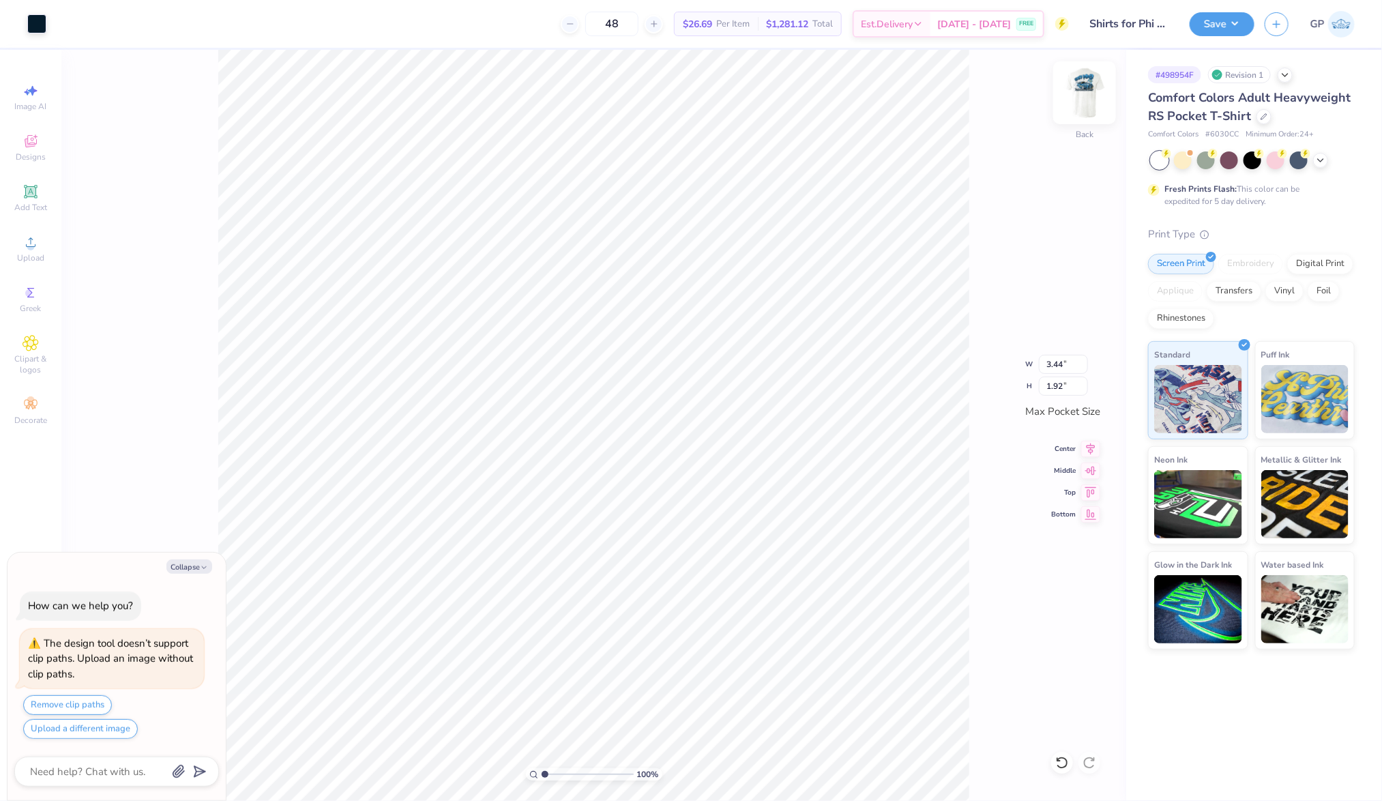
click at [1079, 98] on img at bounding box center [1084, 92] width 55 height 55
click at [1218, 19] on button "Save" at bounding box center [1222, 22] width 65 height 24
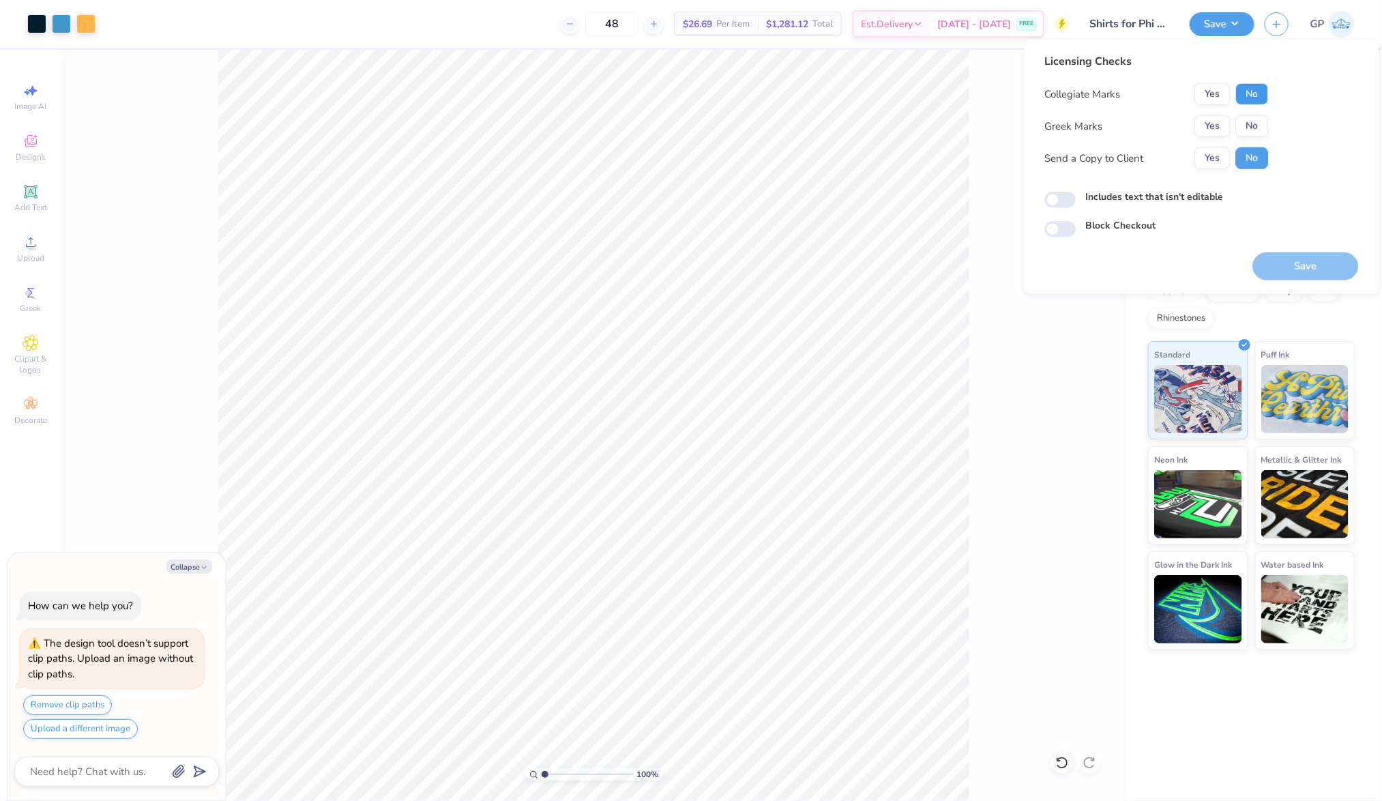
click at [1254, 94] on button "No" at bounding box center [1252, 94] width 33 height 22
click at [1205, 130] on button "Yes" at bounding box center [1212, 126] width 35 height 22
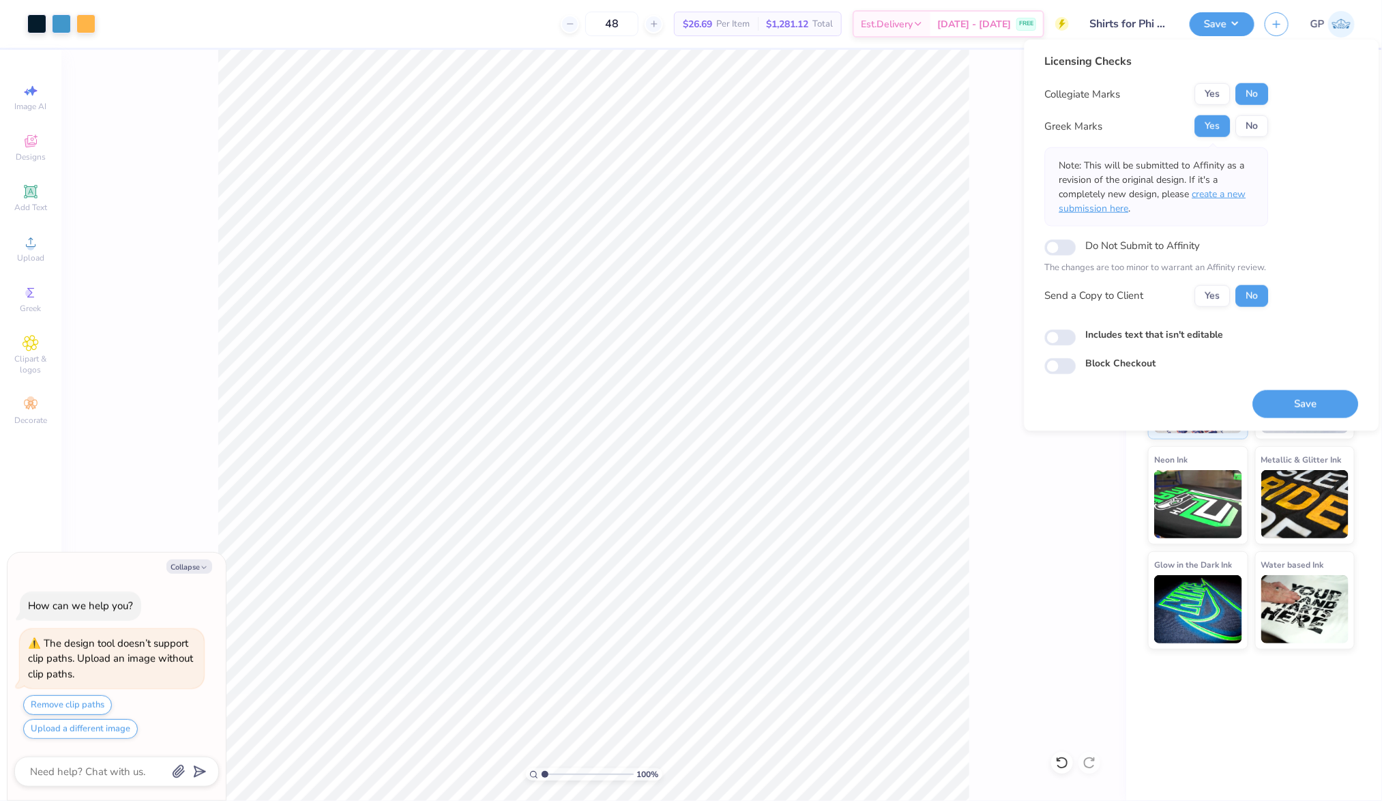
click at [1215, 192] on span "create a new submission here" at bounding box center [1152, 201] width 187 height 27
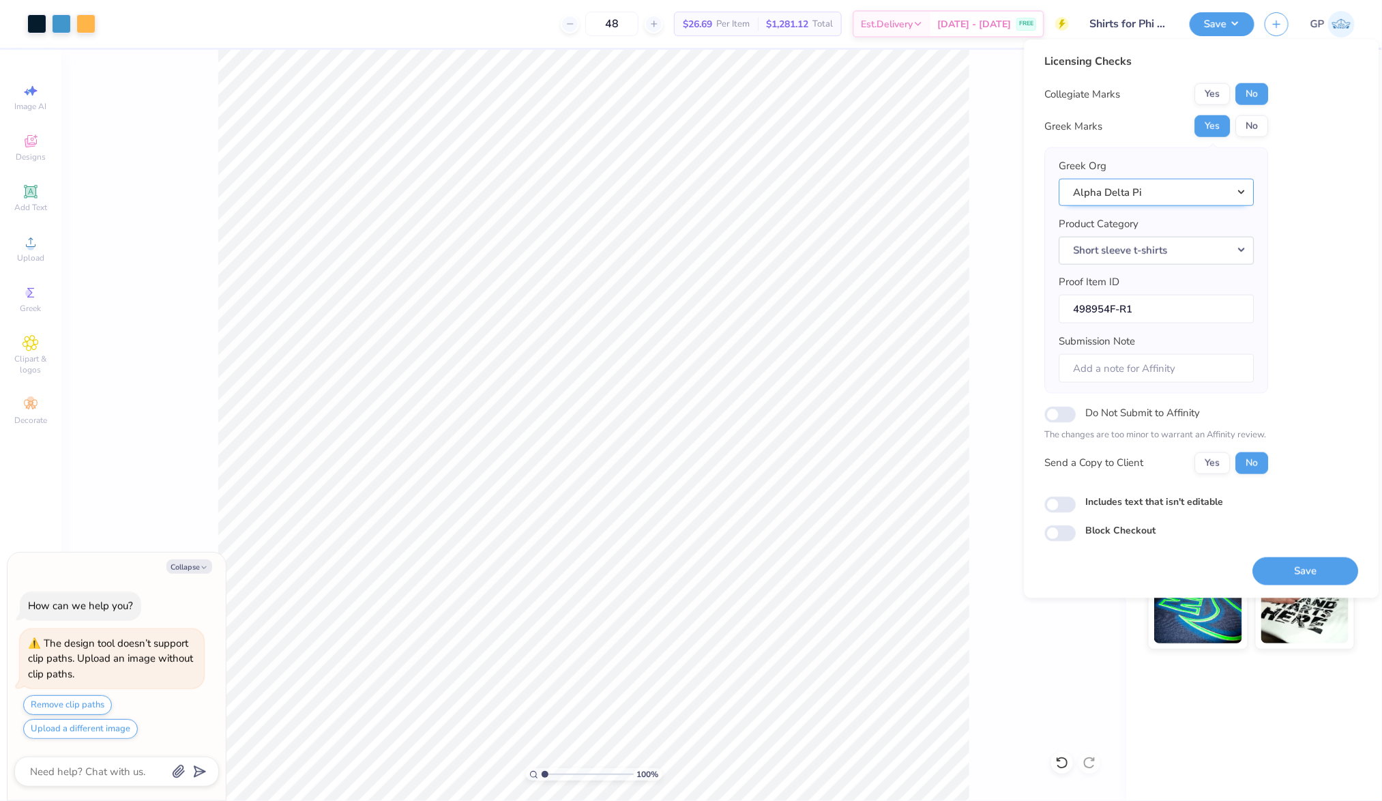
click at [1207, 192] on button "Alpha Delta Pi" at bounding box center [1156, 192] width 195 height 28
click at [1165, 339] on link "Phi Delta Theta" at bounding box center [1157, 331] width 184 height 23
type textarea "x"
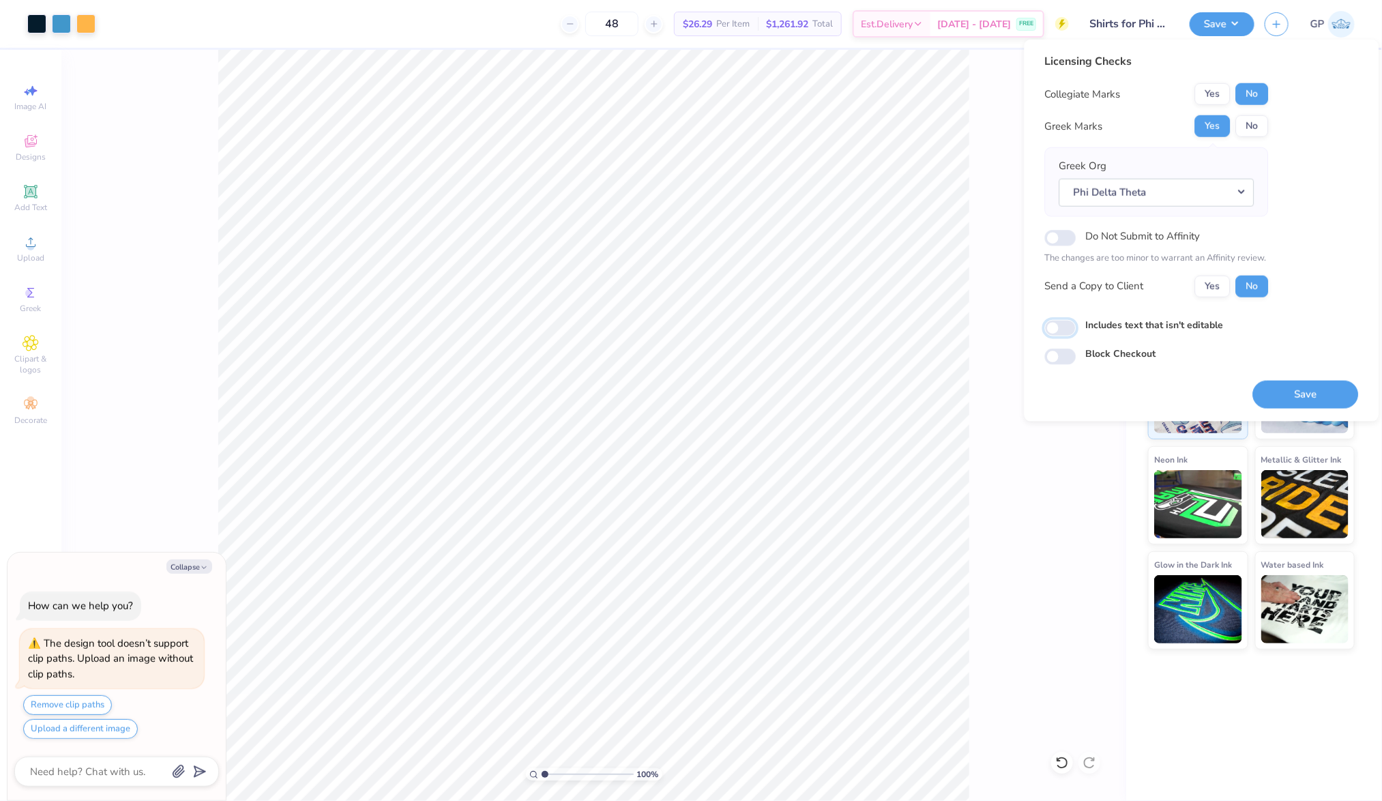
click at [1070, 329] on input "Includes text that isn't editable" at bounding box center [1060, 328] width 31 height 16
checkbox input "true"
click at [1169, 198] on button "Phi Delta Theta" at bounding box center [1156, 192] width 195 height 28
click at [1156, 280] on link "Alpha Delta Pi" at bounding box center [1157, 276] width 184 height 23
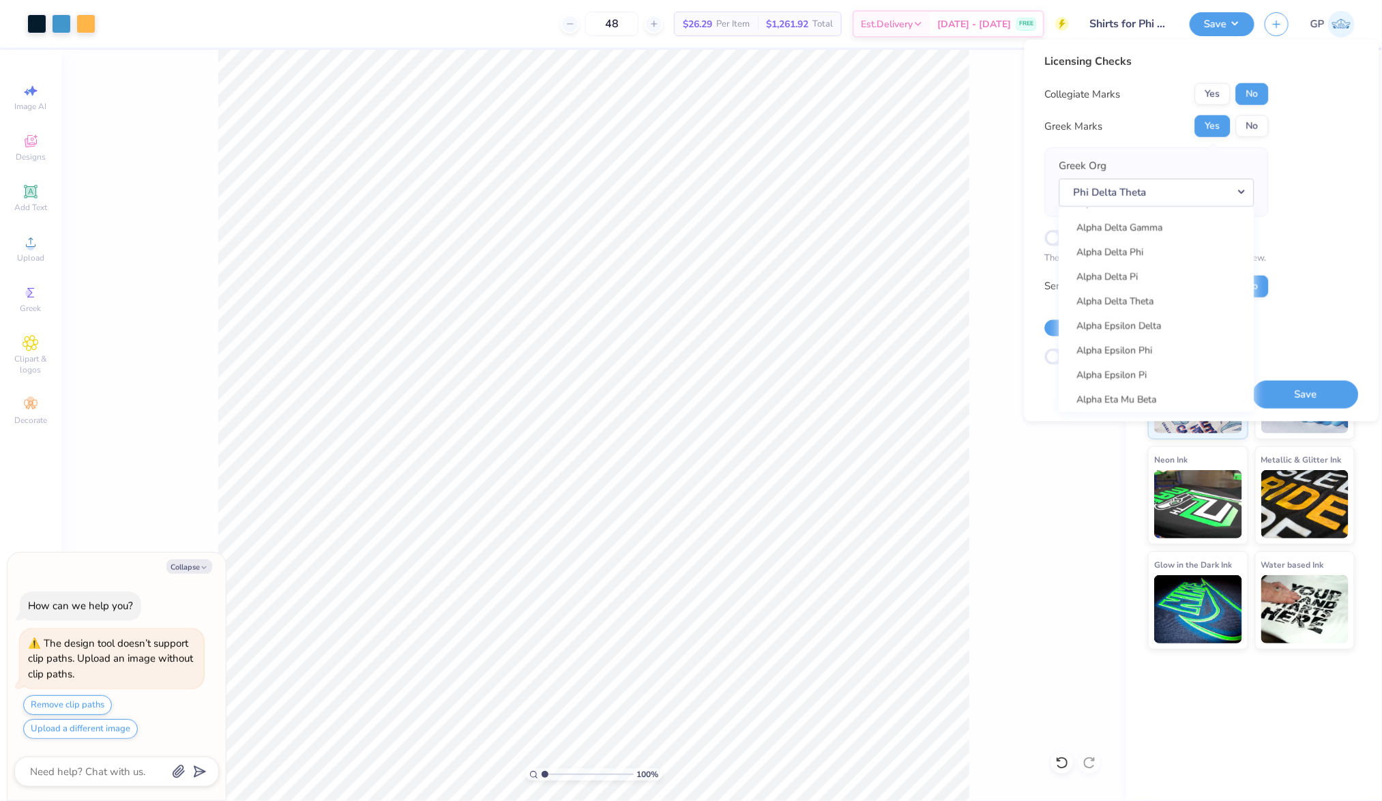
type textarea "x"
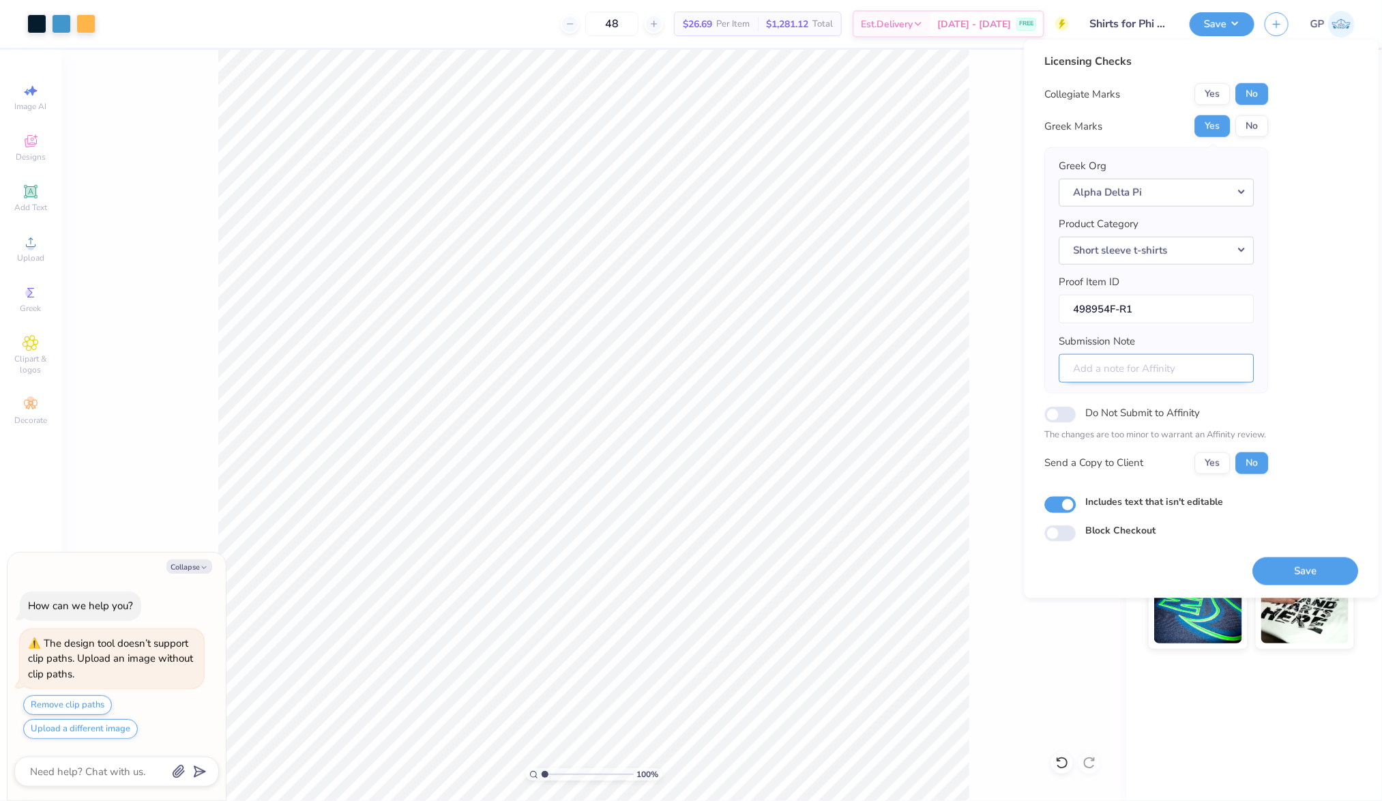
click at [1145, 368] on input "Submission Note" at bounding box center [1156, 367] width 195 height 29
paste input "ADPi Homecoming Middle Tennessee State University Epsilon Tau"
type input "ADPi Homecoming Middle Tennessee State University Epsilon Tau"
type textarea "x"
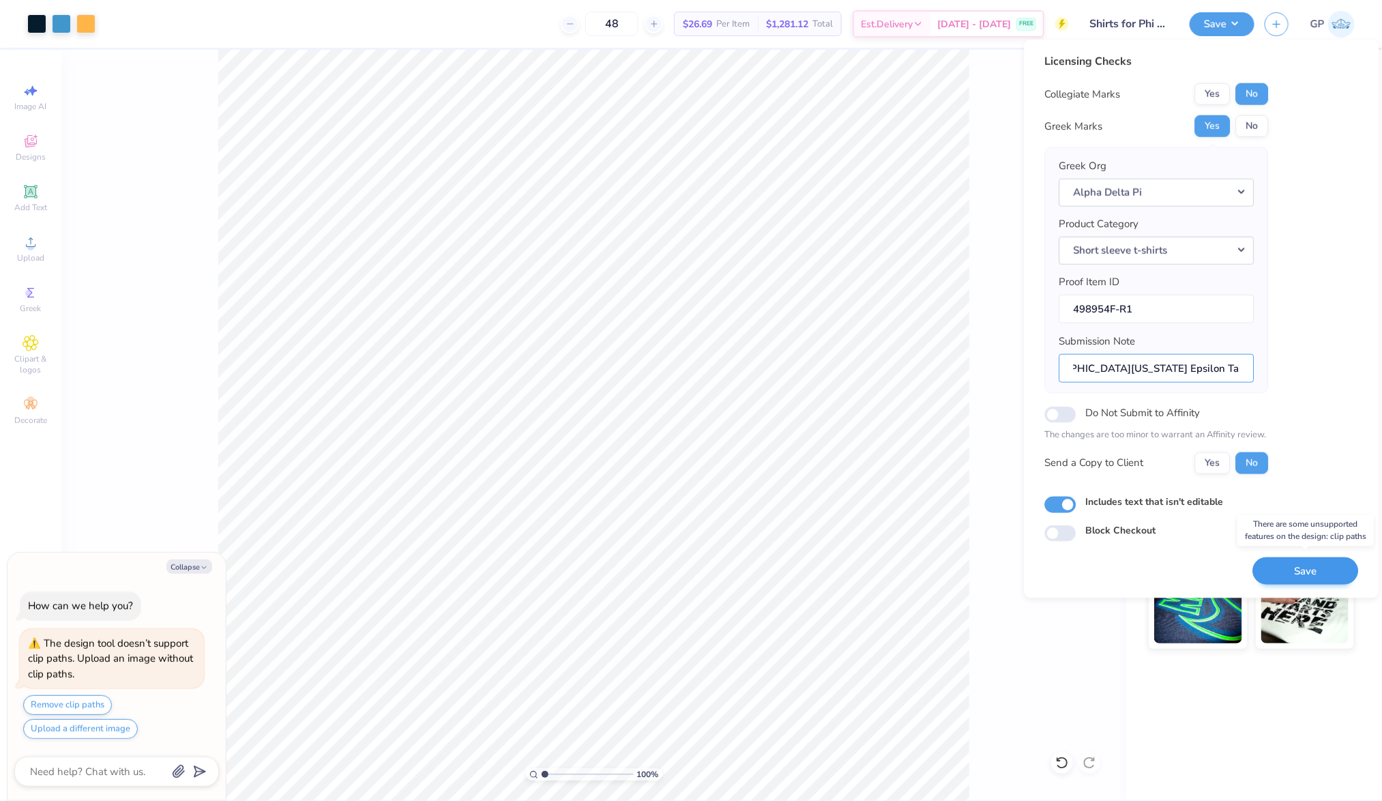
type input "ADPi Homecoming Middle Tennessee State University Epsilon Tau"
click at [1309, 565] on button "Save" at bounding box center [1306, 571] width 106 height 28
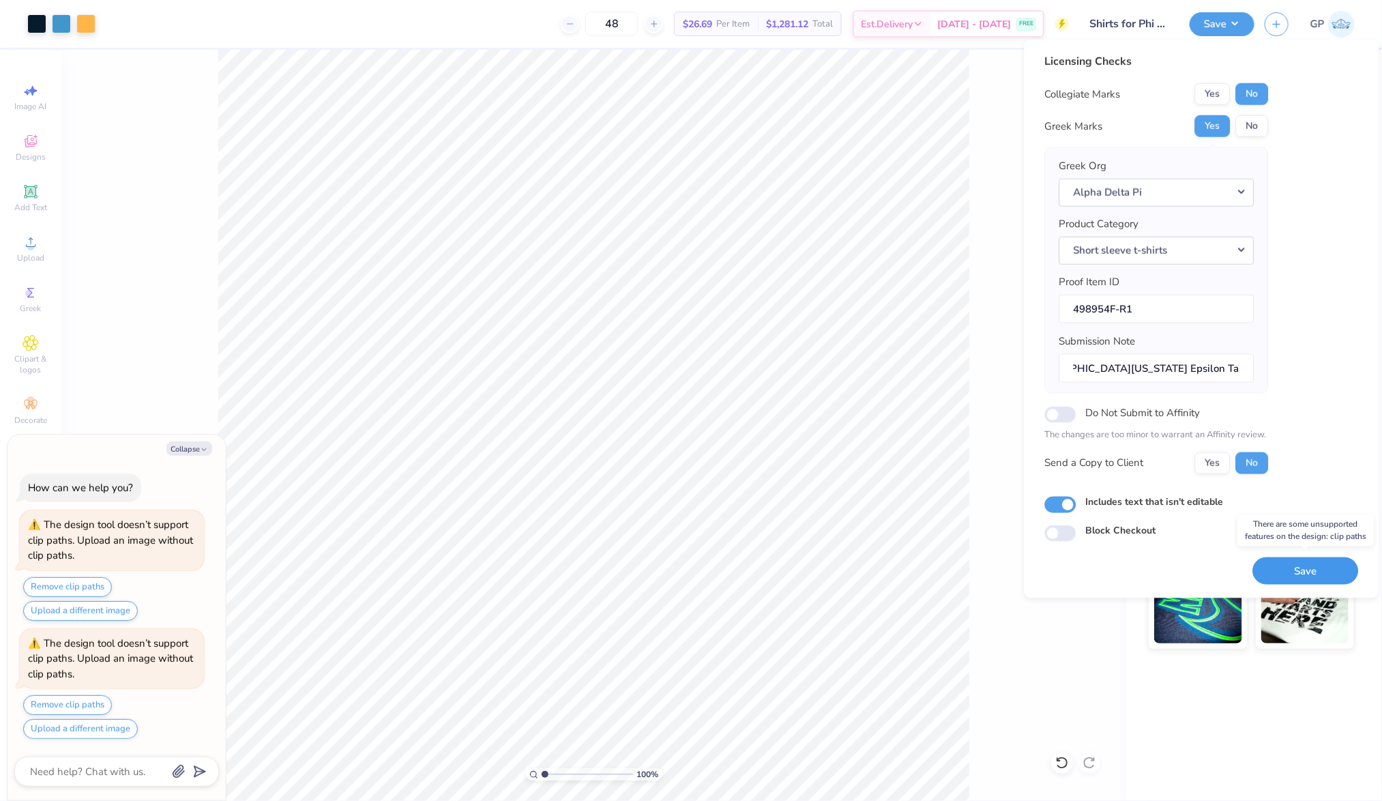
scroll to position [0, 0]
click at [1323, 570] on button "Save" at bounding box center [1306, 571] width 106 height 28
type textarea "x"
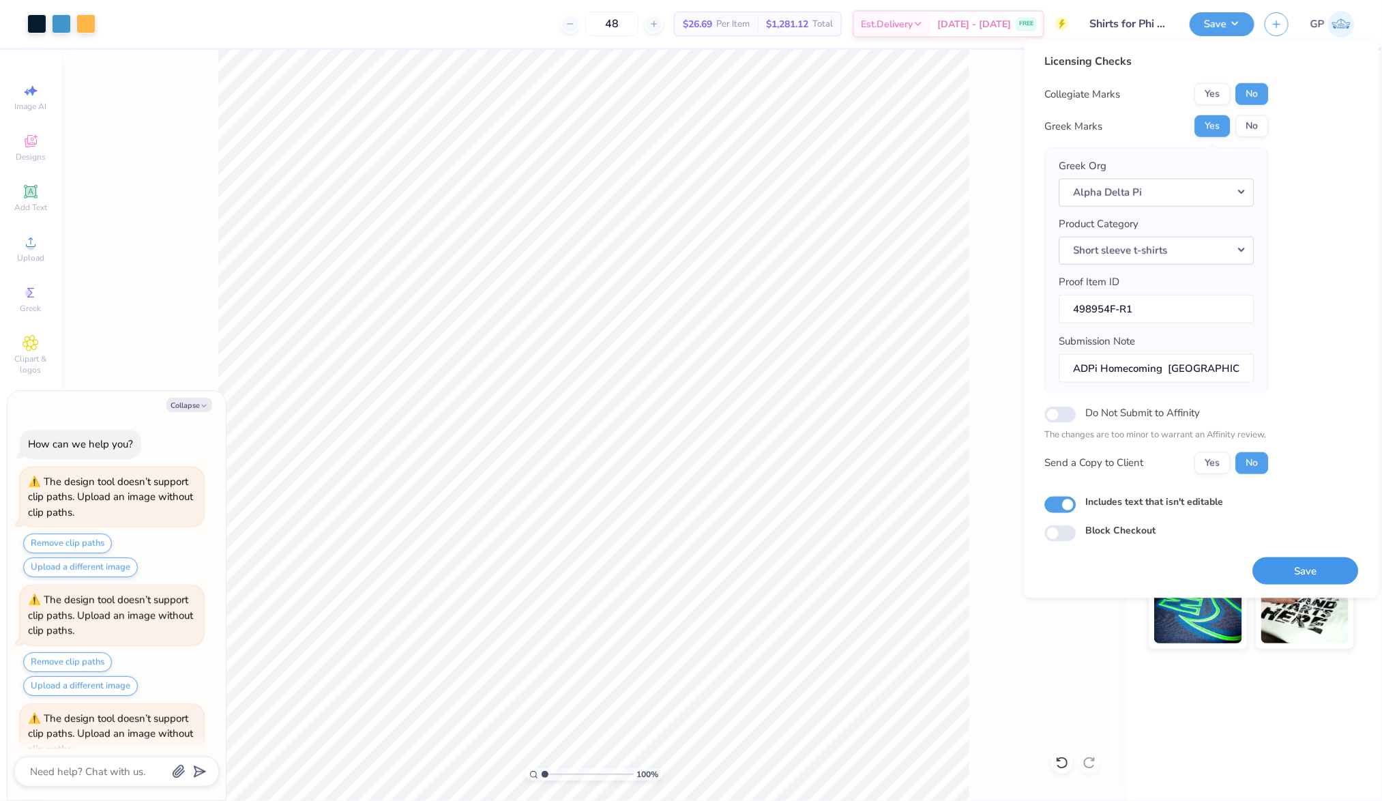
scroll to position [72, 0]
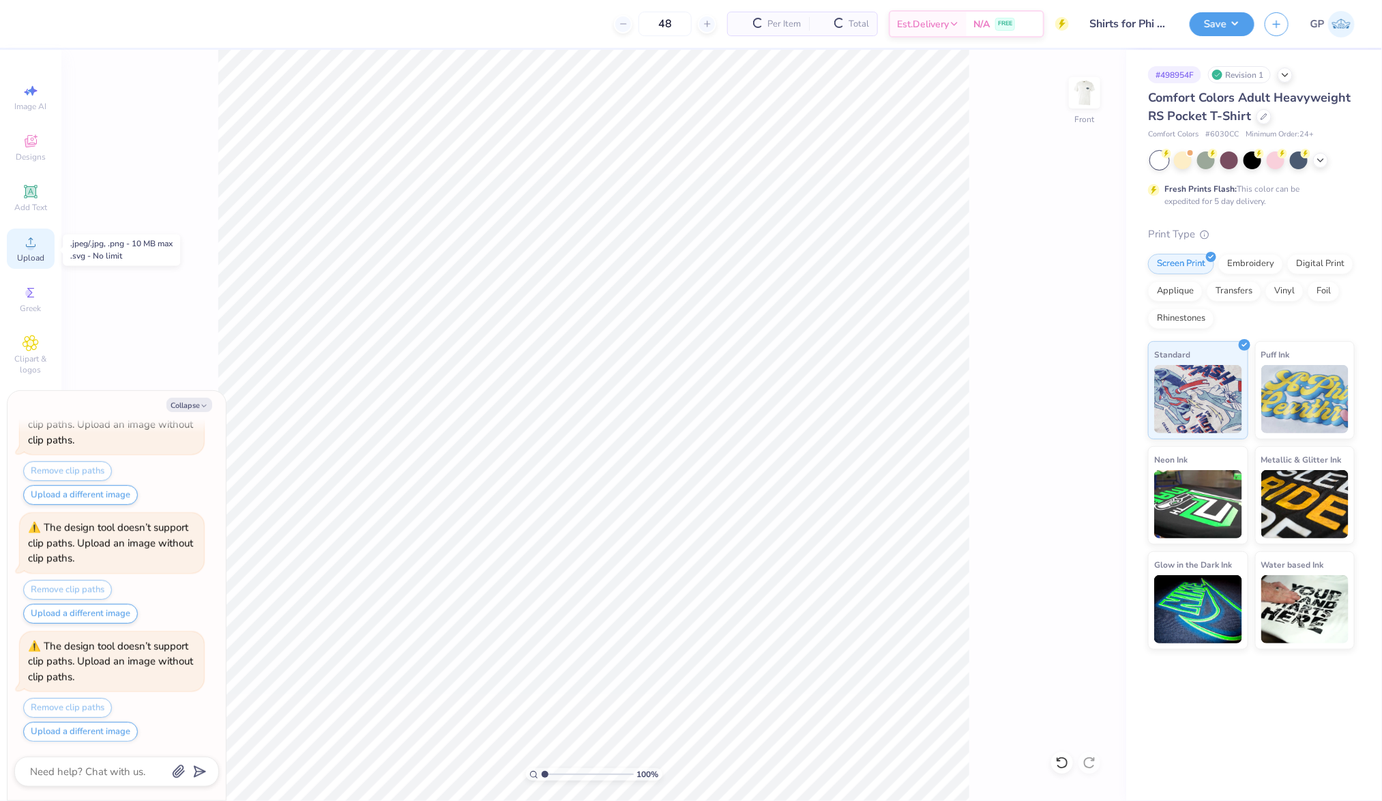
click at [38, 246] on icon at bounding box center [31, 242] width 16 height 16
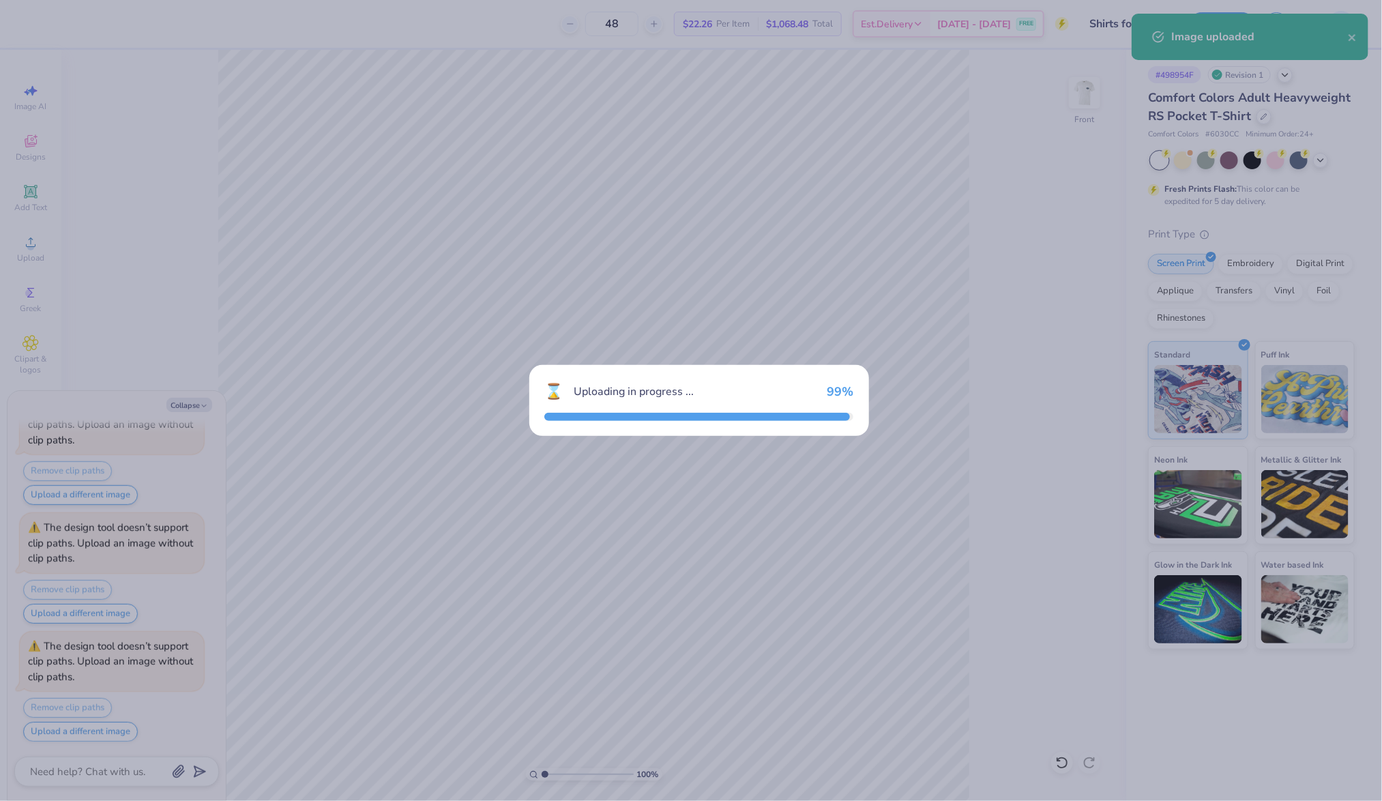
type textarea "x"
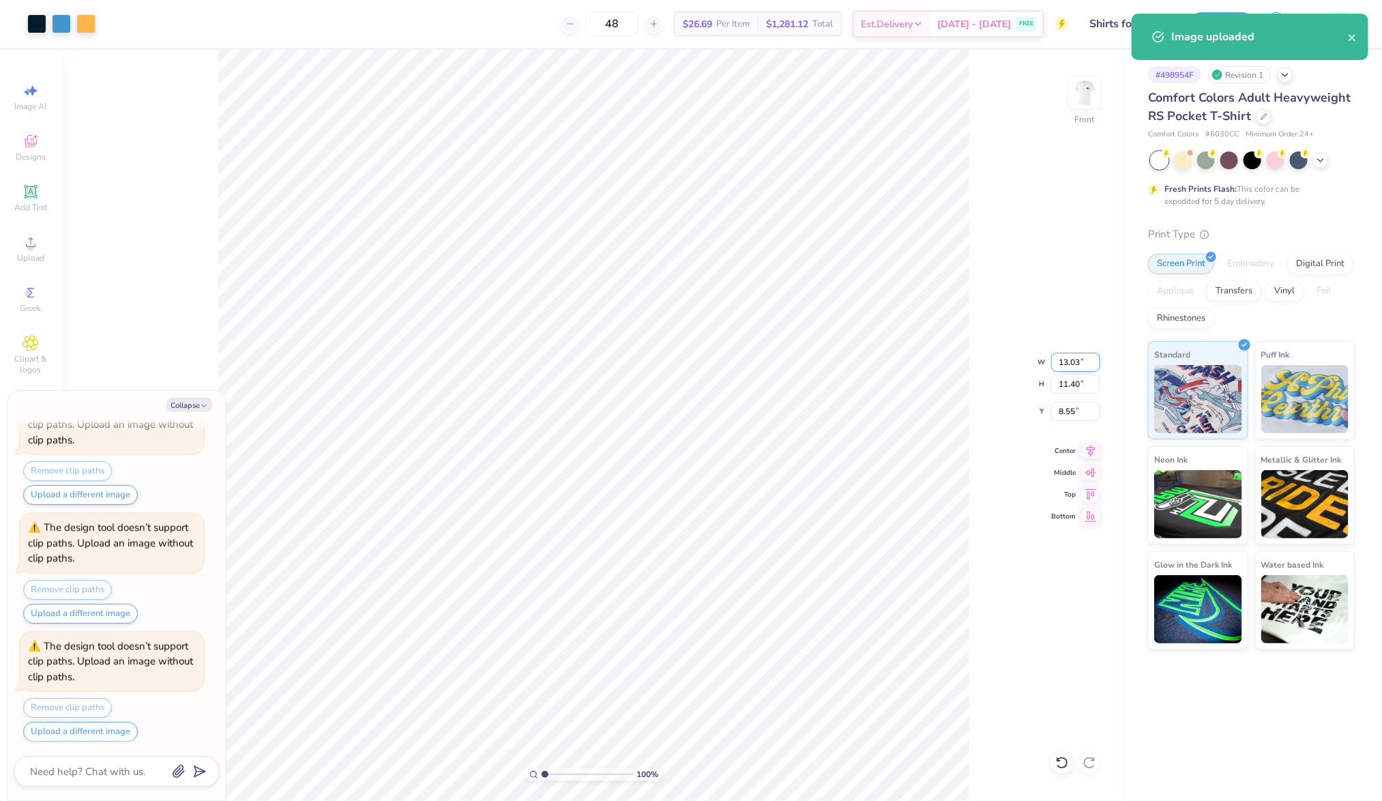
click at [1070, 357] on input "13.03" at bounding box center [1075, 362] width 49 height 19
type input "12.5"
type textarea "x"
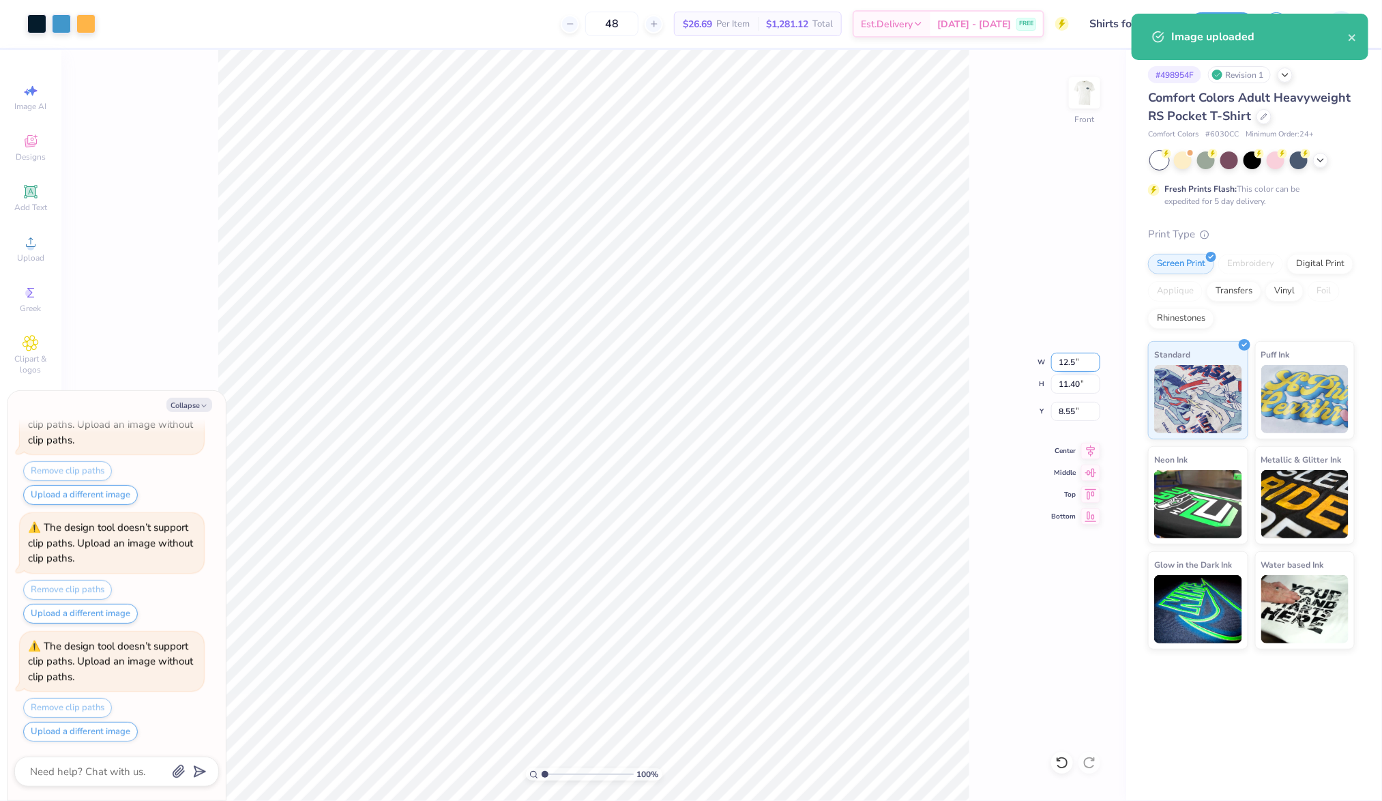
type input "12.50"
type input "10.94"
type input "8.78"
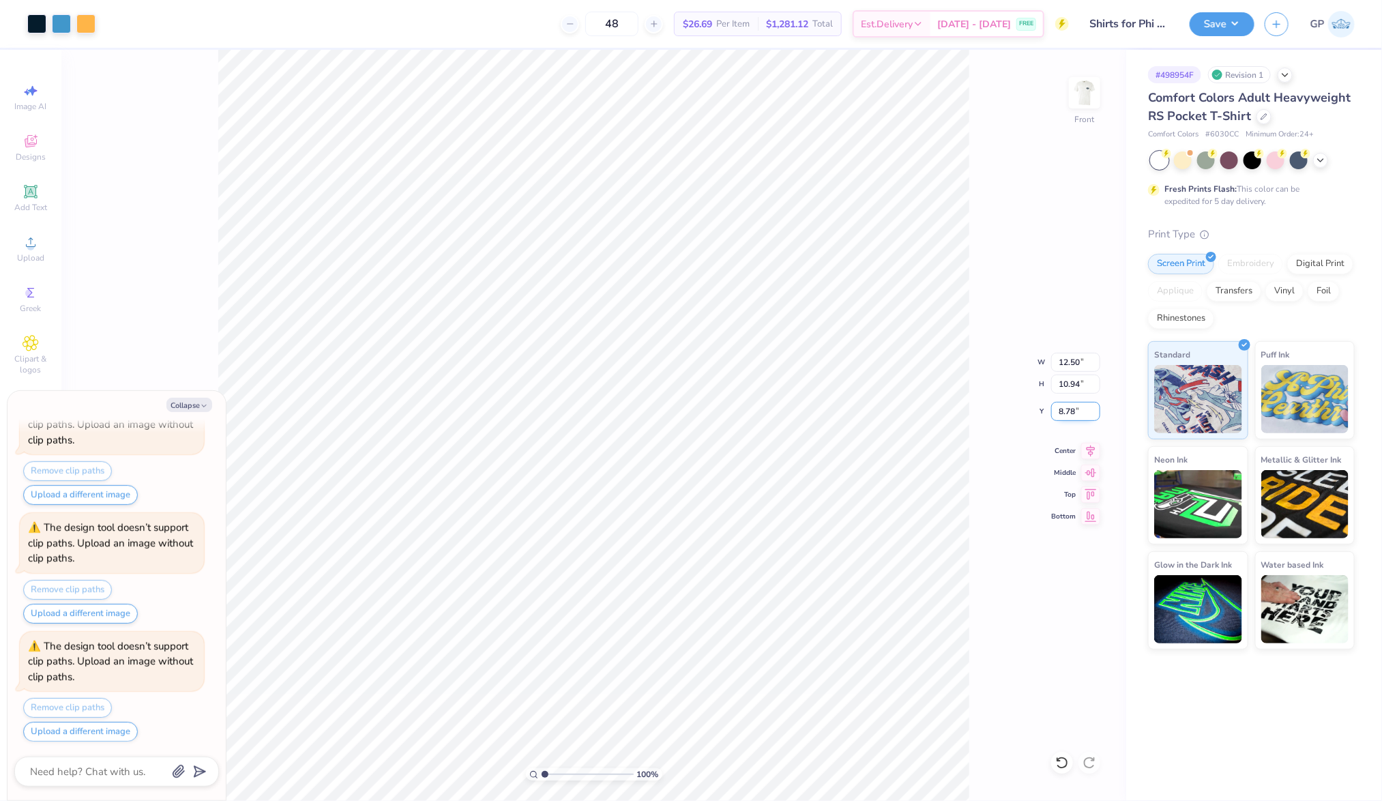
type textarea "x"
click at [1083, 418] on input "2.59" at bounding box center [1075, 411] width 49 height 19
type input "3"
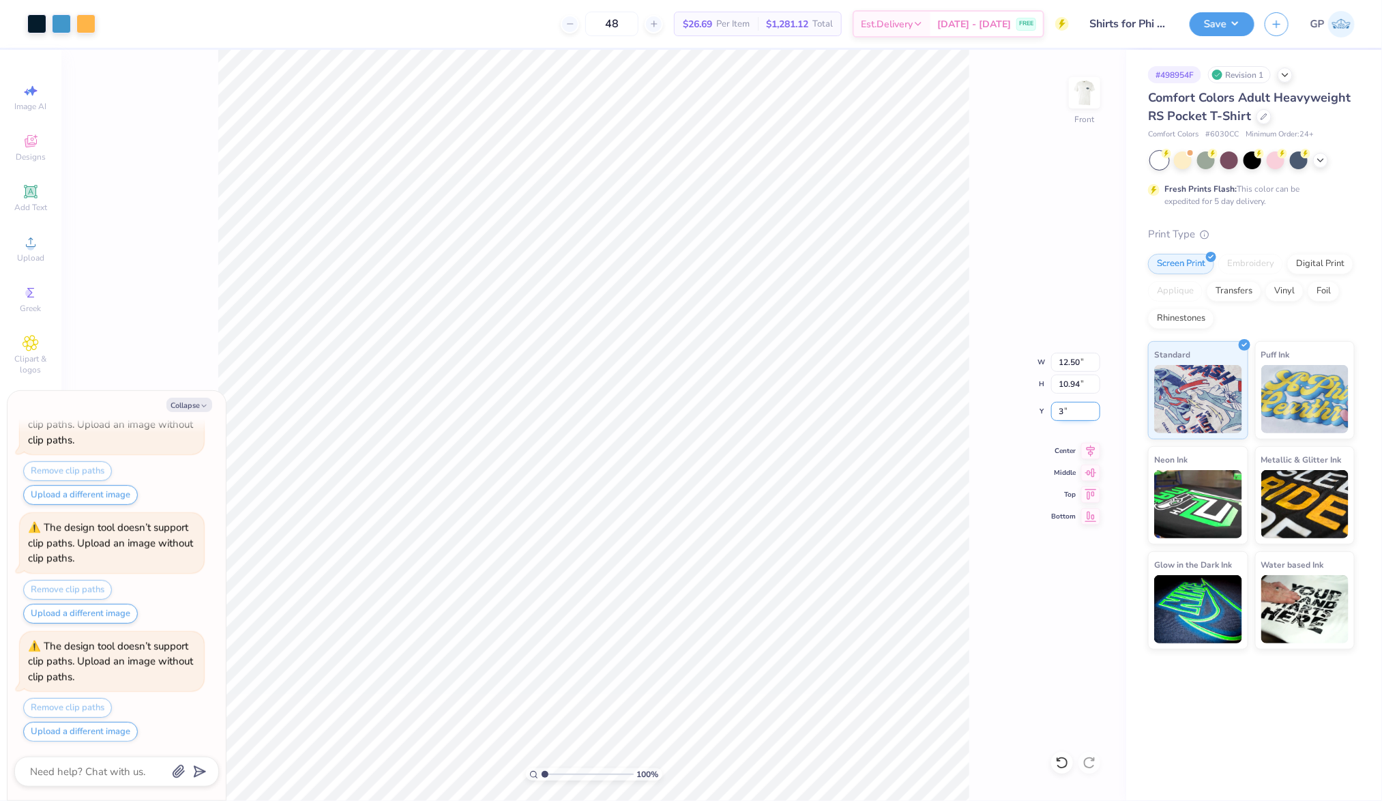
type textarea "x"
type input "3.00"
click at [1093, 101] on img at bounding box center [1084, 92] width 55 height 55
click at [1216, 17] on button "Save" at bounding box center [1222, 22] width 65 height 24
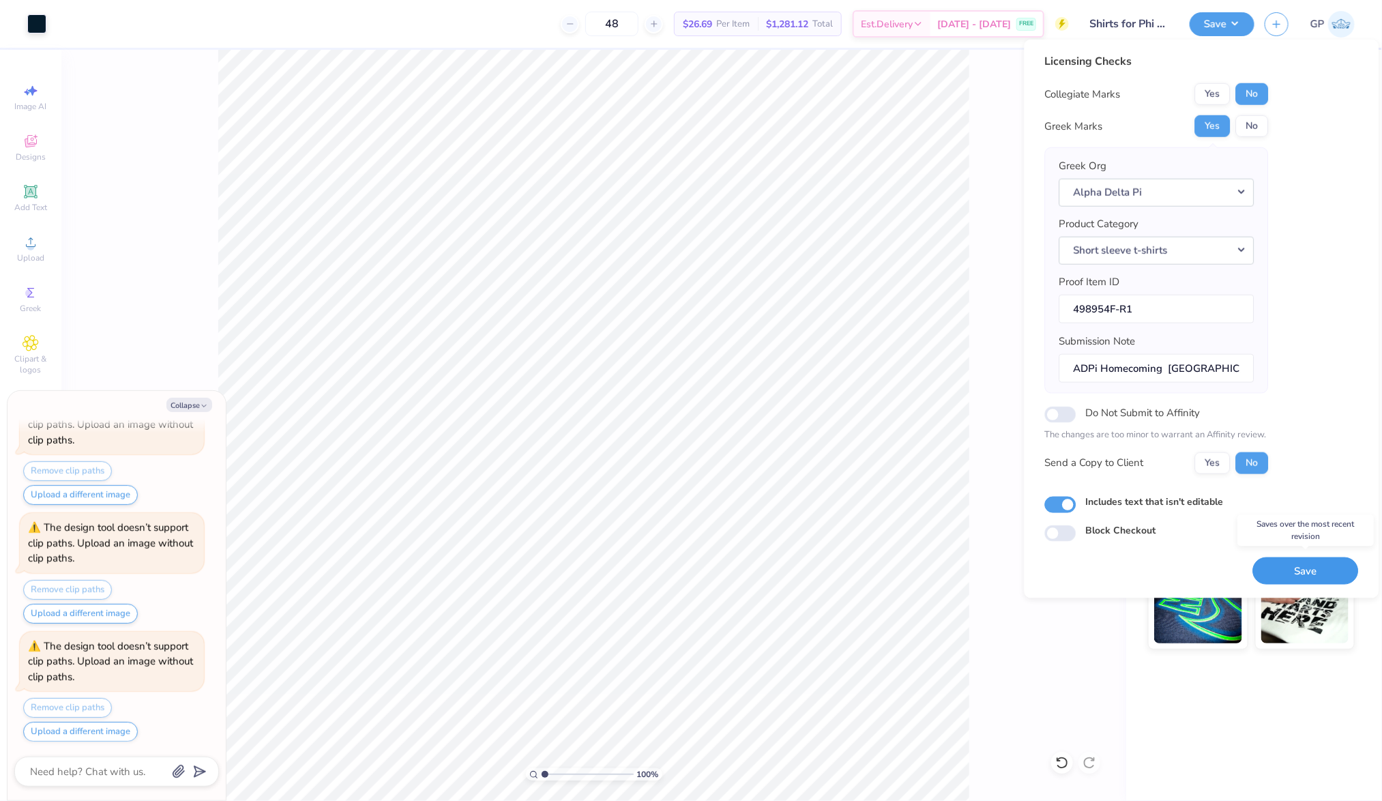
click at [1289, 575] on button "Save" at bounding box center [1306, 571] width 106 height 28
type textarea "x"
